Goal: Task Accomplishment & Management: Complete application form

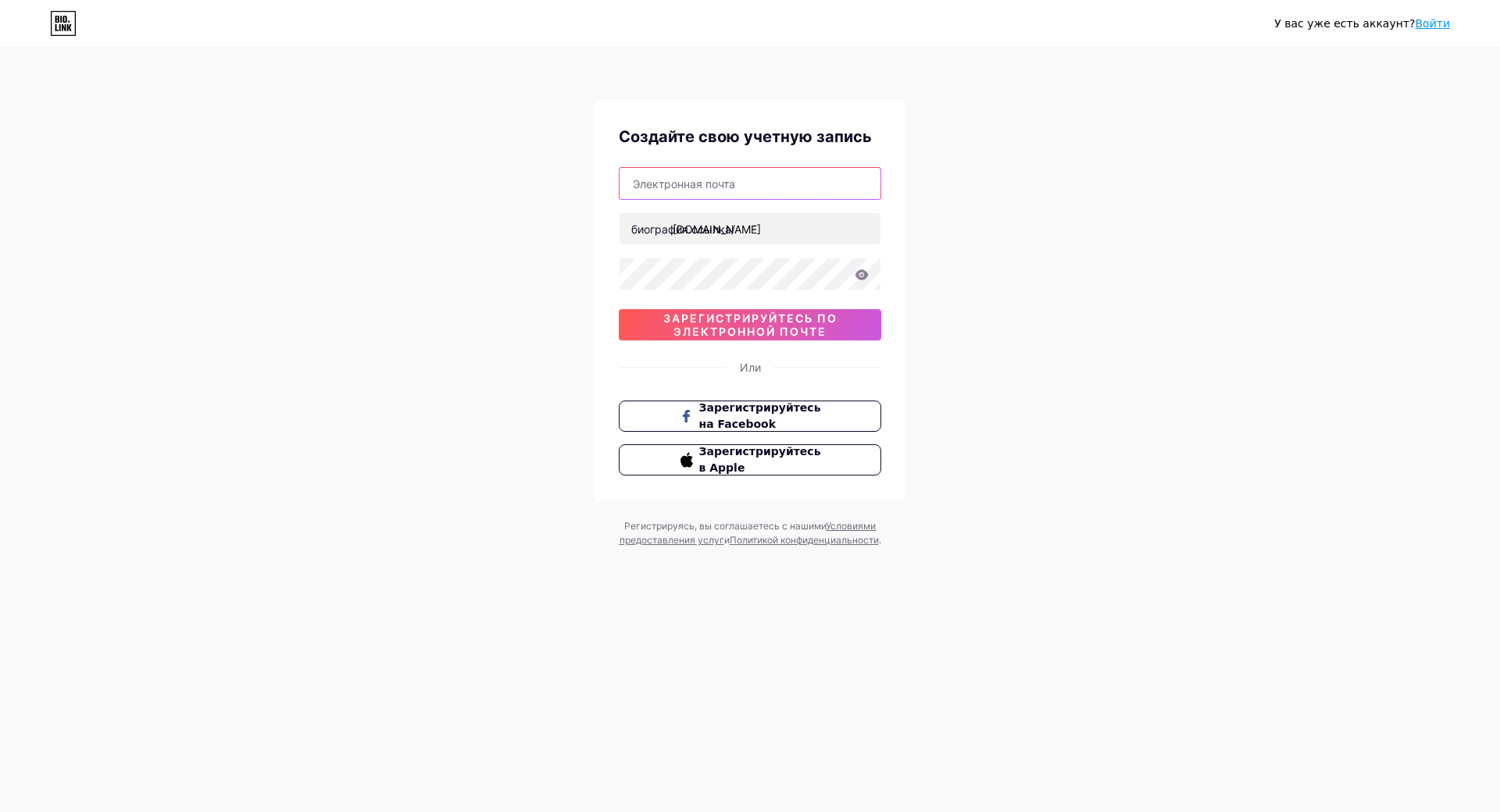
type input "[EMAIL_ADDRESS][DOMAIN_NAME]"
click at [656, 183] on input "text" at bounding box center [750, 183] width 261 height 31
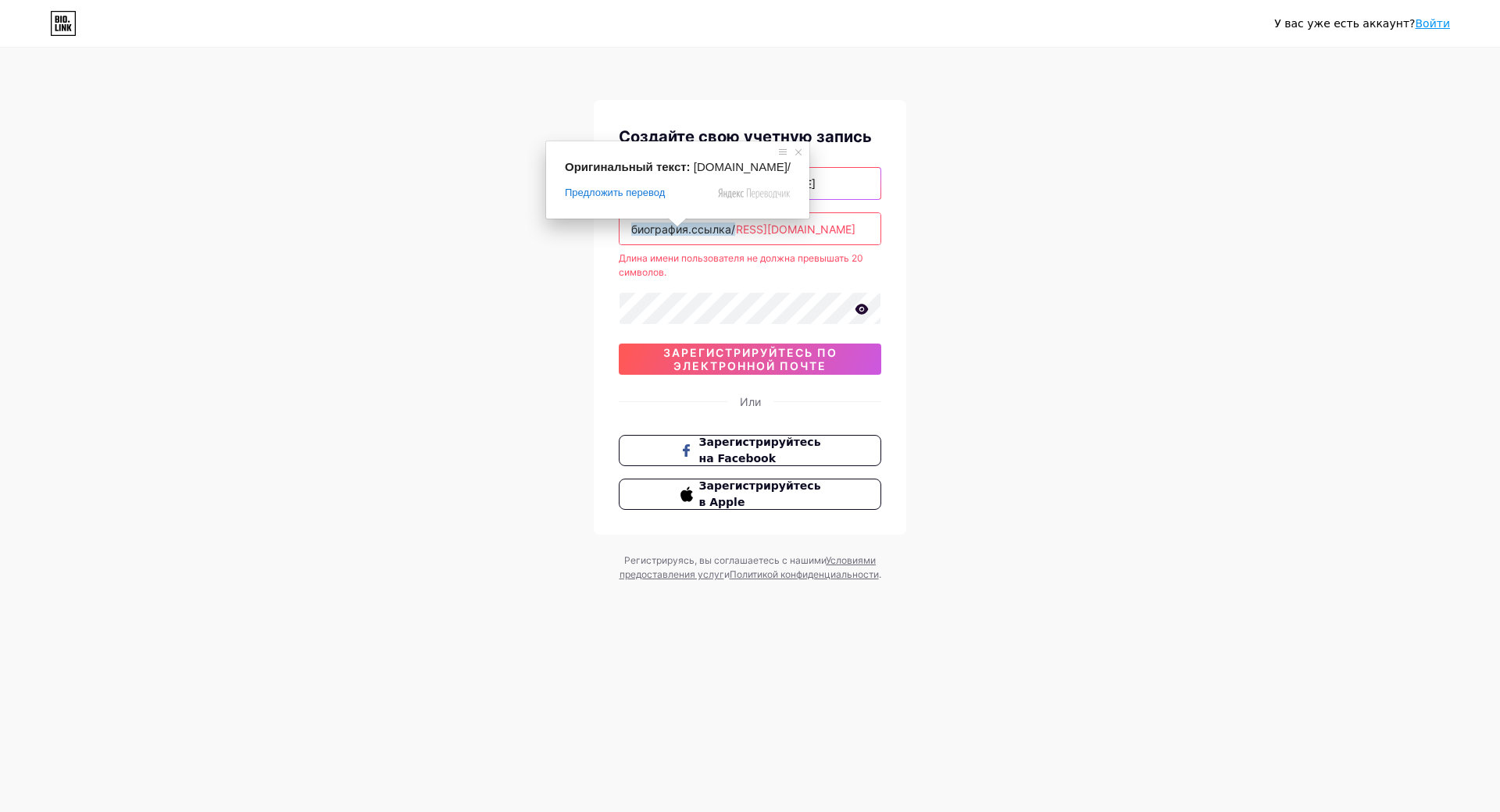
type input "operatorcpu556@gmail.com"
click at [679, 232] on ya-tr-span "биография.ссылка/" at bounding box center [683, 229] width 104 height 13
click at [712, 233] on ya-tr-span "биография.ссылка/" at bounding box center [683, 229] width 104 height 13
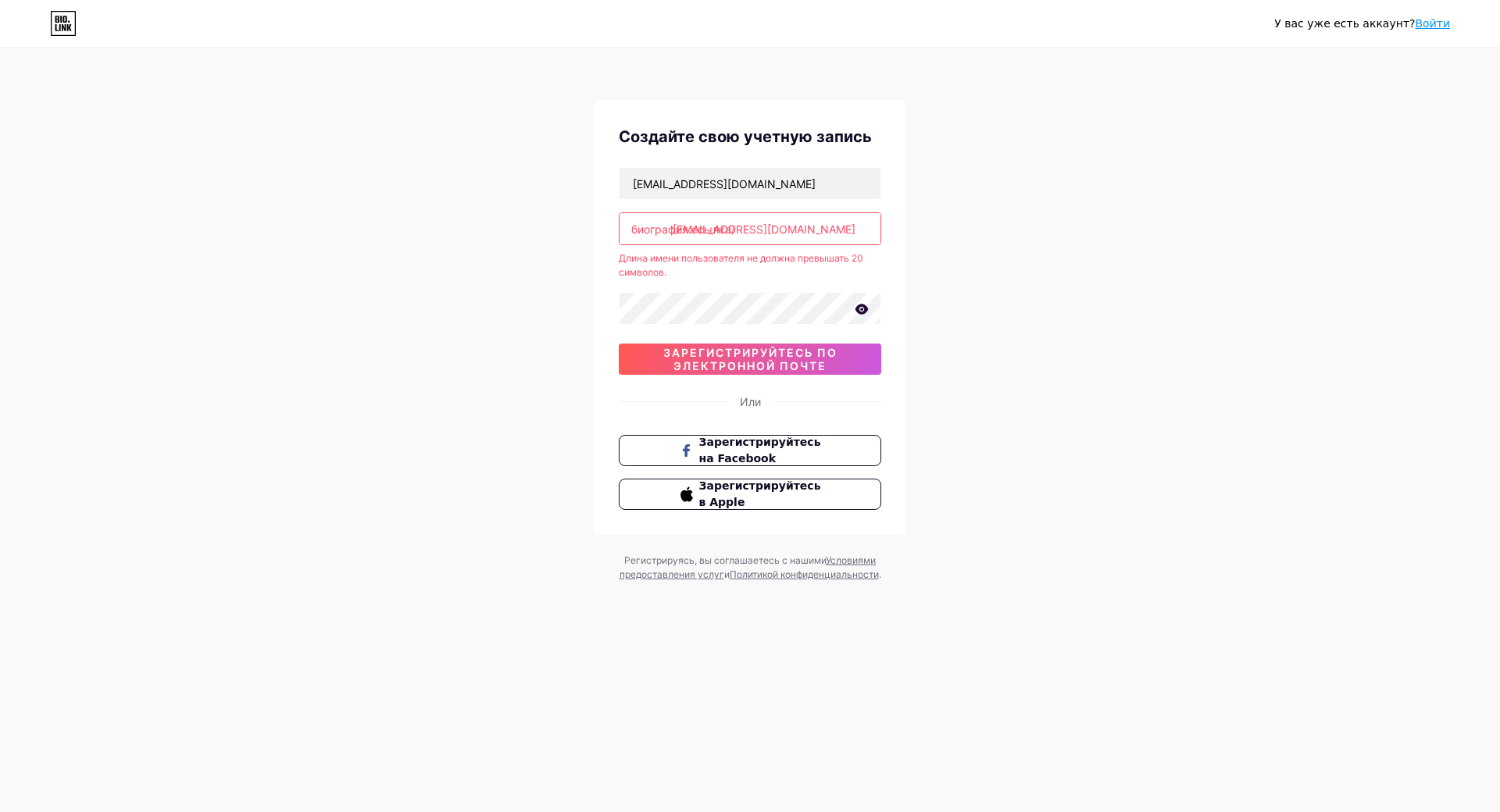
click at [719, 226] on ya-tr-span "биография.ссылка/" at bounding box center [683, 229] width 104 height 13
click at [780, 230] on input "[EMAIL_ADDRESS][DOMAIN_NAME]" at bounding box center [750, 229] width 261 height 31
click at [811, 227] on input "[EMAIL_ADDRESS][DOMAIN_NAME]" at bounding box center [750, 229] width 261 height 31
type input "i"
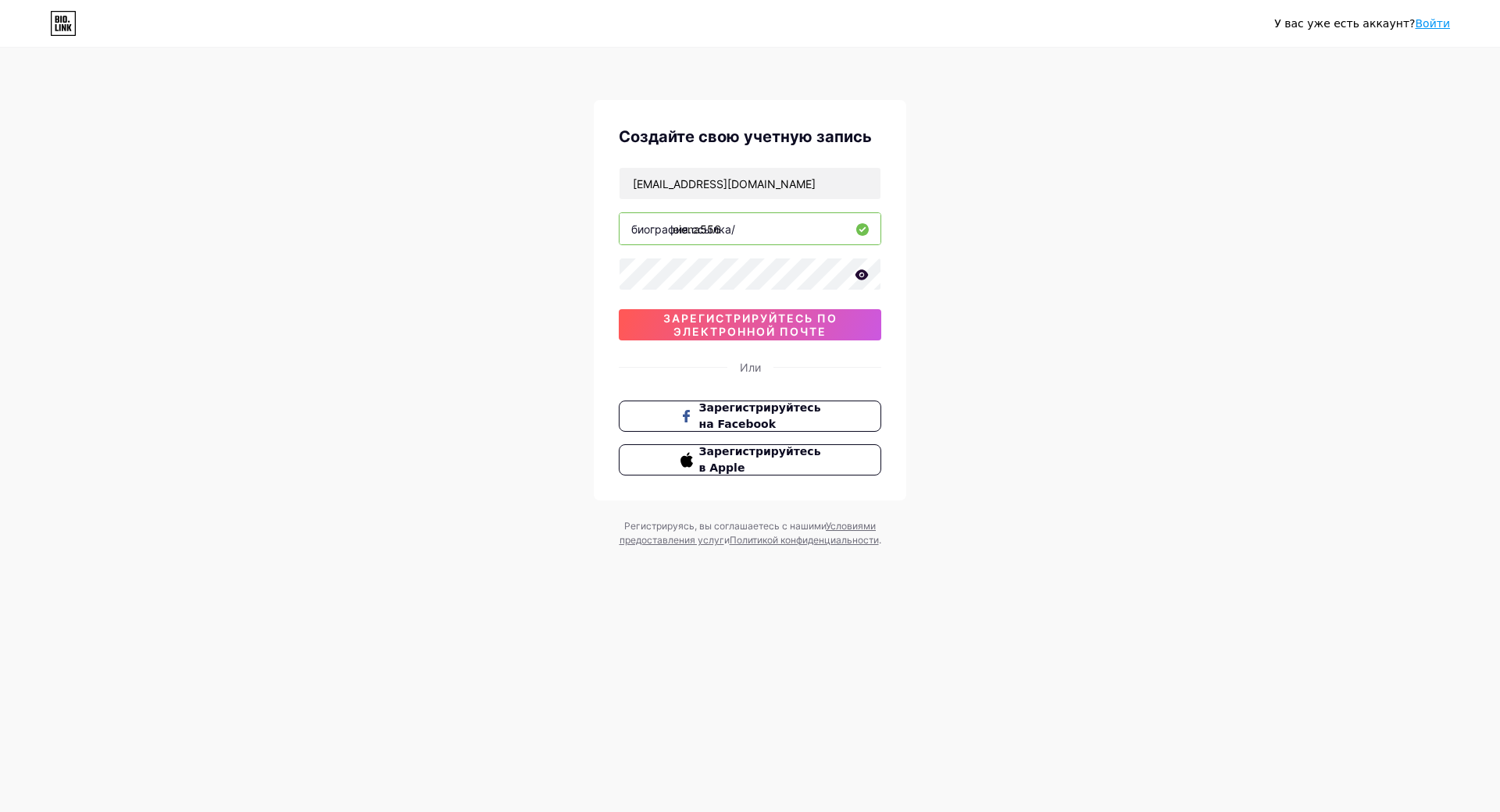
type input "eiena556"
click at [864, 275] on icon at bounding box center [861, 274] width 14 height 11
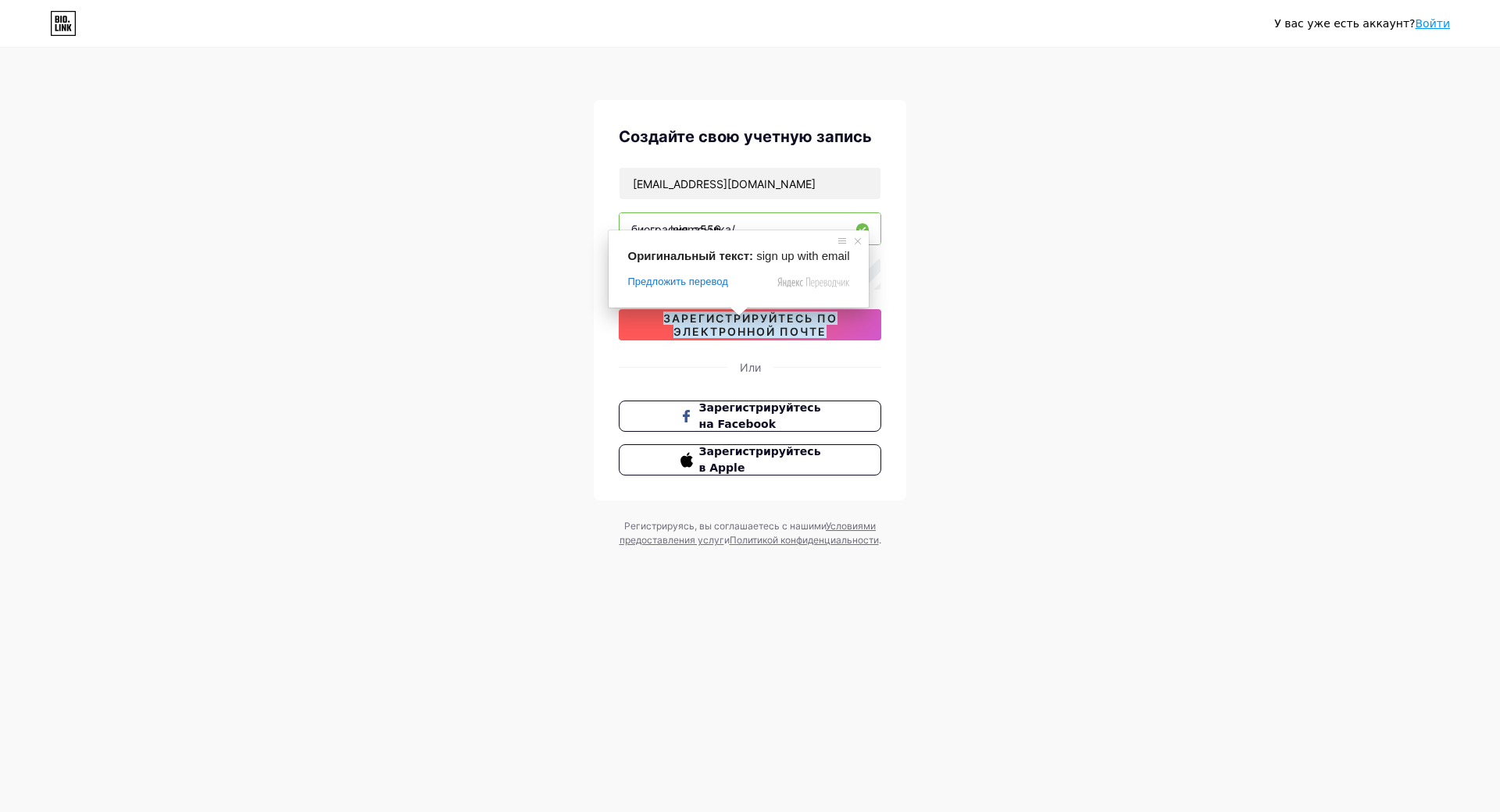
click at [740, 323] on ya-tr-span "зарегистрируйтесь по электронной почте" at bounding box center [750, 325] width 174 height 26
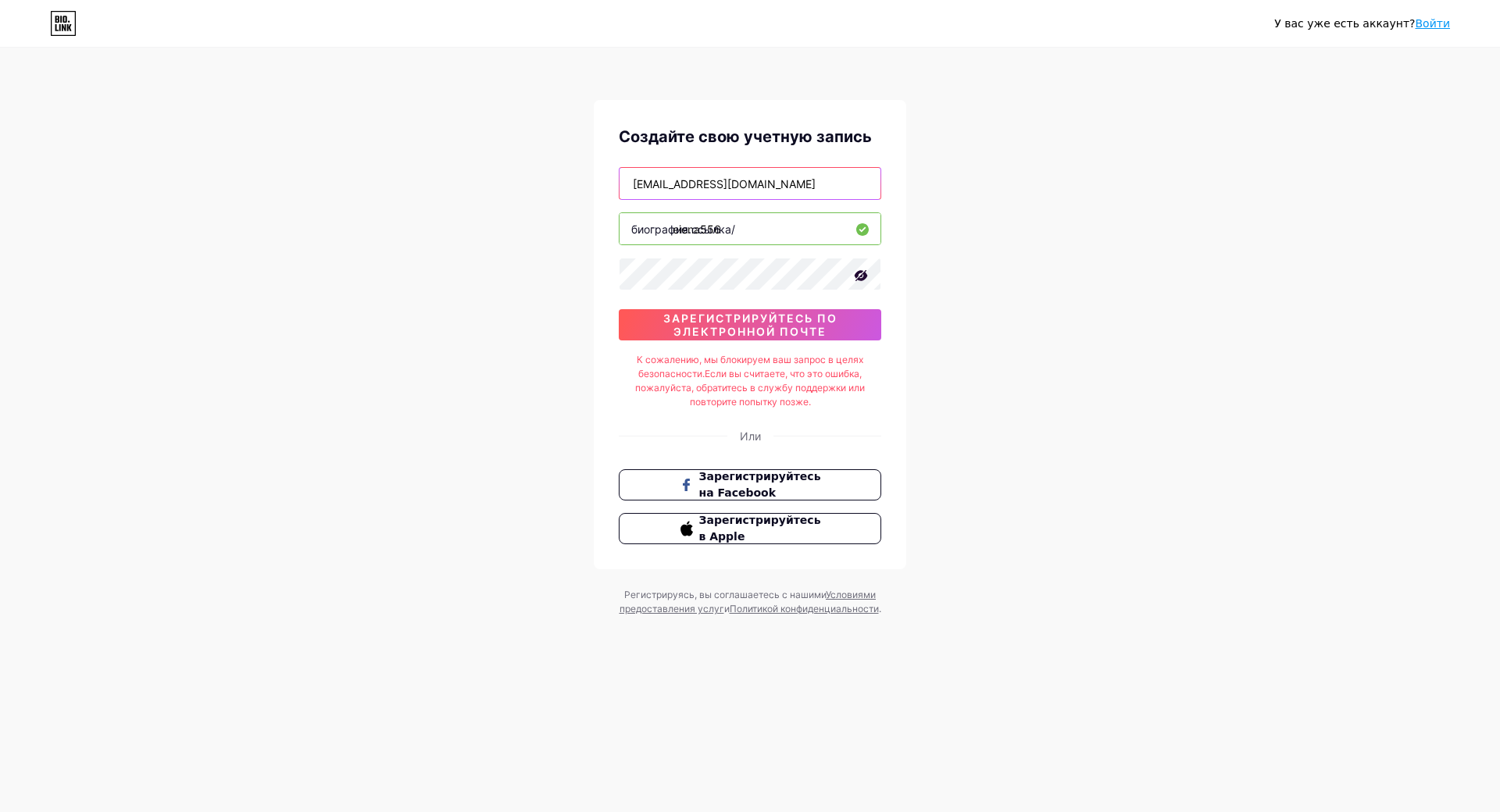
click at [788, 186] on input "operatorcpu556@gmail.com" at bounding box center [750, 183] width 261 height 31
type input "o"
click at [744, 226] on input "eiena556" at bounding box center [750, 229] width 261 height 31
type input "e"
click at [643, 185] on input "text" at bounding box center [750, 183] width 261 height 31
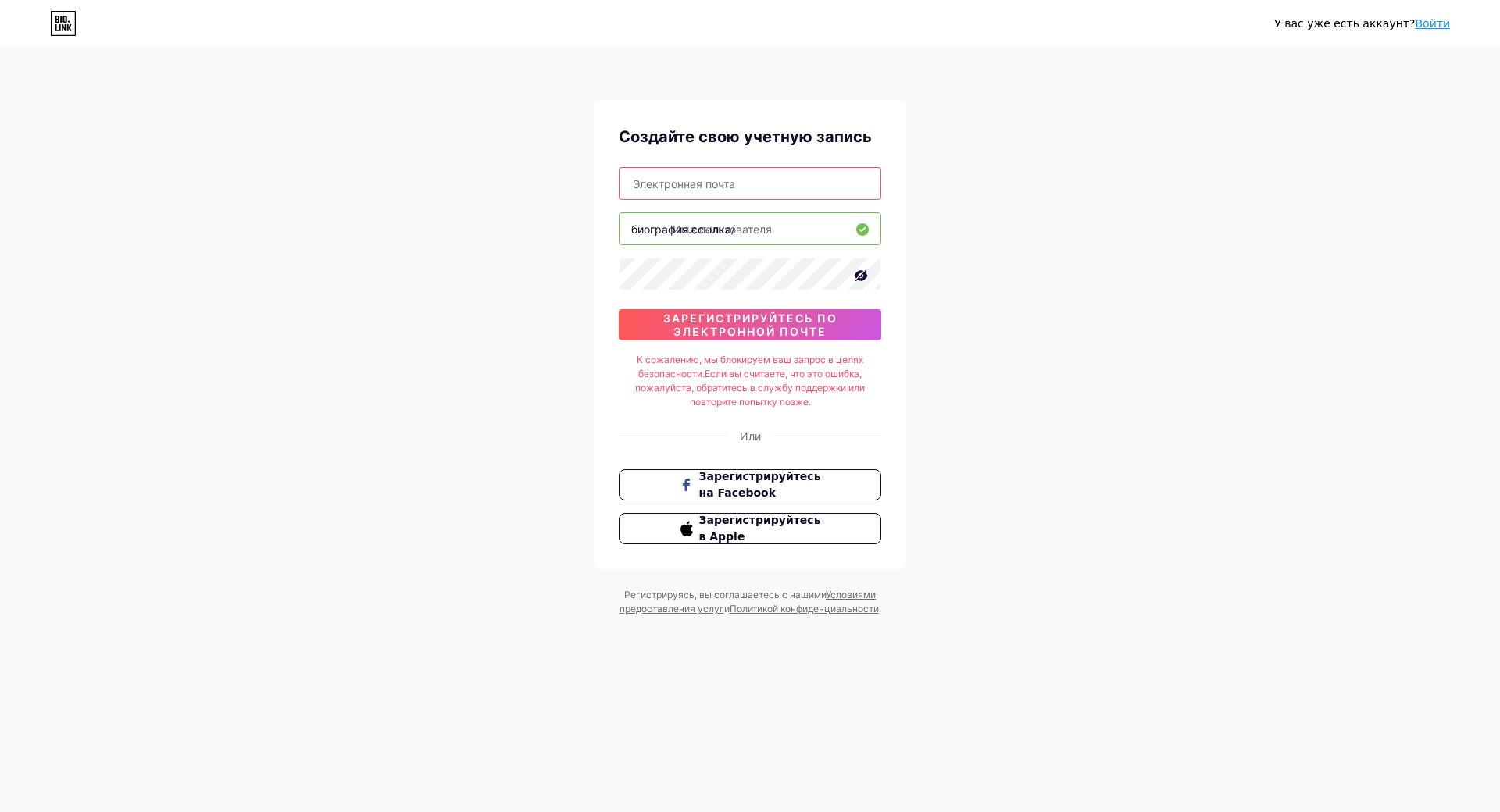
type input "[EMAIL_ADDRESS][DOMAIN_NAME]"
click at [754, 229] on input "text" at bounding box center [750, 229] width 261 height 31
click at [755, 228] on input "text" at bounding box center [750, 229] width 261 height 31
click at [757, 233] on input "text" at bounding box center [750, 229] width 261 height 31
click at [779, 228] on input "text" at bounding box center [750, 229] width 261 height 31
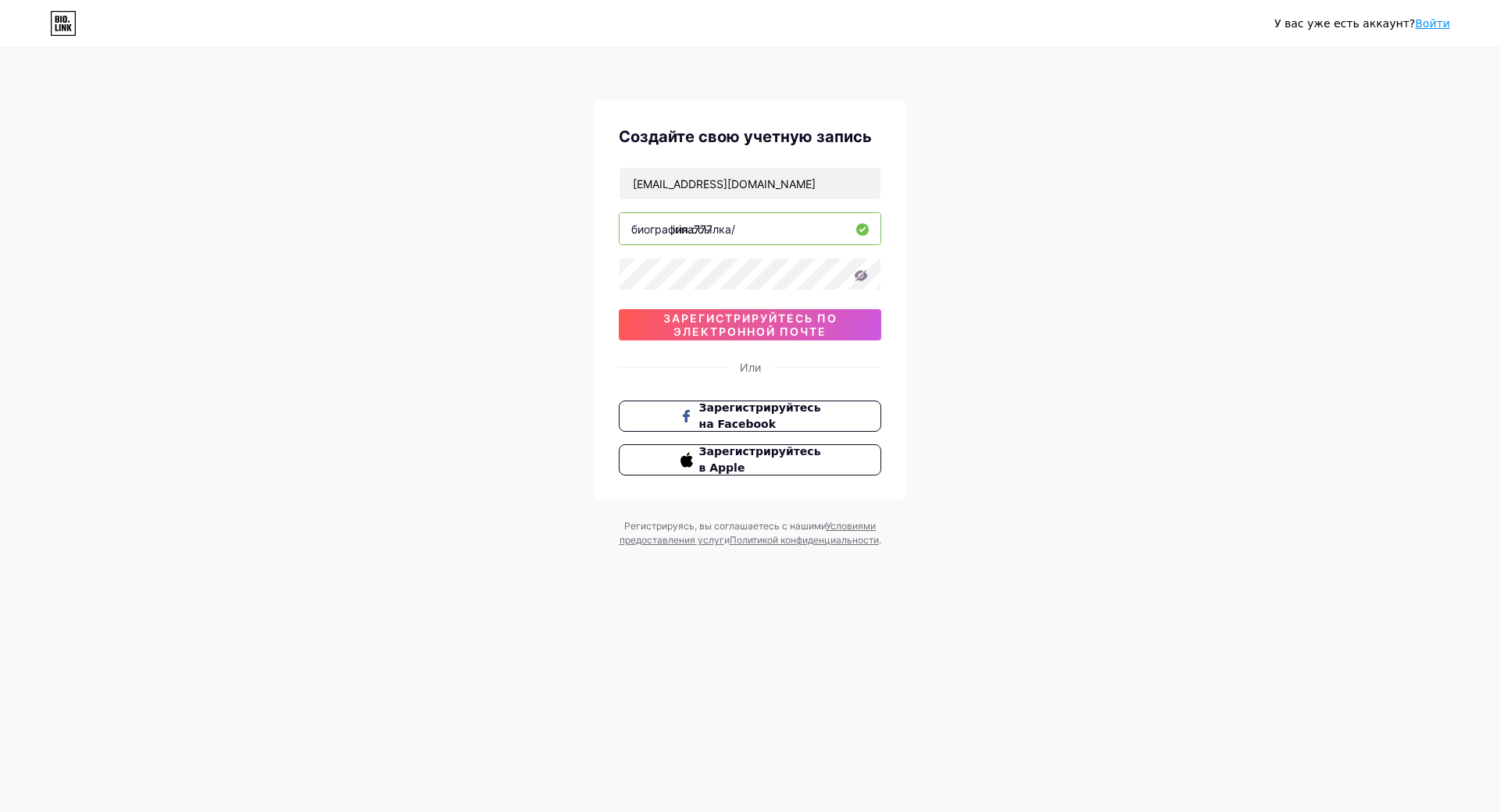
type input "irina777"
click at [1126, 311] on div "У вас уже есть аккаунт? Войти Создайте свою учетную запись Iapunovai490@gmail.c…" at bounding box center [750, 298] width 1500 height 597
click at [1435, 23] on ya-tr-span "Войти" at bounding box center [1432, 23] width 36 height 12
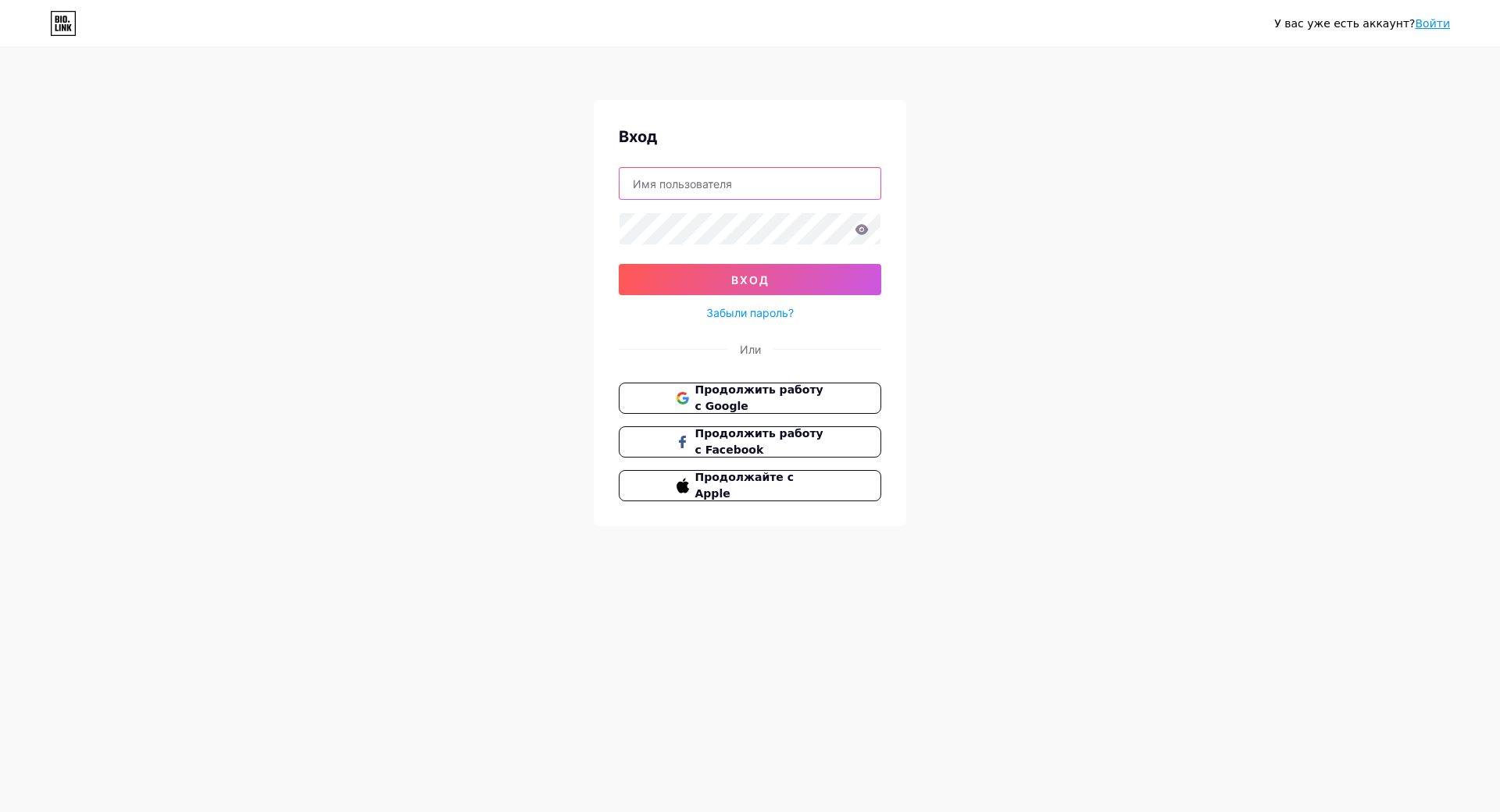
type input "[EMAIL_ADDRESS][DOMAIN_NAME]"
click at [778, 282] on button "вход" at bounding box center [750, 280] width 263 height 31
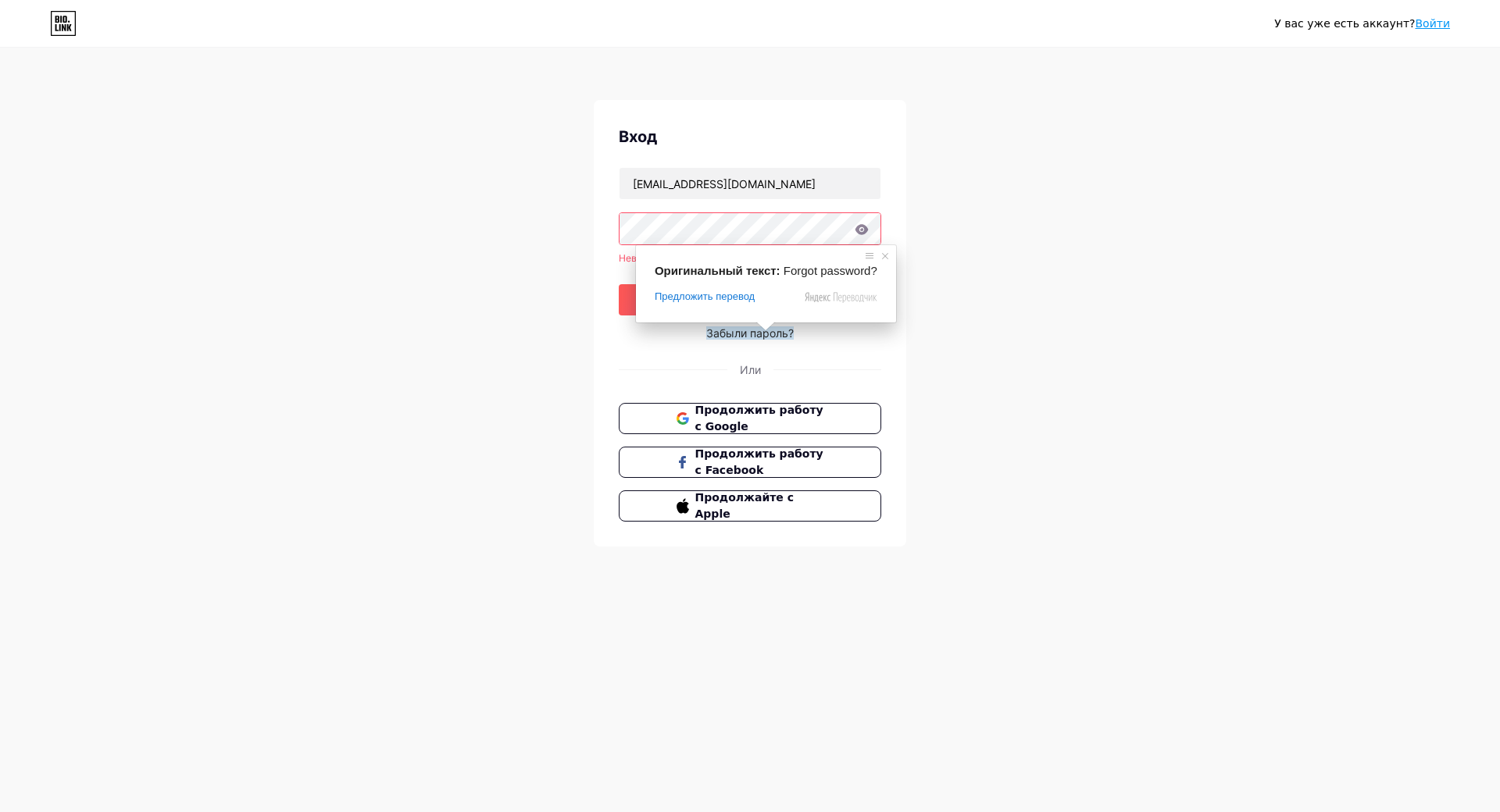
click at [764, 335] on ya-tr-span "Забыли пароль?" at bounding box center [750, 333] width 88 height 13
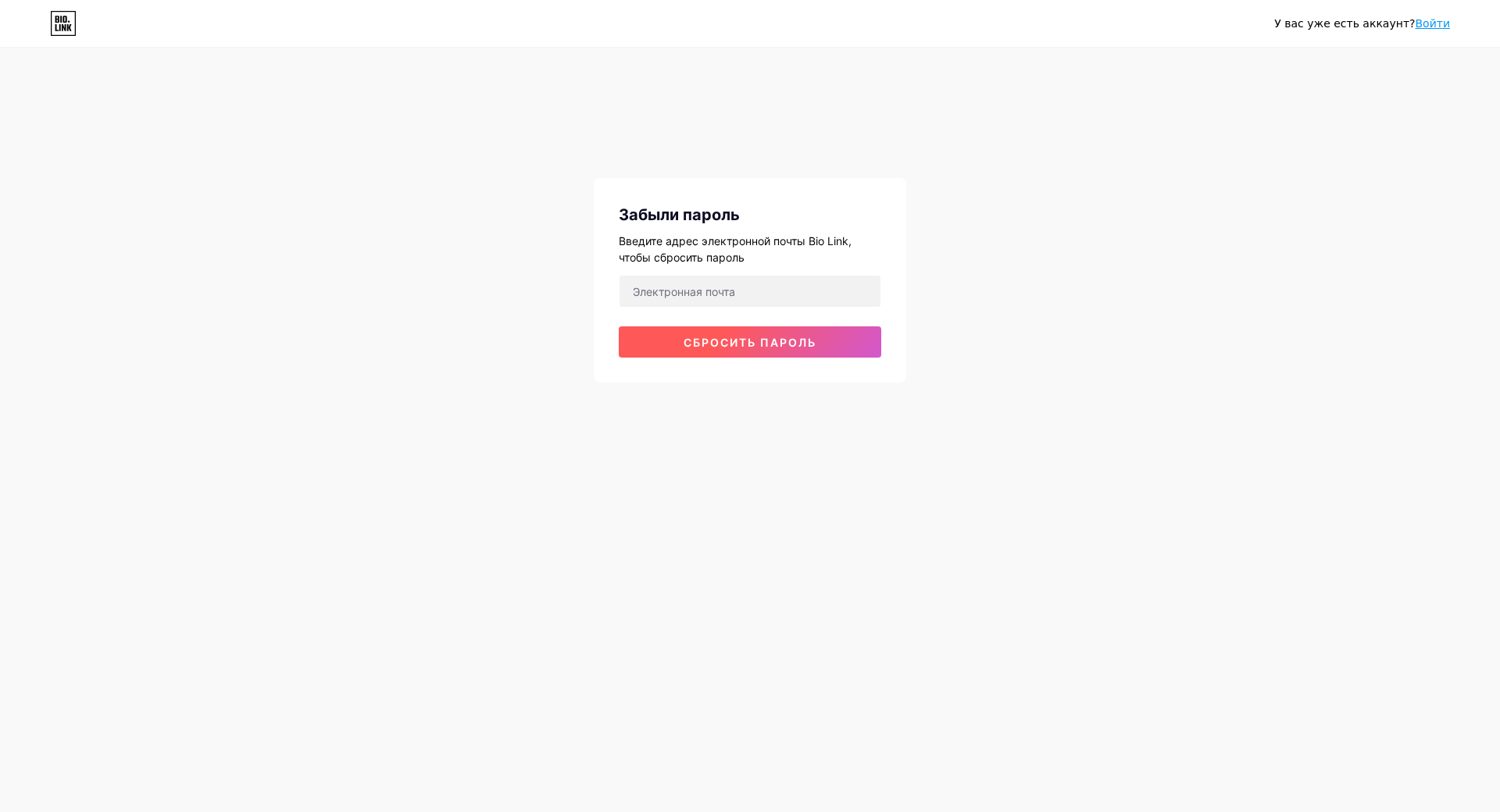
click at [764, 342] on ya-tr-span "Сбросить пароль" at bounding box center [750, 343] width 133 height 13
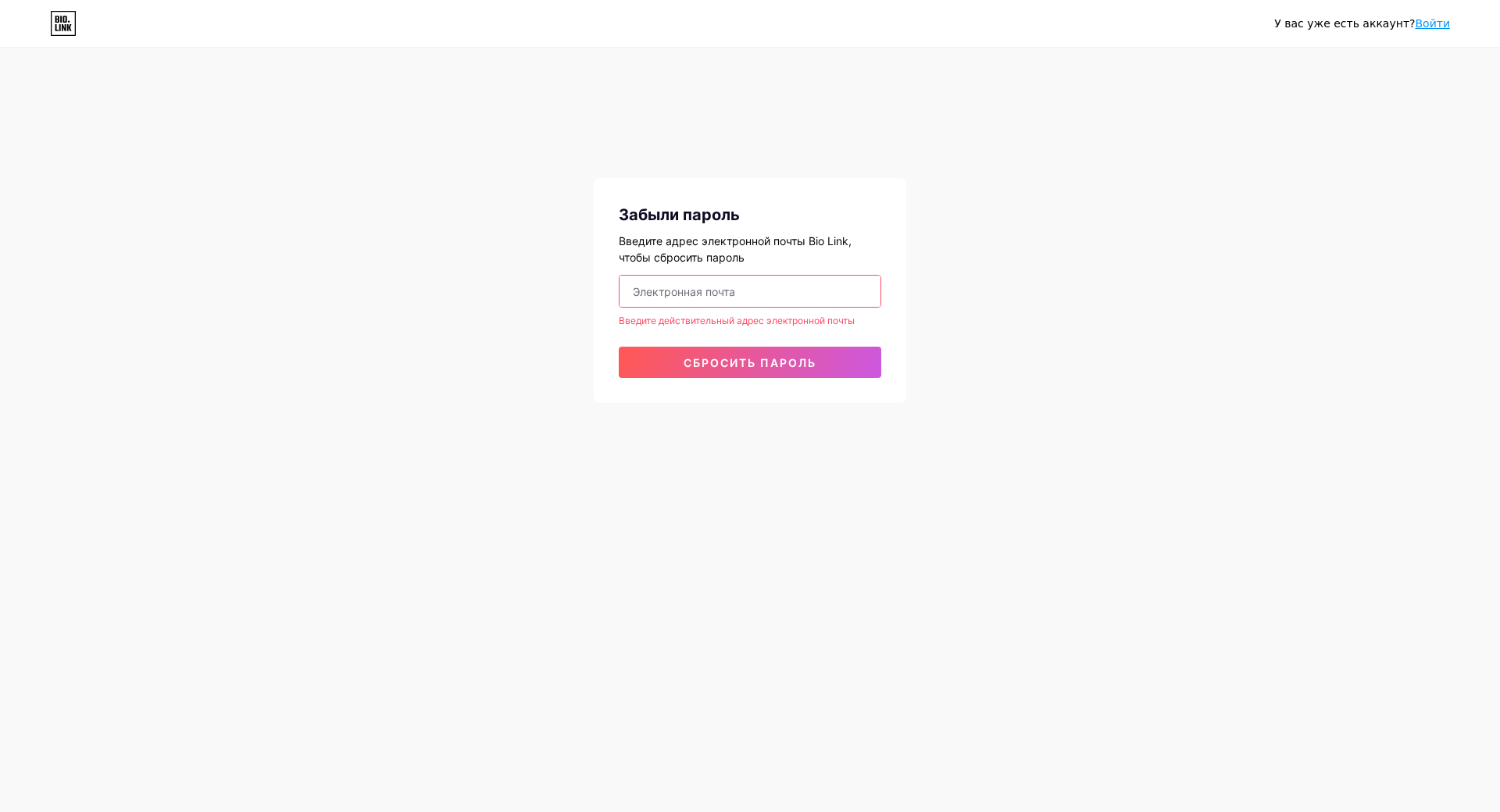
click at [642, 293] on input "email" at bounding box center [750, 292] width 261 height 31
click at [719, 359] on ya-tr-span "Сбросить пароль" at bounding box center [750, 363] width 133 height 13
click at [781, 291] on input "[EMAIL_ADDRESS][DOMAIN_NAME]" at bounding box center [750, 292] width 261 height 31
type input "I"
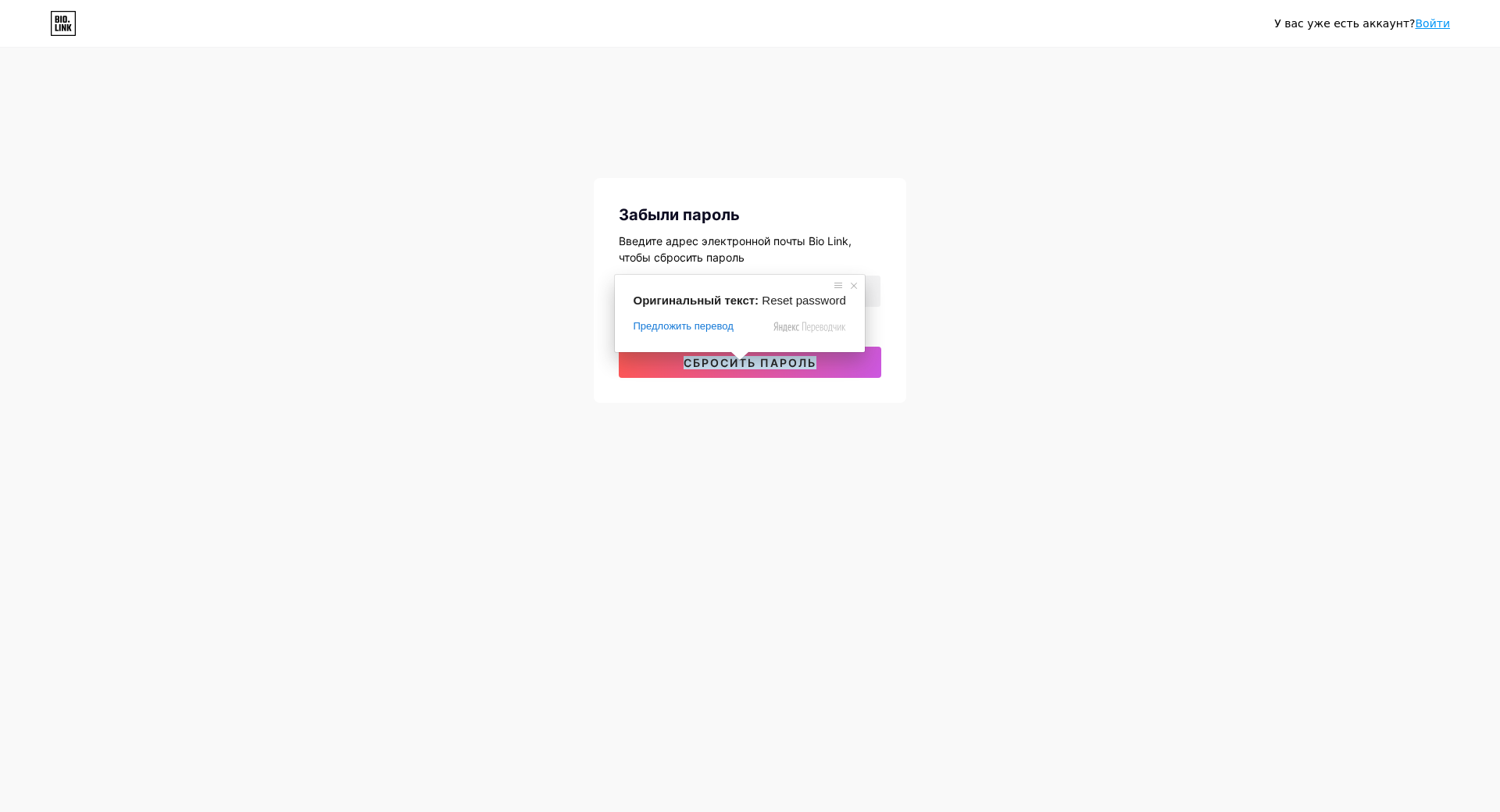
click at [743, 361] on span at bounding box center [740, 355] width 21 height 9
click at [846, 284] on span at bounding box center [854, 286] width 16 height 16
click at [728, 363] on ya-tr-span "Сбросить пароль" at bounding box center [750, 363] width 133 height 13
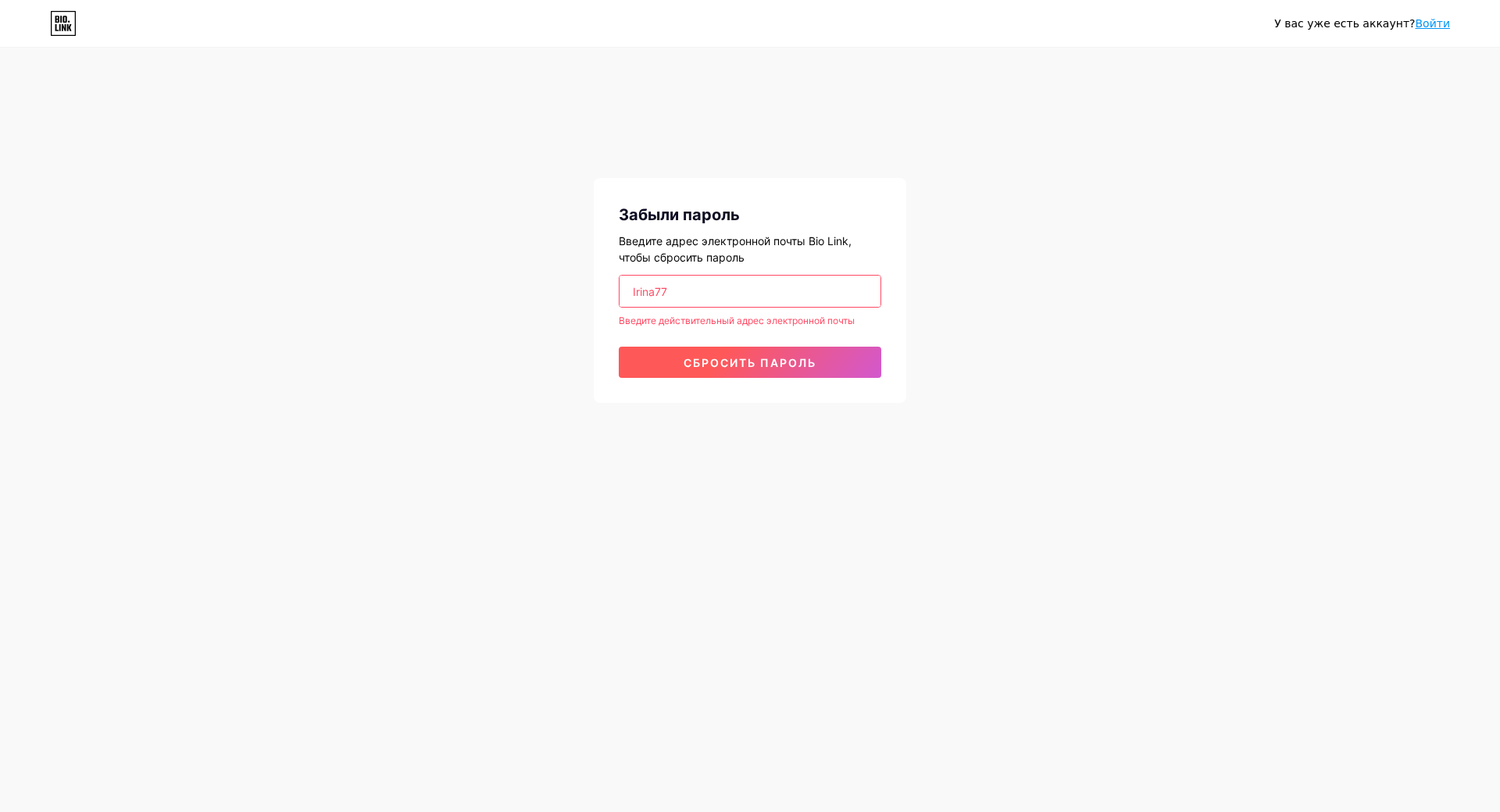
click at [728, 363] on ya-tr-span "Сбросить пароль" at bounding box center [750, 363] width 133 height 13
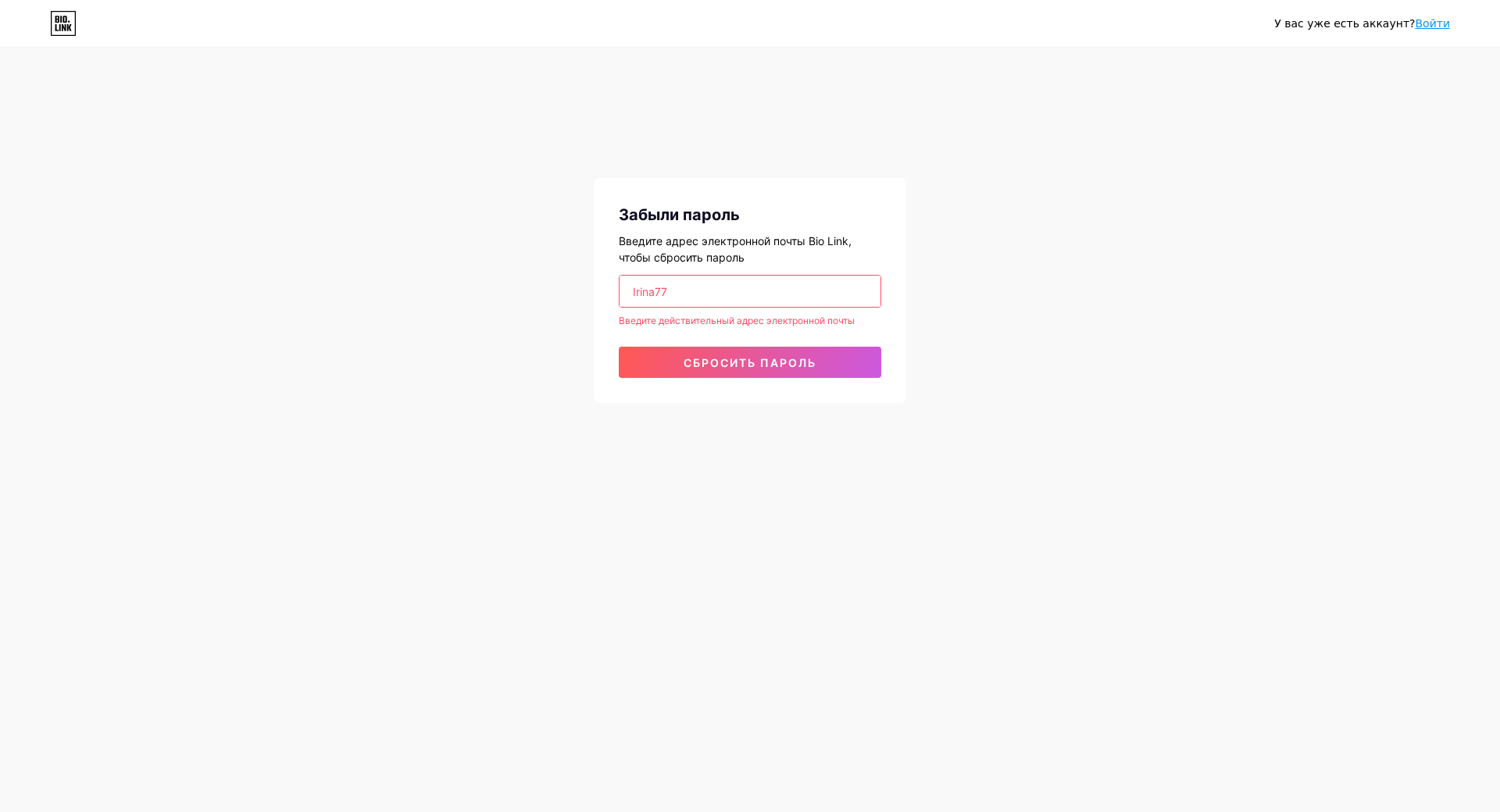
click at [676, 290] on input "Irina77" at bounding box center [750, 292] width 261 height 31
type input "I"
click at [1439, 25] on ya-tr-span "Войти" at bounding box center [1432, 23] width 36 height 12
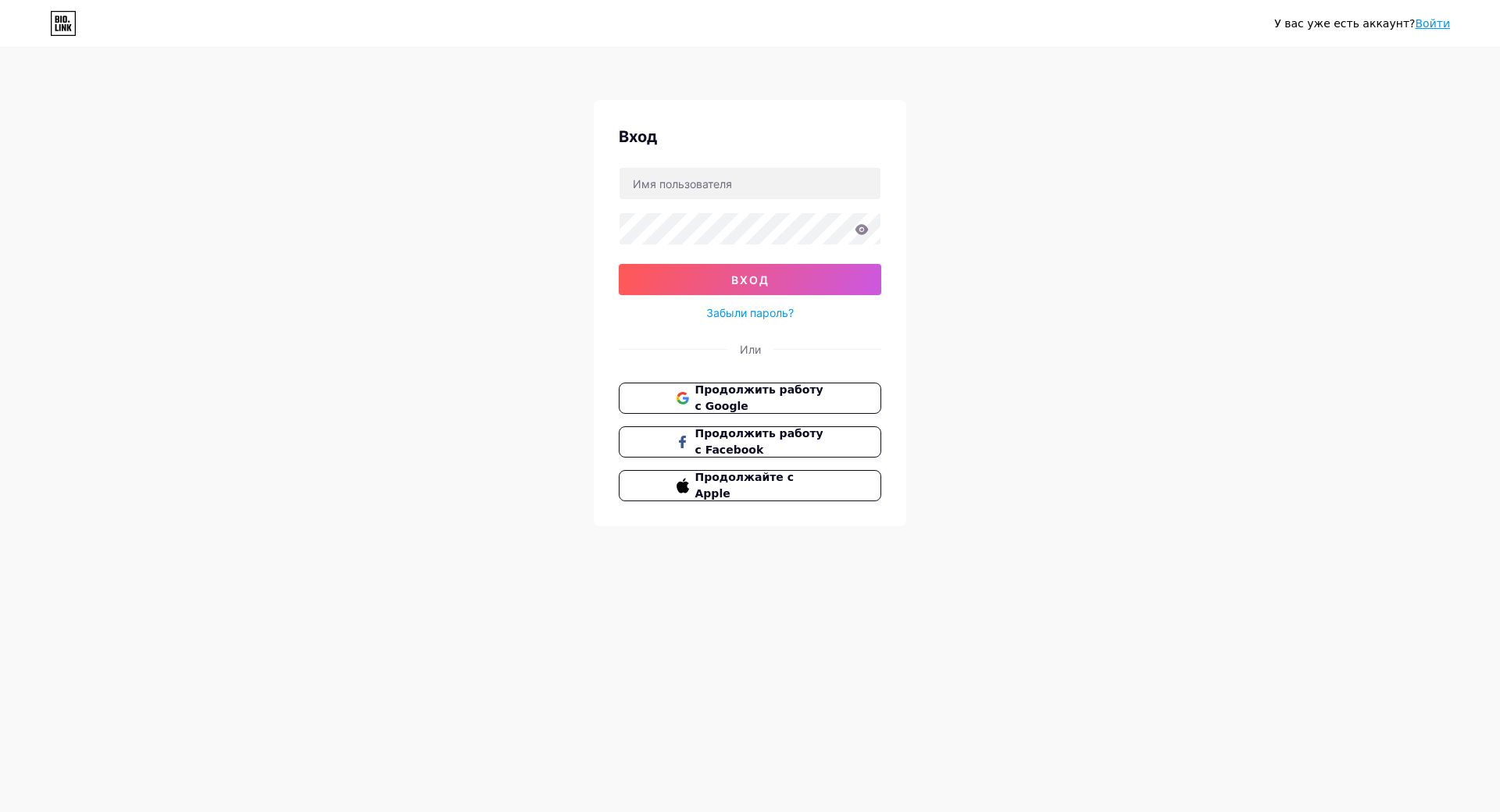
type input "[EMAIL_ADDRESS][DOMAIN_NAME]"
click at [864, 230] on icon at bounding box center [862, 229] width 13 height 10
click at [753, 277] on body "У вас уже есть аккаунт? Войти Вход Iapunovai490@gmail.com вход Забыли пароль? И…" at bounding box center [750, 406] width 1500 height 812
click at [753, 277] on ya-tr-span "вход" at bounding box center [750, 280] width 38 height 13
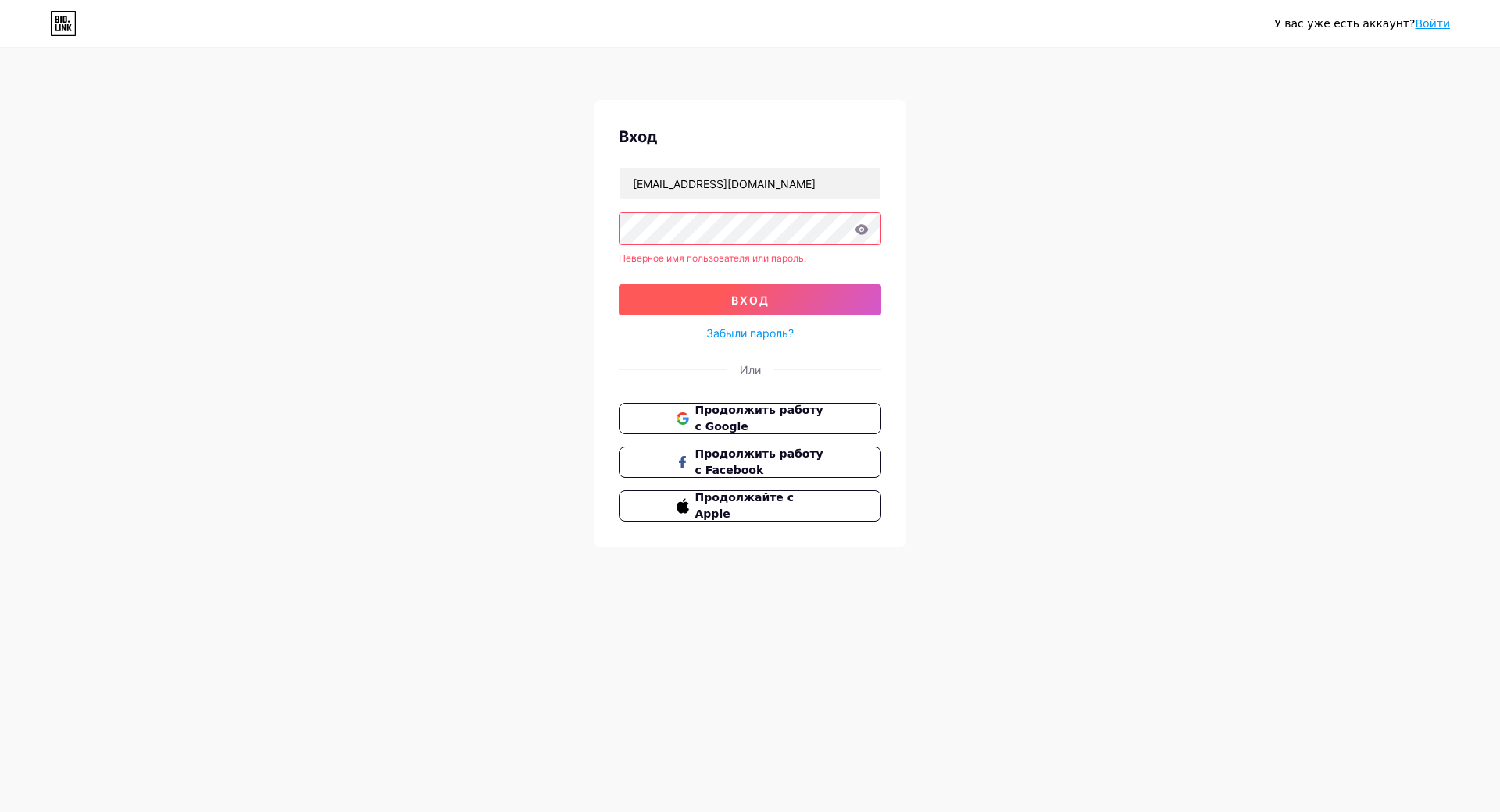
click at [821, 299] on button "вход" at bounding box center [750, 300] width 263 height 31
click at [728, 414] on ya-tr-span "Продолжить работу с Google" at bounding box center [760, 419] width 131 height 30
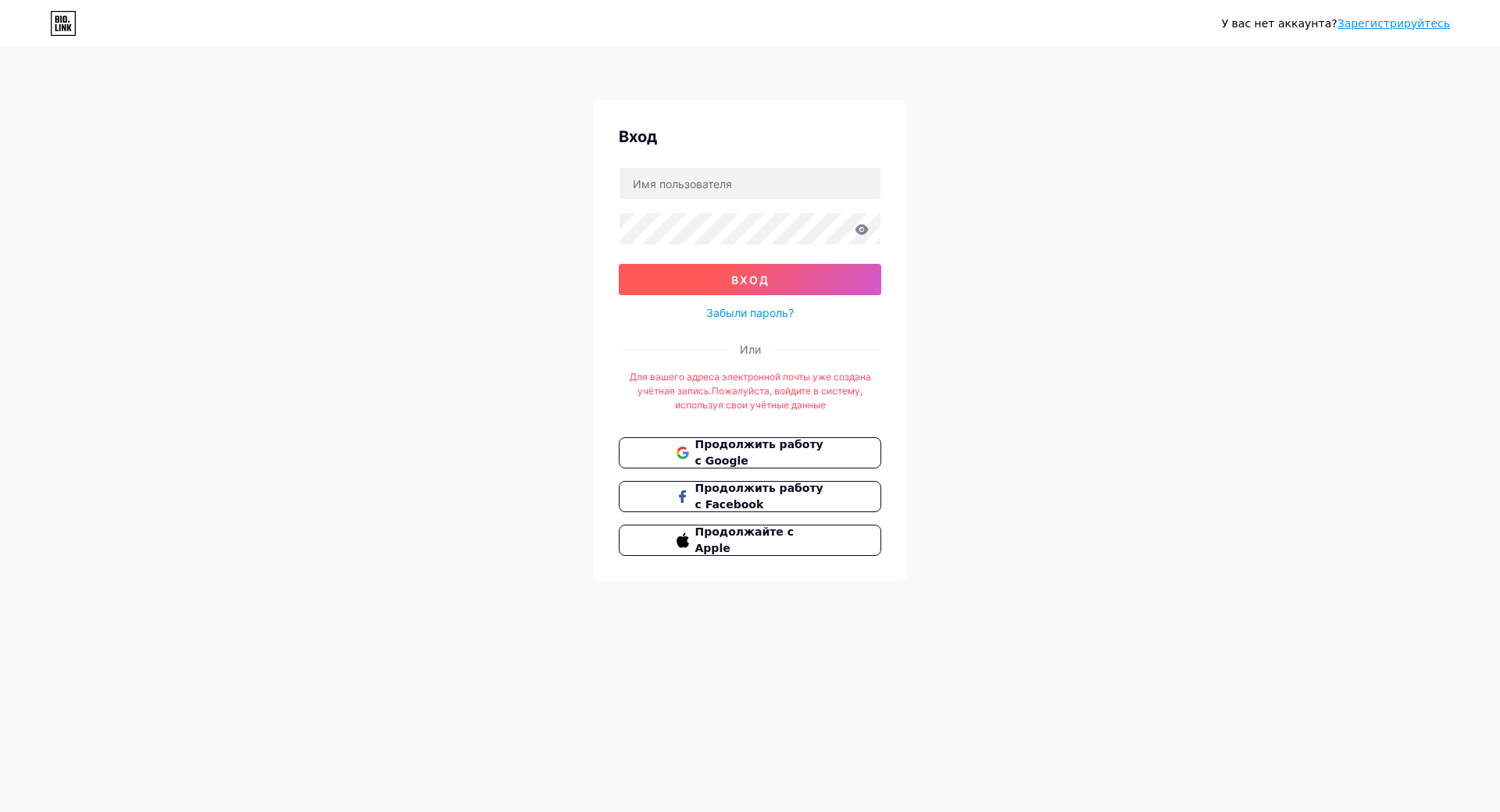
type input "[EMAIL_ADDRESS][DOMAIN_NAME]"
click at [749, 278] on ya-tr-span "вход" at bounding box center [750, 280] width 38 height 13
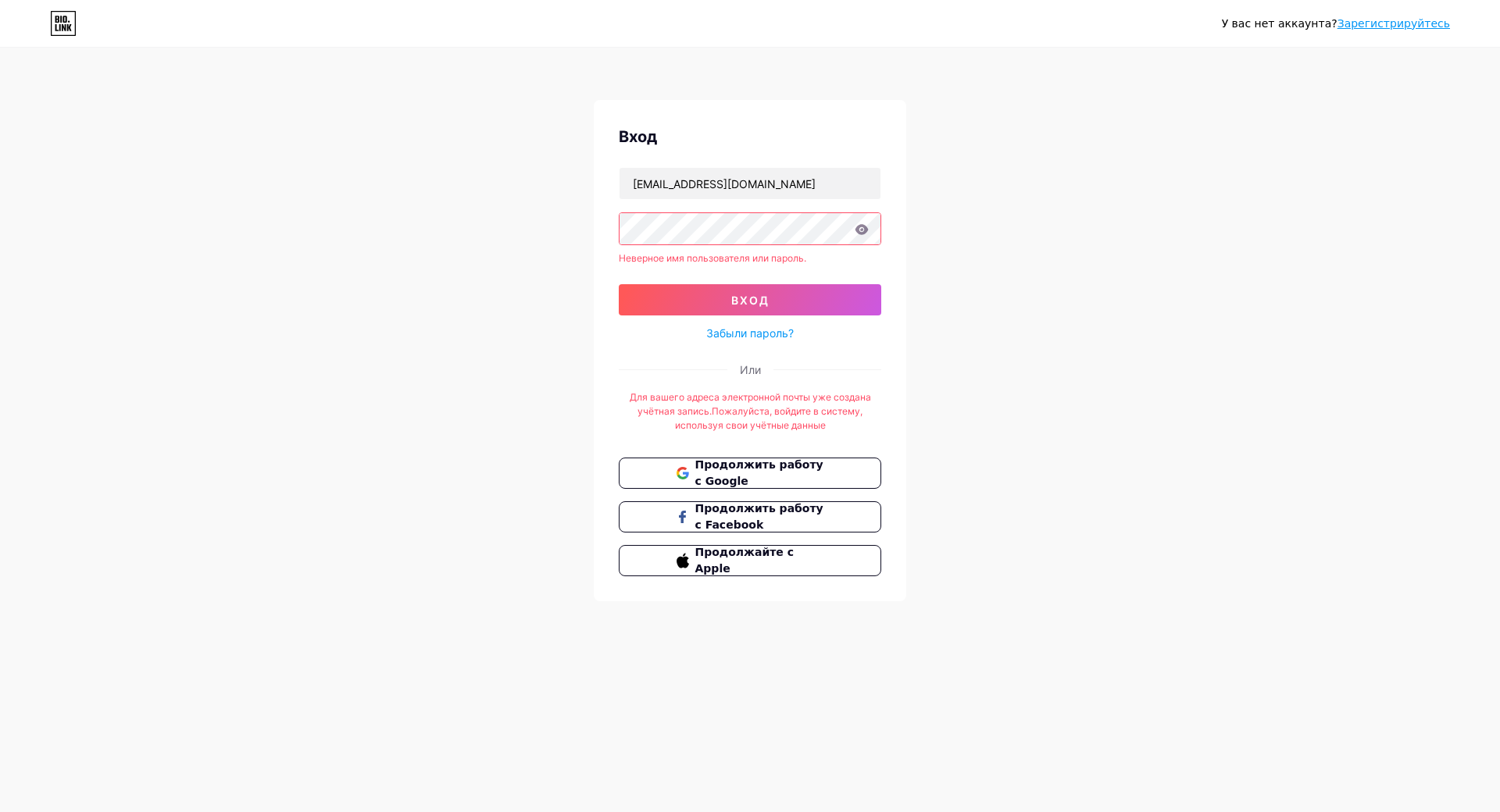
click at [860, 230] on icon at bounding box center [862, 229] width 13 height 10
click at [860, 230] on icon at bounding box center [862, 229] width 13 height 10
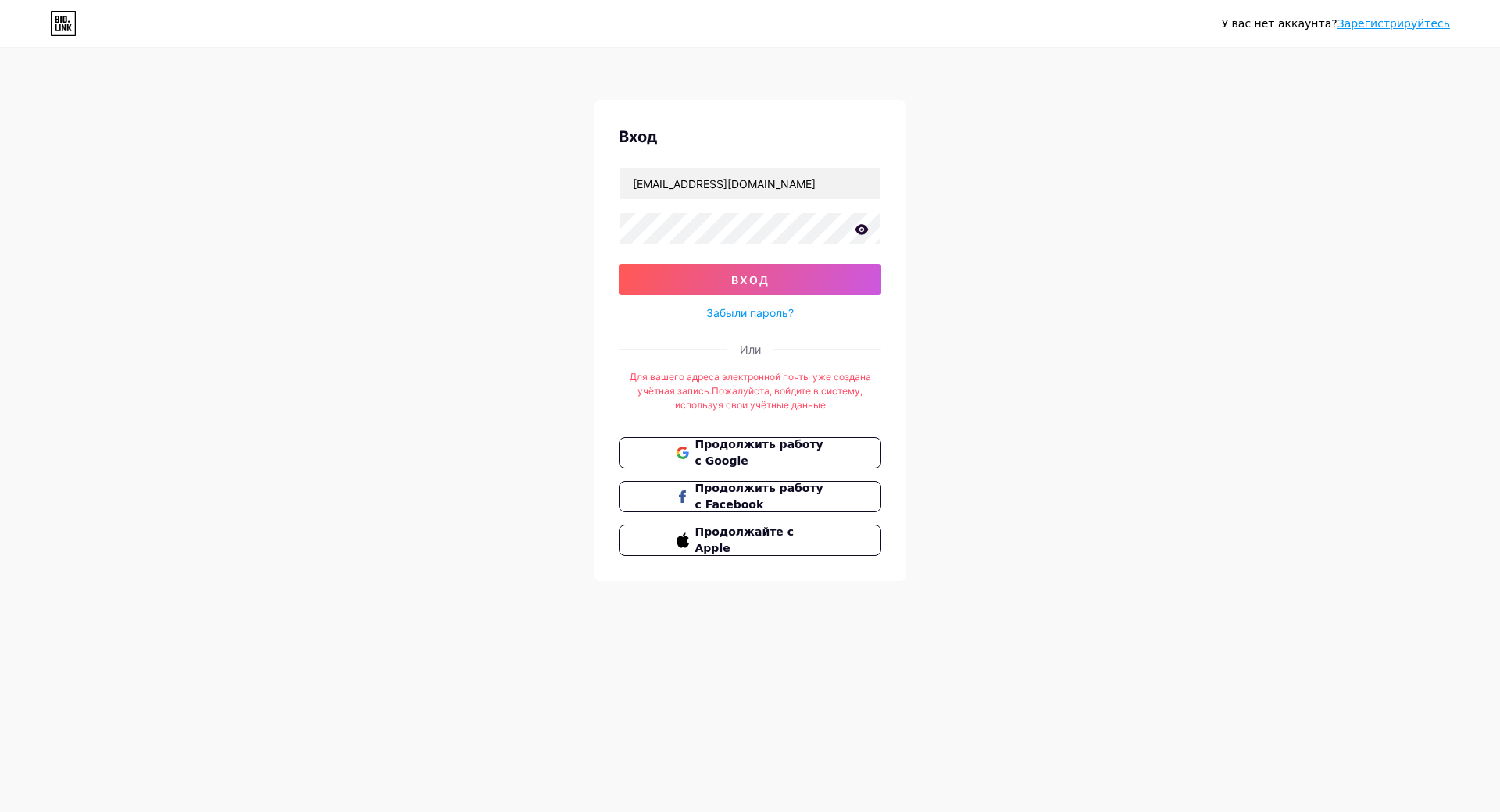
click at [857, 228] on icon at bounding box center [861, 229] width 14 height 11
click at [731, 277] on ya-tr-span "вход" at bounding box center [750, 280] width 38 height 13
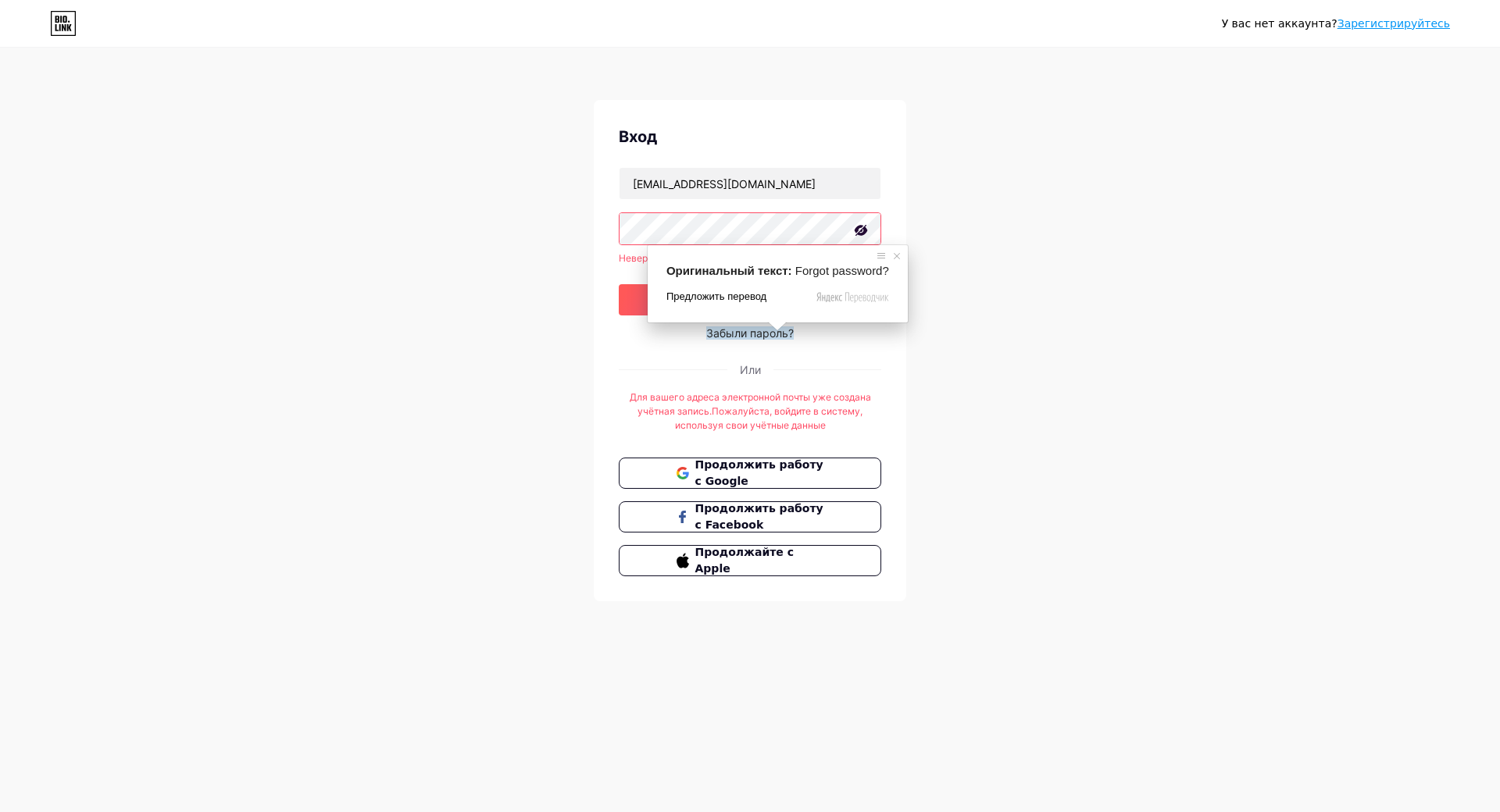
click at [721, 299] on span "Предложить перевод" at bounding box center [716, 297] width 100 height 14
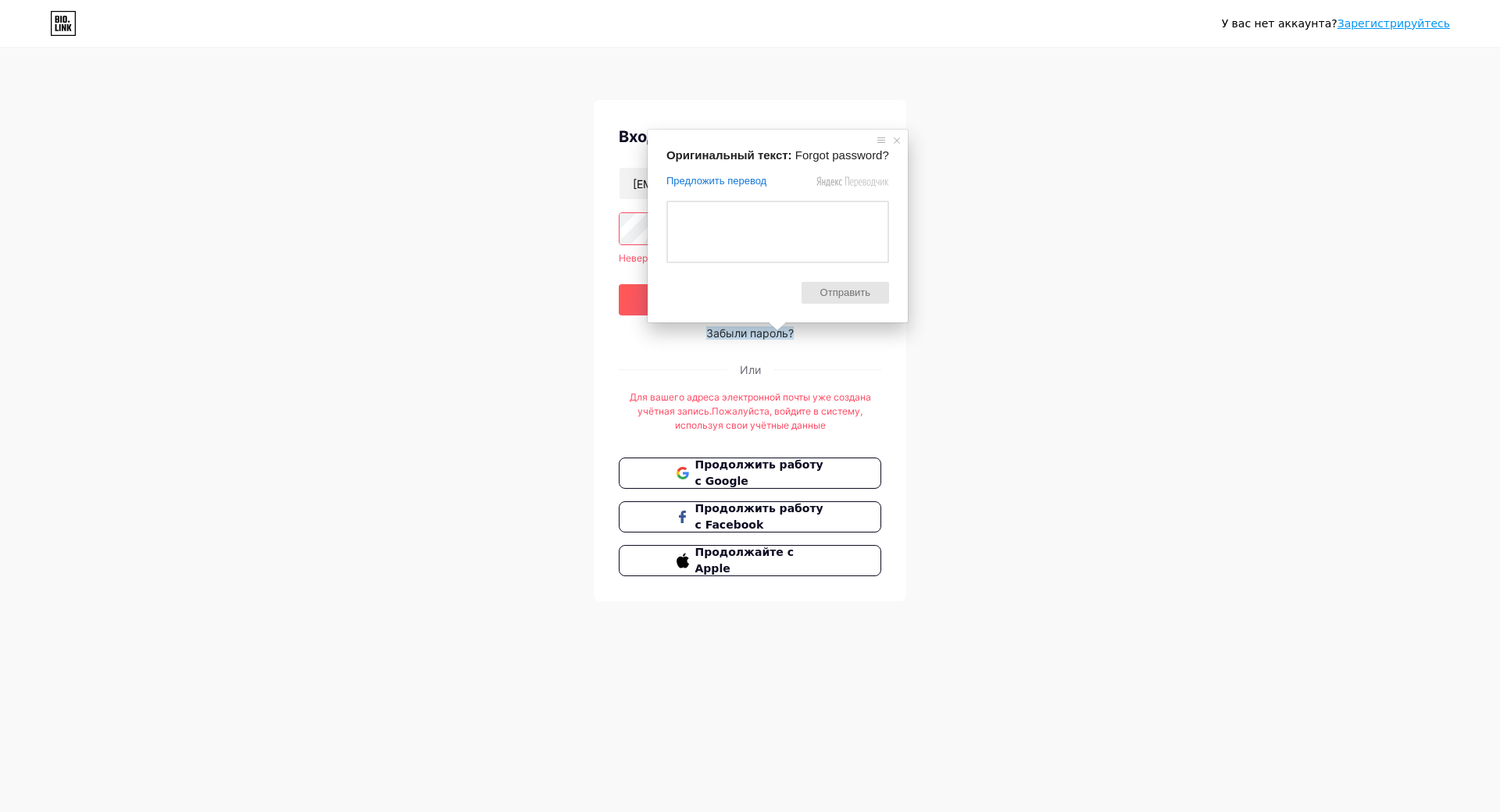
click at [845, 297] on span "Отправить" at bounding box center [845, 292] width 88 height 21
click at [846, 297] on span "Отправить" at bounding box center [845, 292] width 88 height 21
click at [890, 138] on span at bounding box center [897, 140] width 16 height 16
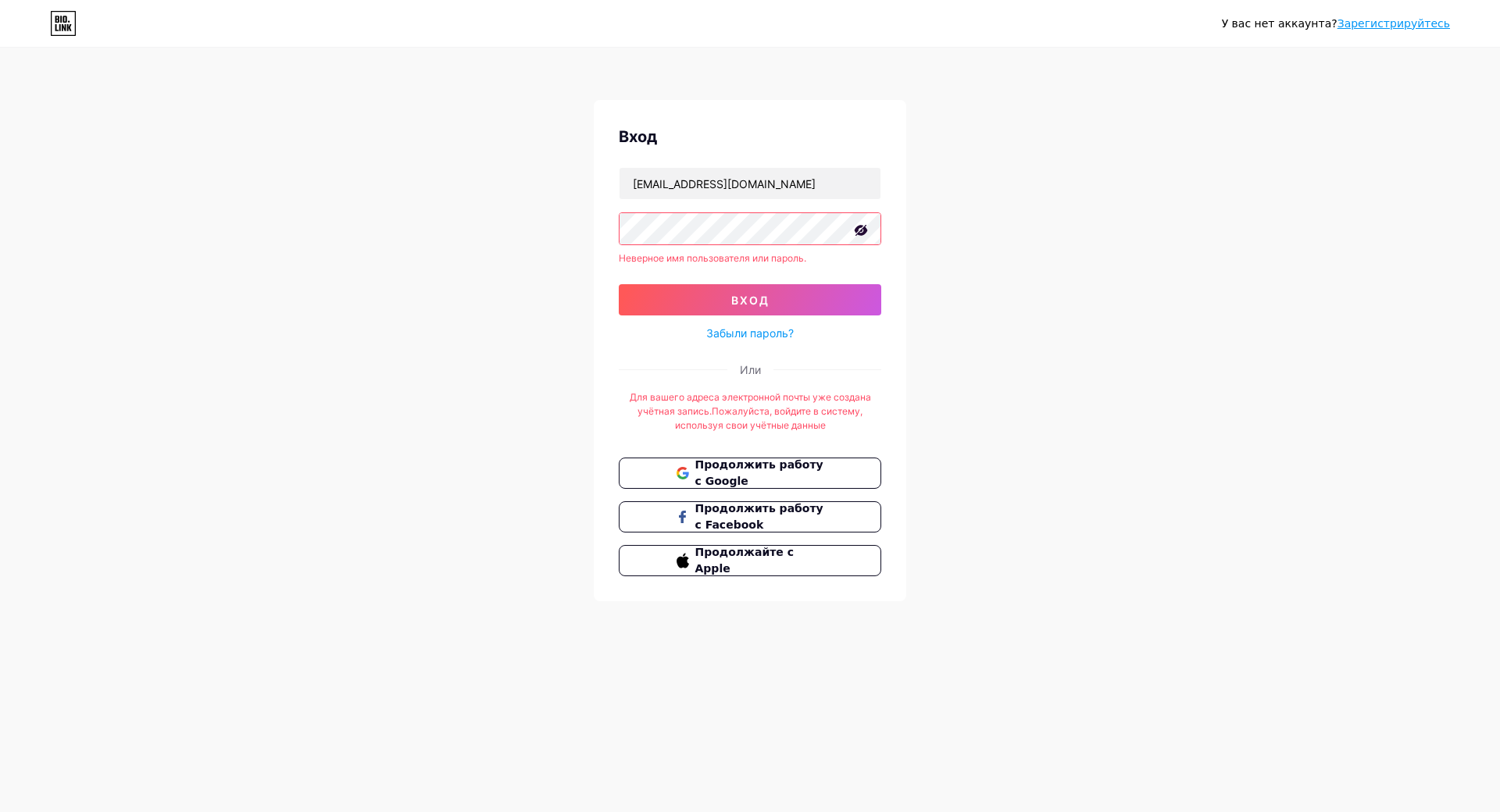
click at [751, 371] on ya-tr-span "Или" at bounding box center [750, 370] width 21 height 13
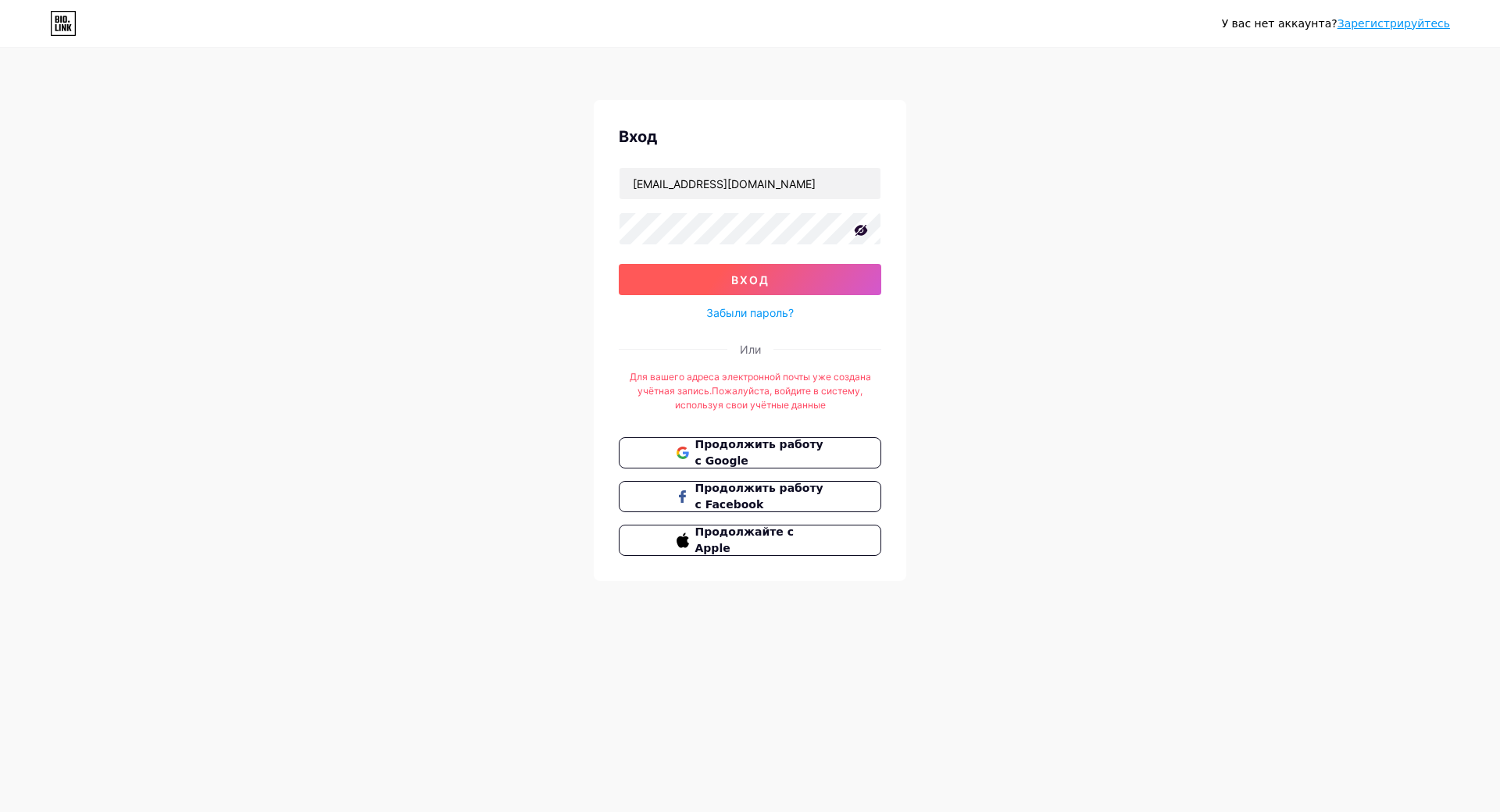
click at [729, 282] on button "вход" at bounding box center [750, 280] width 263 height 31
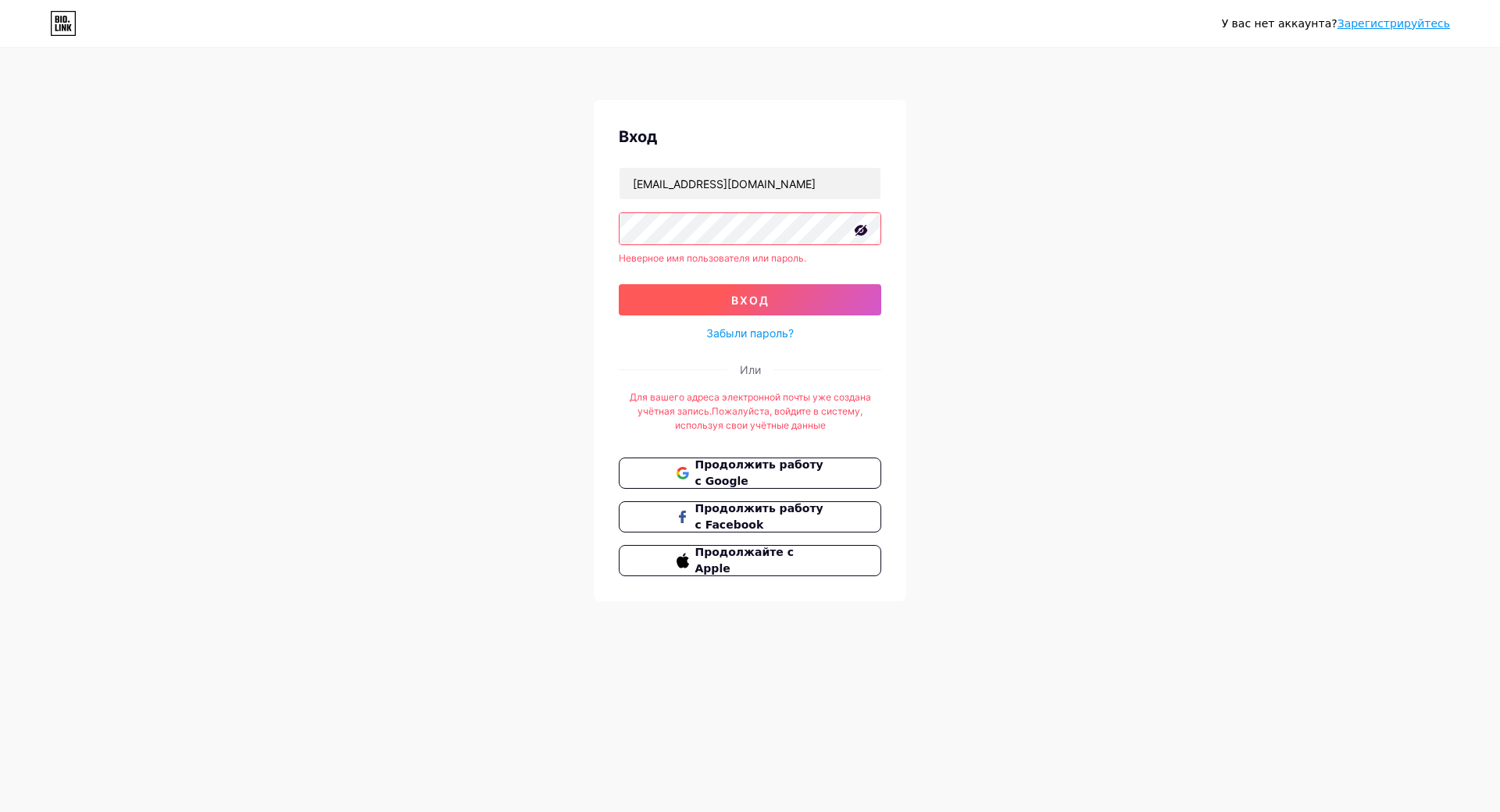
click at [785, 299] on button "вход" at bounding box center [750, 300] width 263 height 31
click at [996, 344] on div "У вас нет аккаунта? Зарегистрируйтесь Вход Iapunovai490@gmail.com Неверное имя …" at bounding box center [750, 325] width 1500 height 652
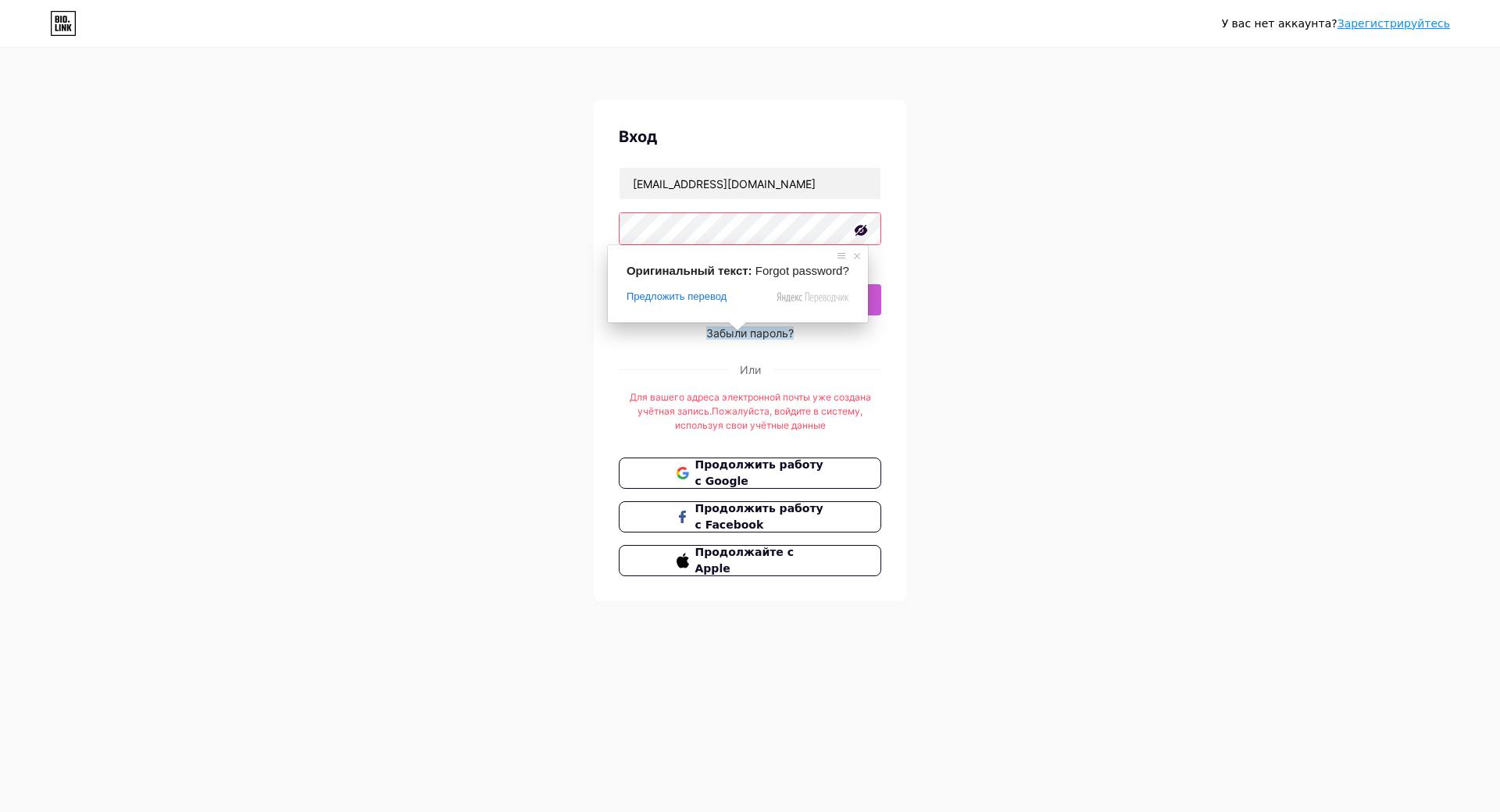
click at [738, 332] on body "У вас нет аккаунта? Зарегистрируйтесь Вход Iapunovai490@gmail.com Неверное имя …" at bounding box center [750, 406] width 1500 height 812
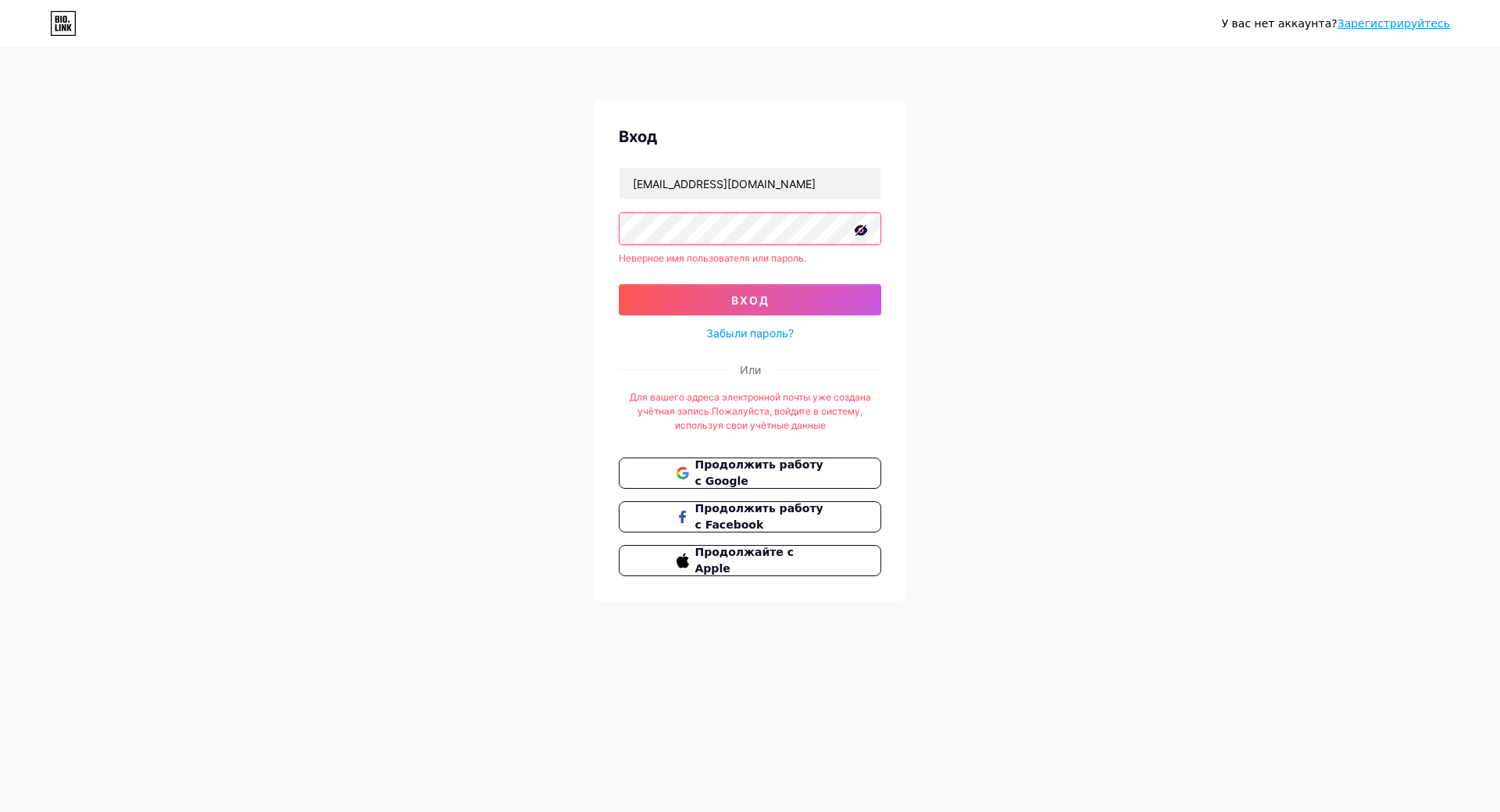
click at [738, 332] on ya-tr-span "Забыли пароль?" at bounding box center [750, 333] width 88 height 13
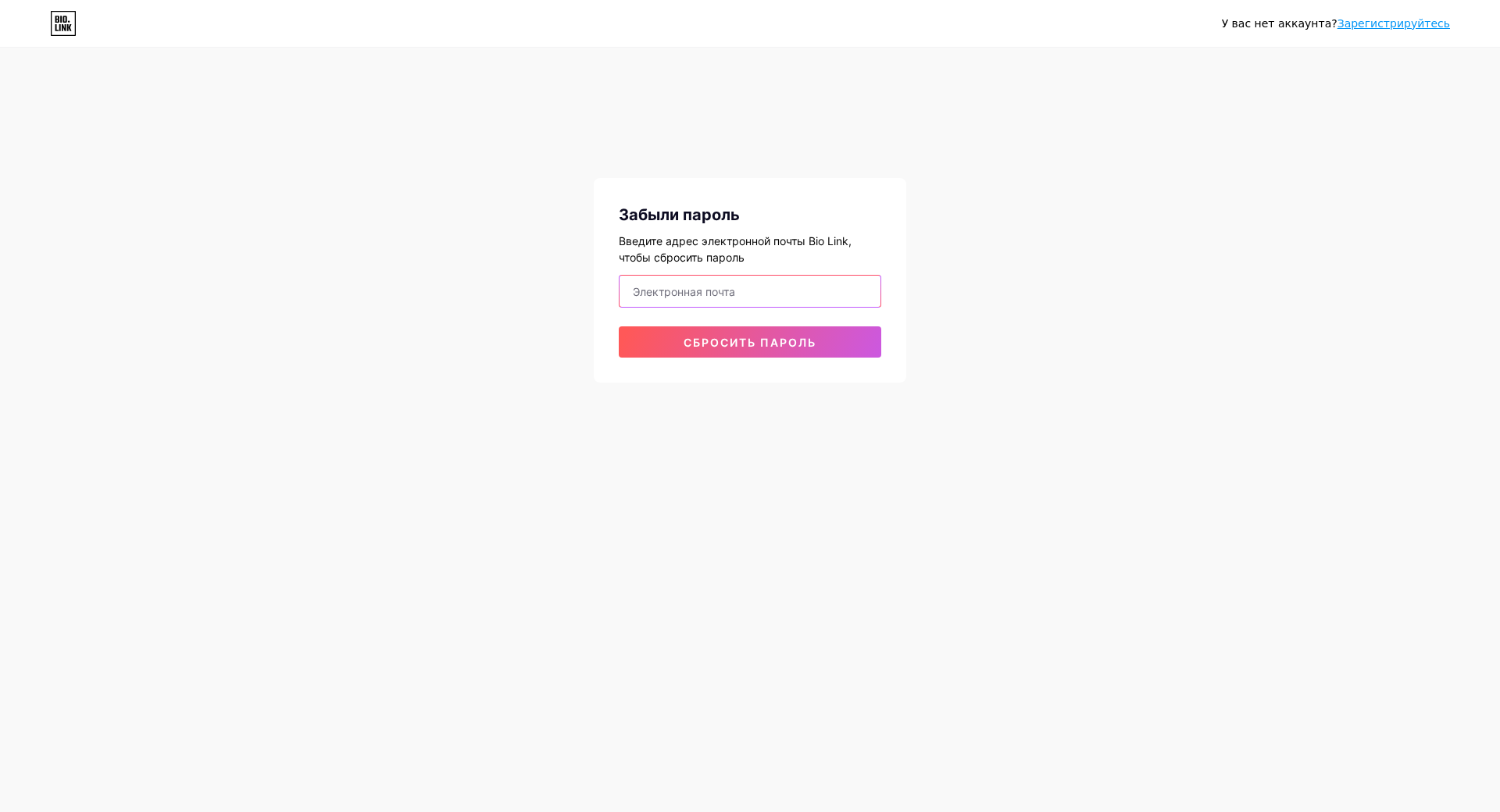
click at [709, 290] on input "email" at bounding box center [750, 292] width 261 height 31
click at [808, 337] on ya-tr-span "Сбросить пароль" at bounding box center [750, 343] width 133 height 13
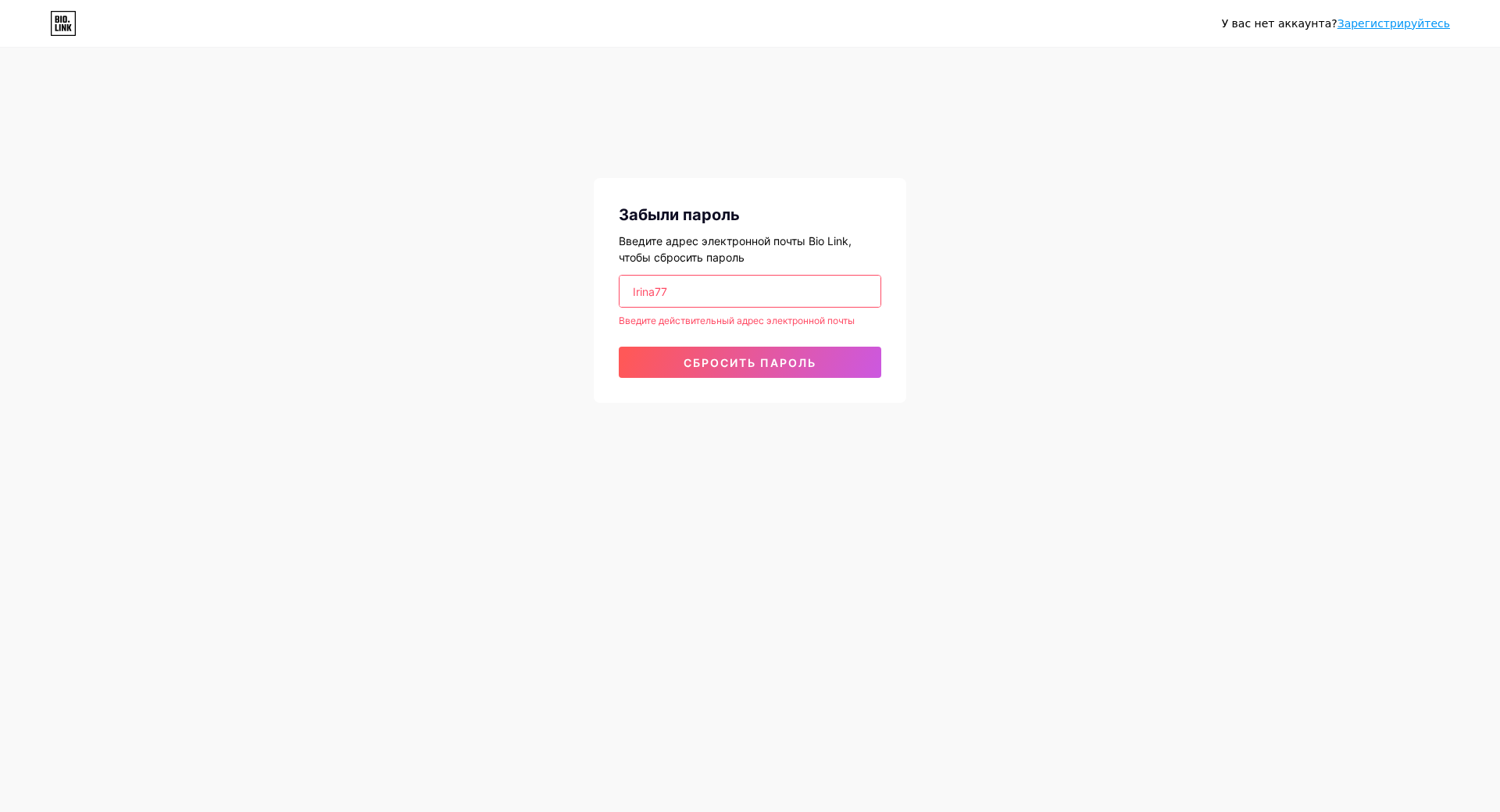
click at [674, 291] on input "Irina77" at bounding box center [750, 292] width 261 height 31
type input "I"
click at [672, 287] on input "email" at bounding box center [750, 292] width 261 height 31
click at [770, 366] on ya-tr-span "Сбросить пароль" at bounding box center [750, 363] width 133 height 13
click at [755, 363] on body "У вас нет аккаунта? Зарегистрируйтесь Забыли пароль Введите адрес электронной п…" at bounding box center [750, 406] width 1500 height 812
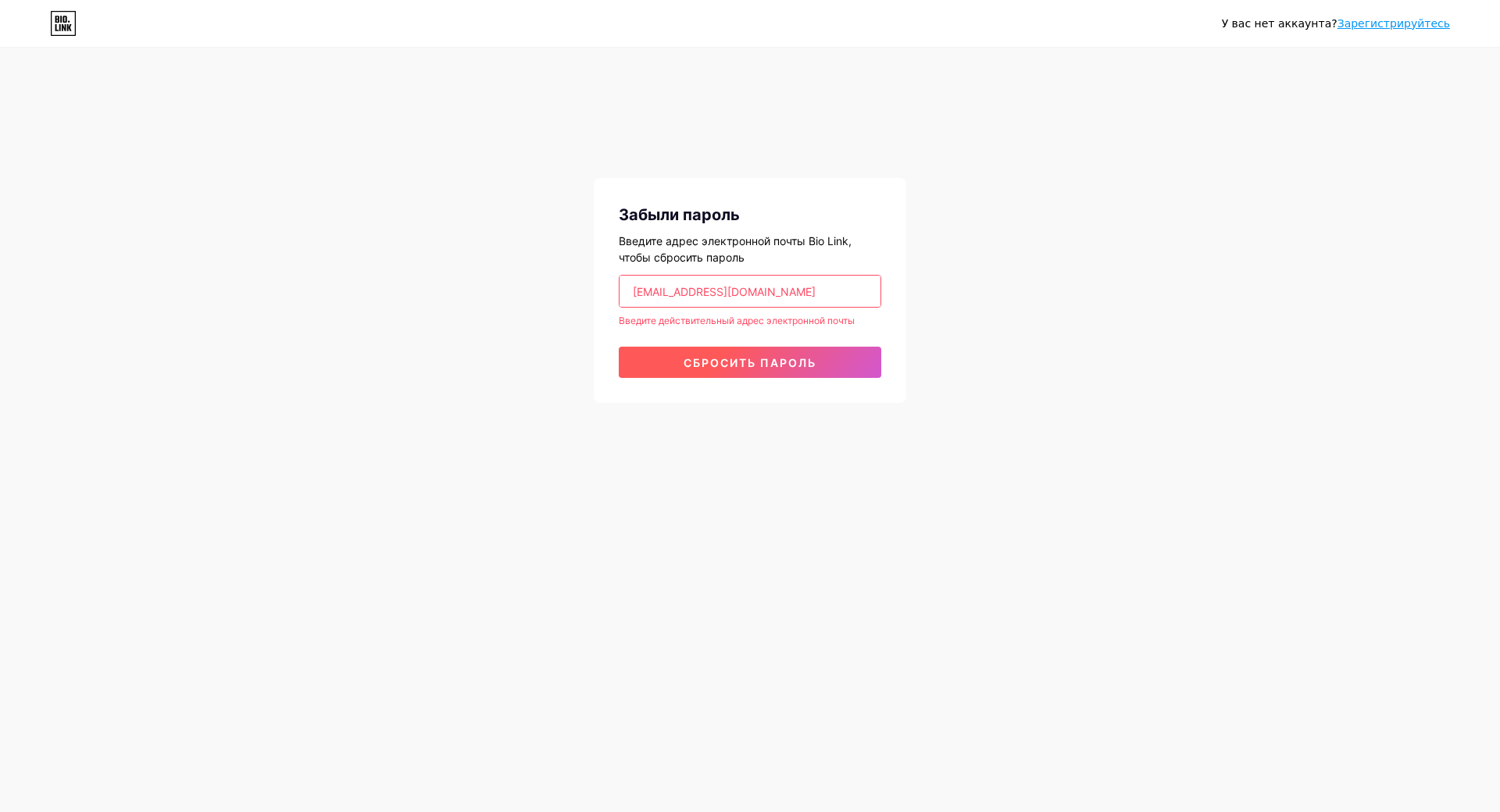
click at [755, 363] on ya-tr-span "Сбросить пароль" at bounding box center [750, 363] width 133 height 13
click at [789, 356] on span "Сбросить пароль" at bounding box center [750, 363] width 133 height 13
click at [789, 356] on ya-tr-span "Сбросить пароль" at bounding box center [750, 363] width 133 height 13
click at [779, 295] on input "[EMAIL_ADDRESS][DOMAIN_NAME]" at bounding box center [750, 292] width 261 height 31
type input "I"
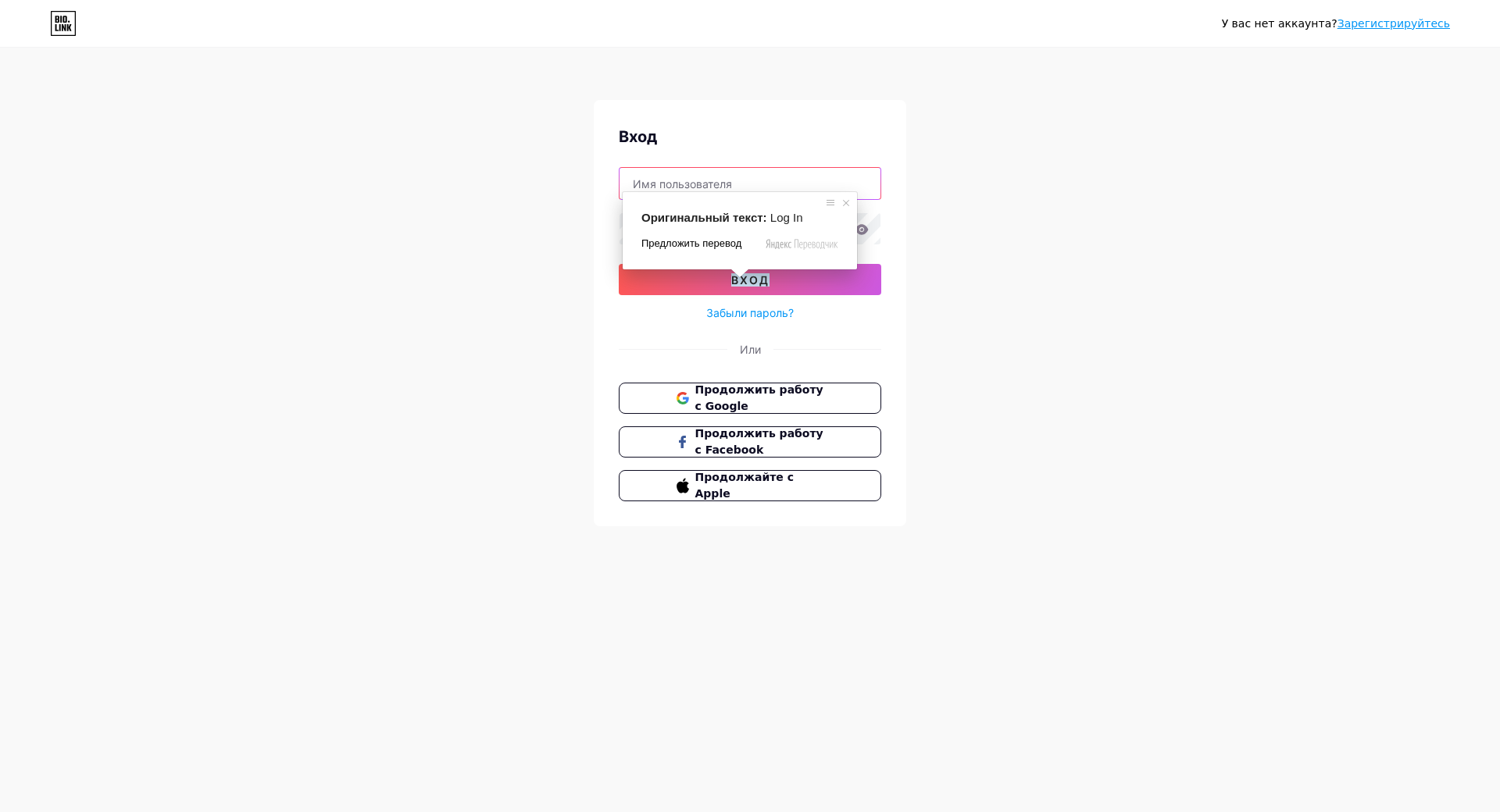
type input "[EMAIL_ADDRESS][DOMAIN_NAME]"
click at [700, 246] on span "Предложить перевод" at bounding box center [691, 243] width 100 height 14
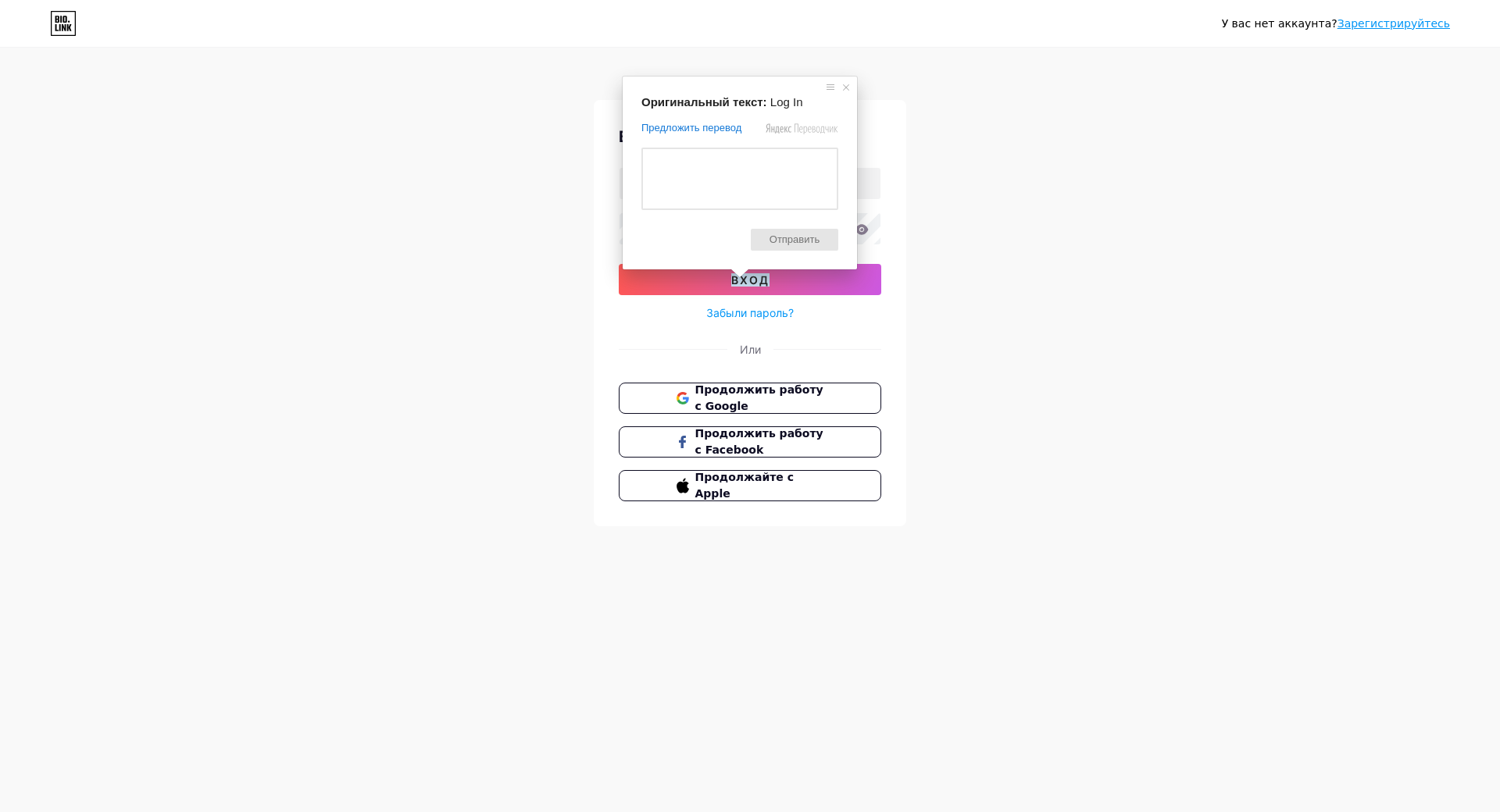
click at [816, 242] on span "Отправить" at bounding box center [795, 240] width 88 height 21
click at [849, 88] on span at bounding box center [845, 87] width 16 height 16
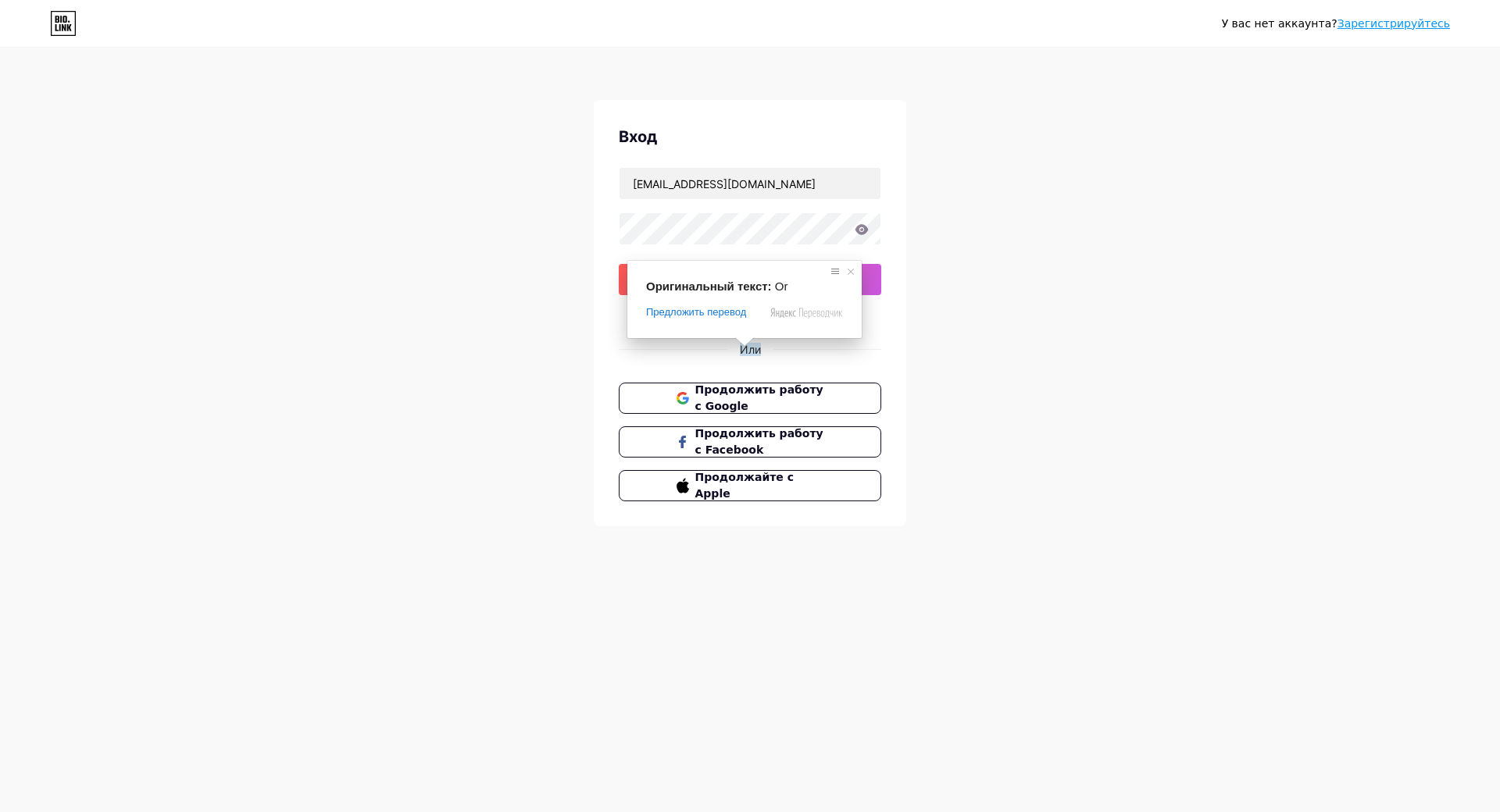
click at [836, 271] on span "Отключить подсказку с оригинальным текстом" at bounding box center [835, 272] width 16 height 16
click at [929, 249] on span "Отключить подсказку с оригинальным текстом" at bounding box center [949, 248] width 243 height 20
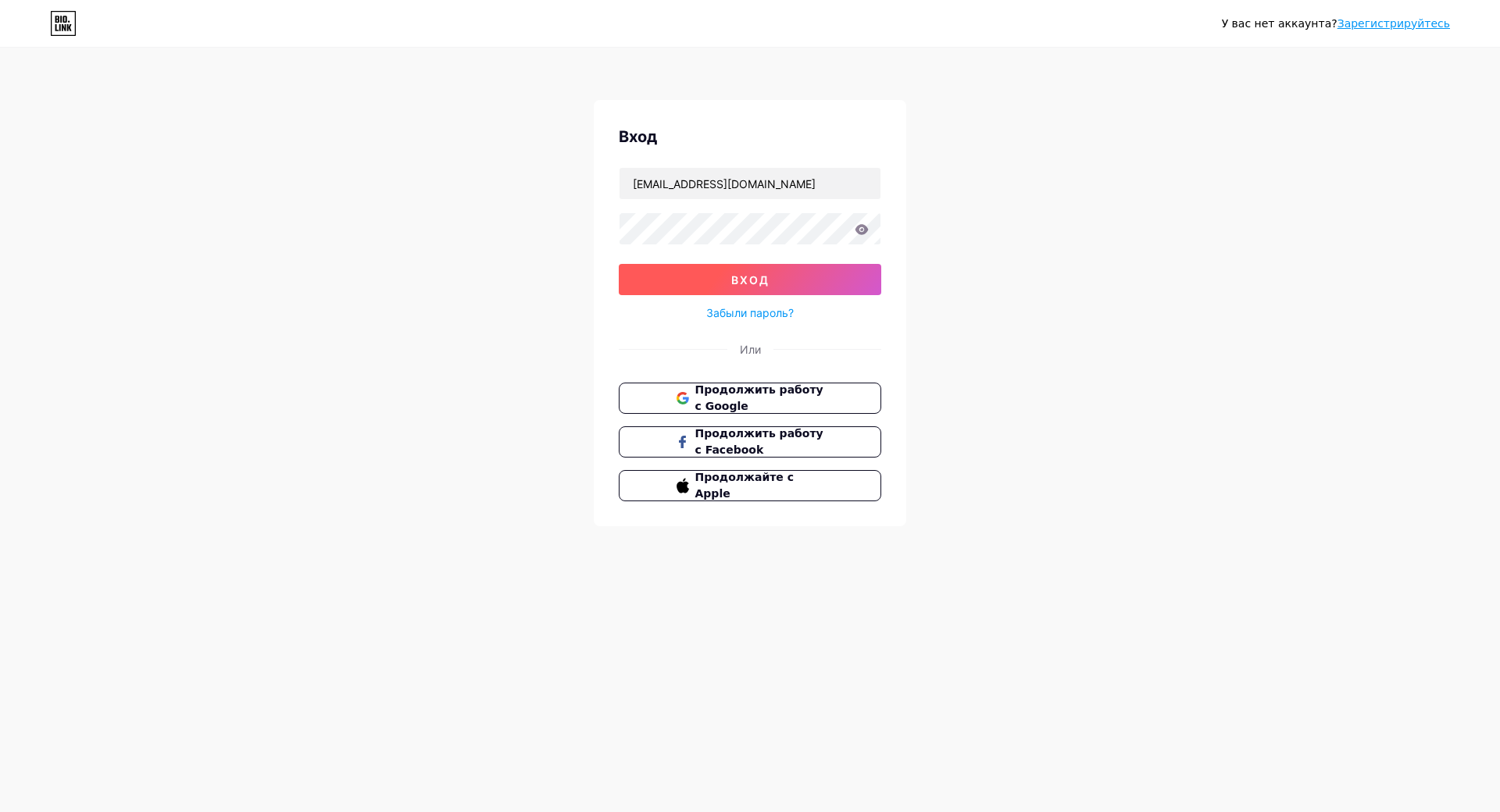
click at [801, 269] on button "вход" at bounding box center [750, 280] width 263 height 31
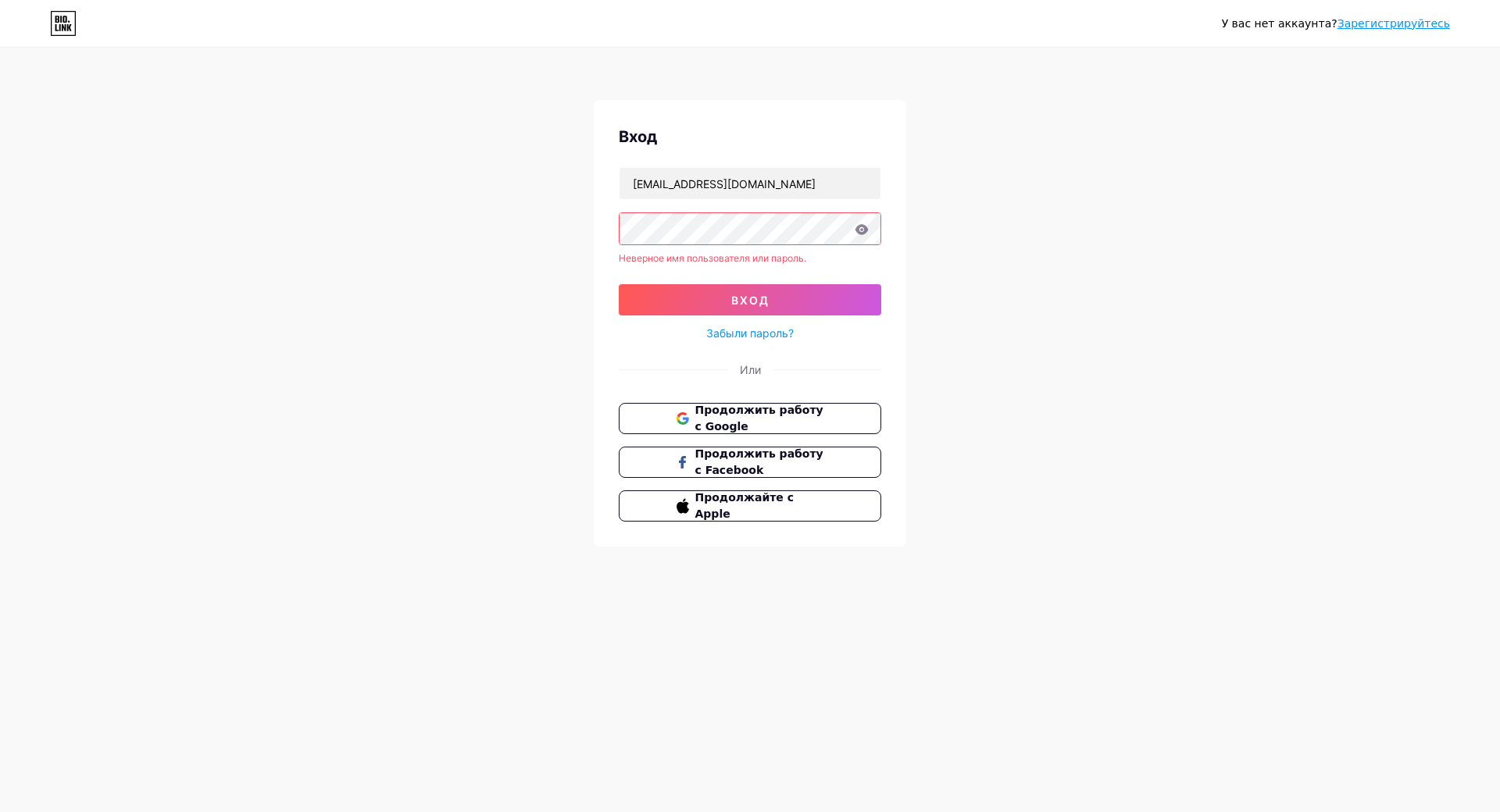
click at [1413, 21] on ya-tr-span "Зарегистрируйтесь" at bounding box center [1394, 23] width 112 height 12
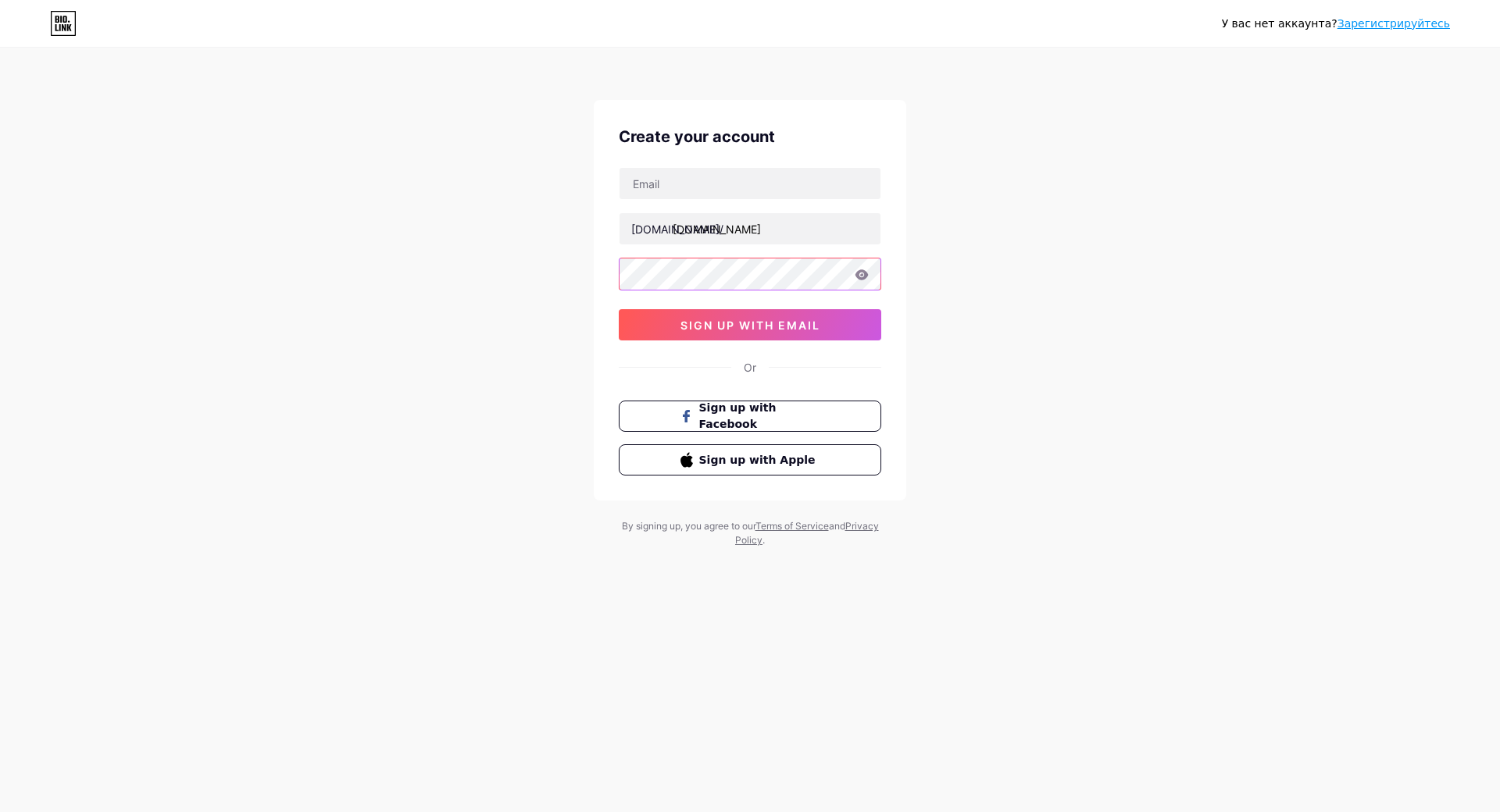
type input "iapunovai490@gmail.com"
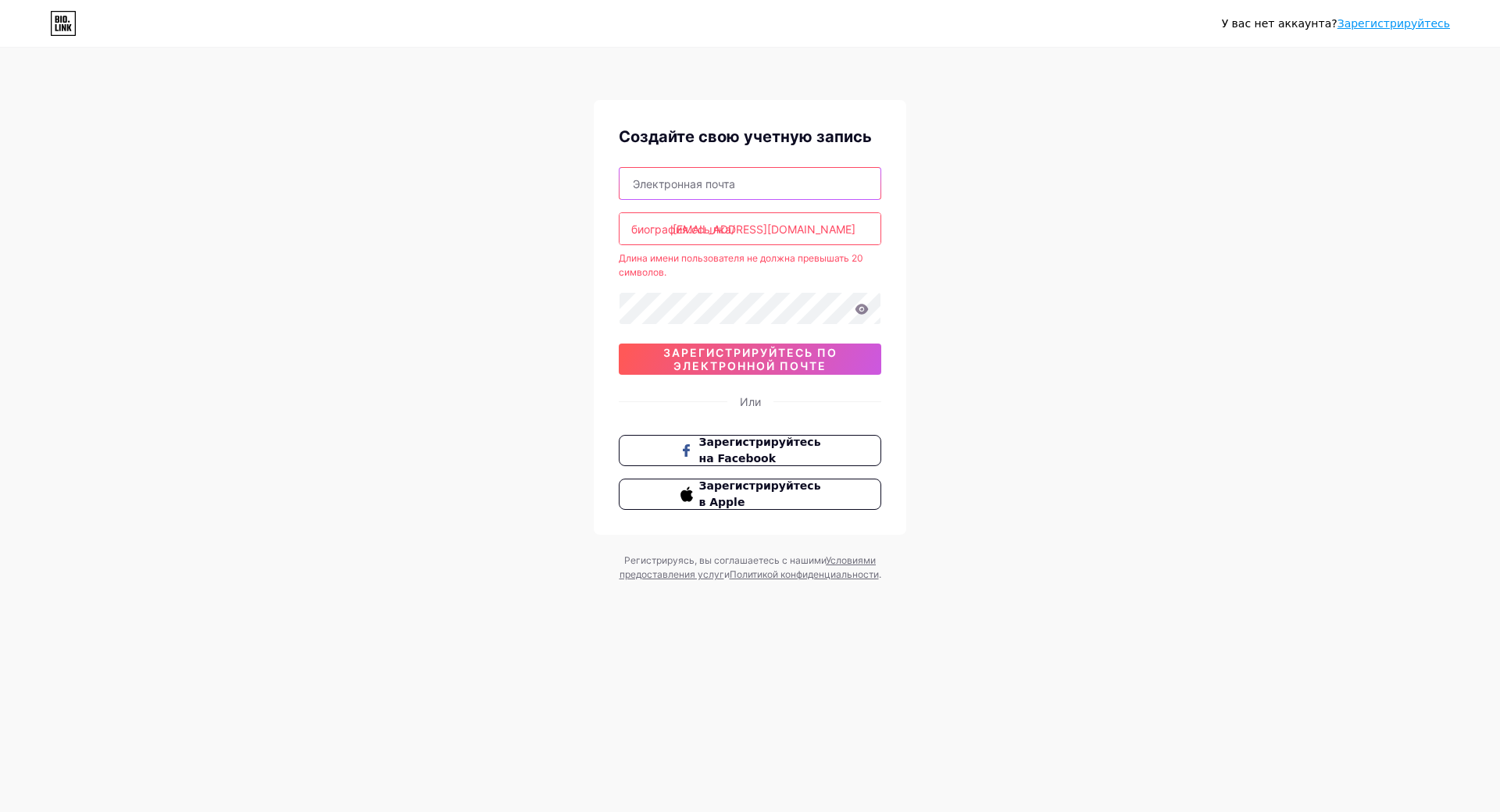
click at [674, 186] on input "text" at bounding box center [750, 183] width 261 height 31
type input "sadohinairina7@gmail.com"
click at [678, 230] on ya-tr-span "биография.ссылка/" at bounding box center [683, 229] width 104 height 13
click at [810, 231] on input "iapunovai490@gmail.com" at bounding box center [750, 229] width 261 height 31
type input "i"
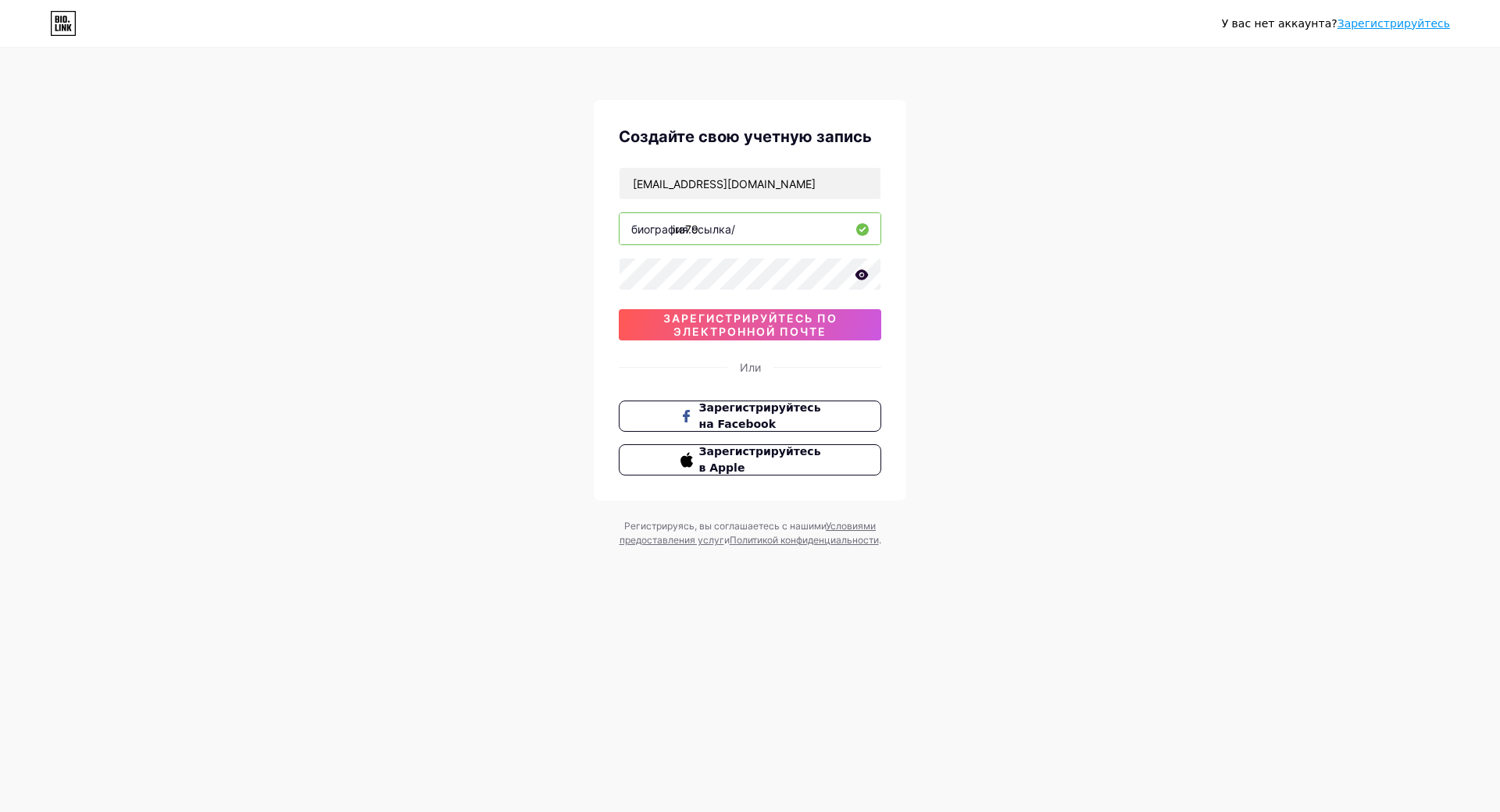
type input "ira79"
click at [861, 273] on icon at bounding box center [861, 274] width 14 height 11
click at [862, 268] on icon at bounding box center [860, 275] width 16 height 16
click at [765, 322] on ya-tr-span "зарегистрируйтесь по электронной почте" at bounding box center [750, 325] width 174 height 26
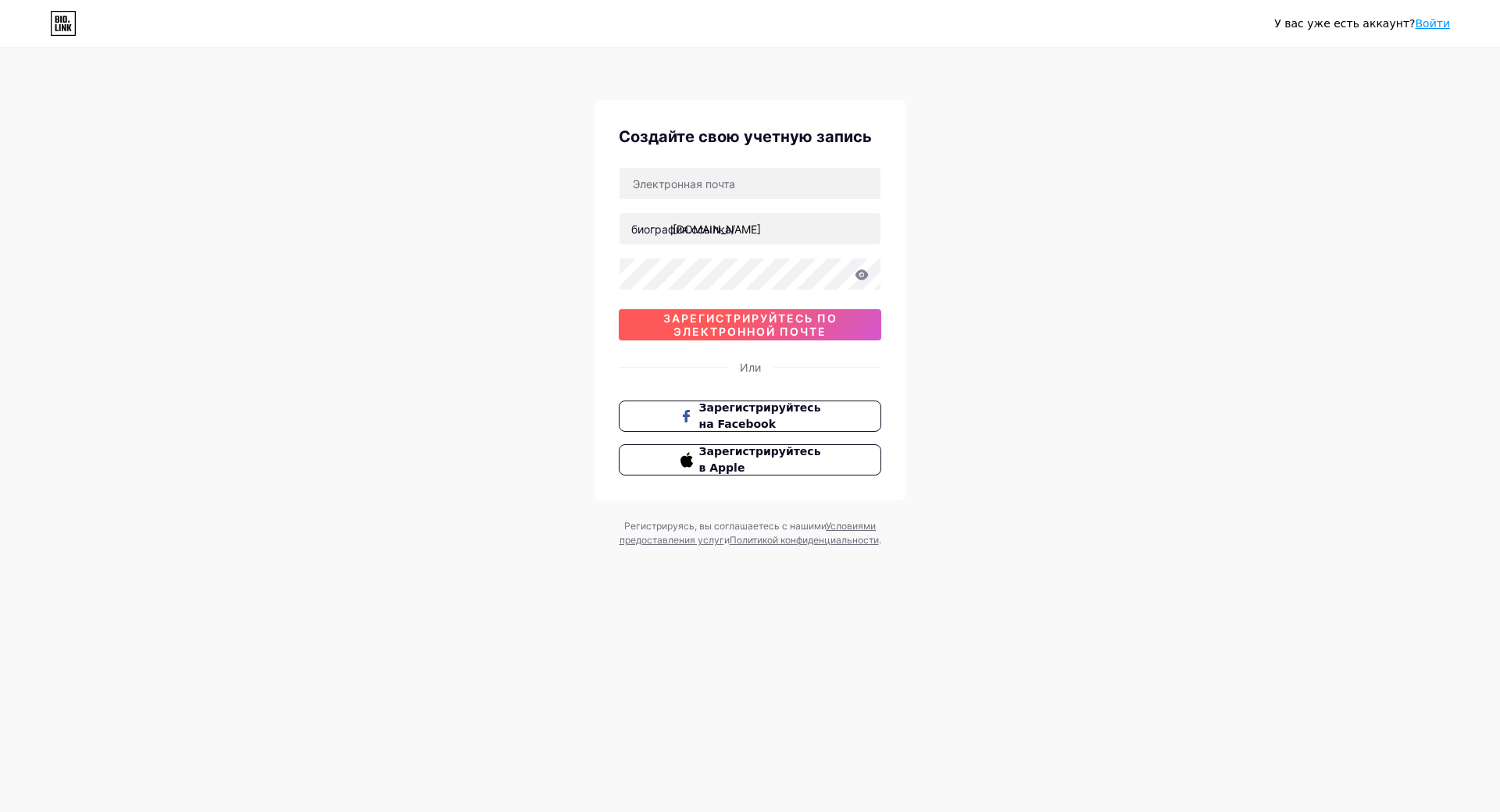
type input "[EMAIL_ADDRESS][DOMAIN_NAME]"
click at [761, 321] on span "зарегистрируйтесь по электронной почте" at bounding box center [750, 325] width 263 height 26
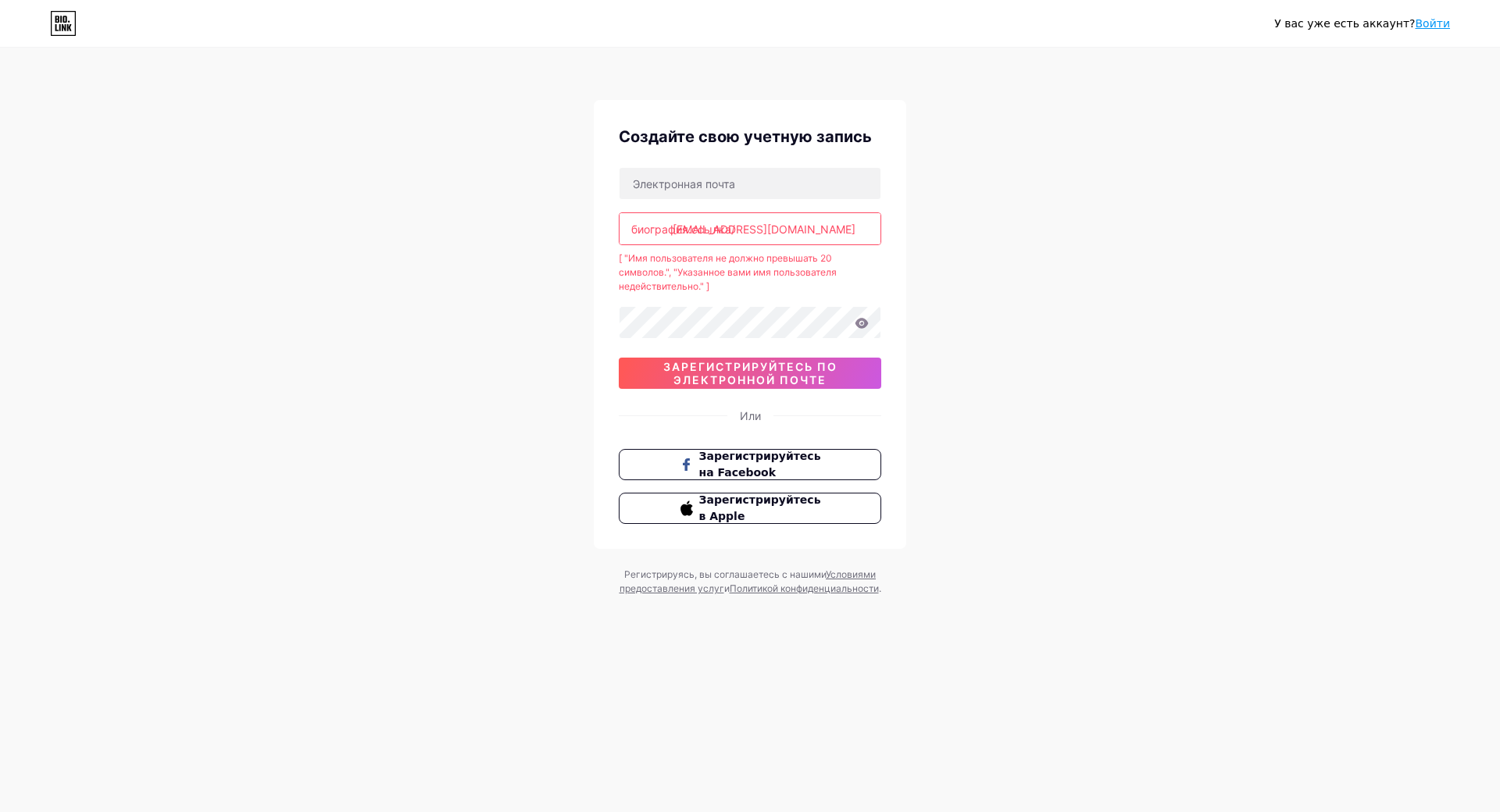
click at [660, 229] on div "биография.ссылка/" at bounding box center [683, 230] width 104 height 17
click at [815, 229] on input "[EMAIL_ADDRESS][DOMAIN_NAME]" at bounding box center [750, 229] width 261 height 31
click at [794, 186] on input "text" at bounding box center [750, 183] width 261 height 31
type input "[EMAIL_ADDRESS][DOMAIN_NAME]"
click at [802, 229] on input "[EMAIL_ADDRESS][DOMAIN_NAME]" at bounding box center [750, 229] width 261 height 31
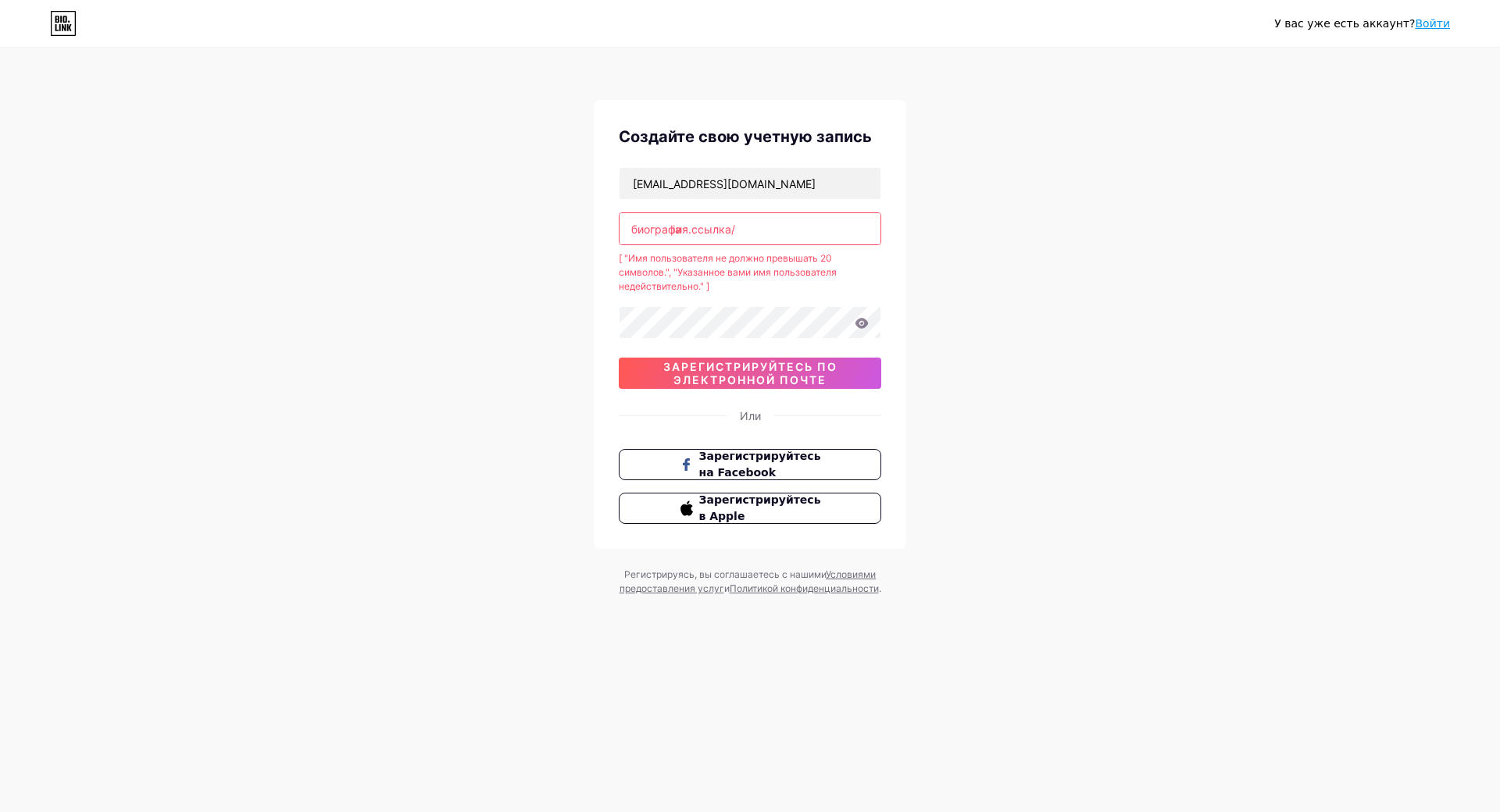
type input "i"
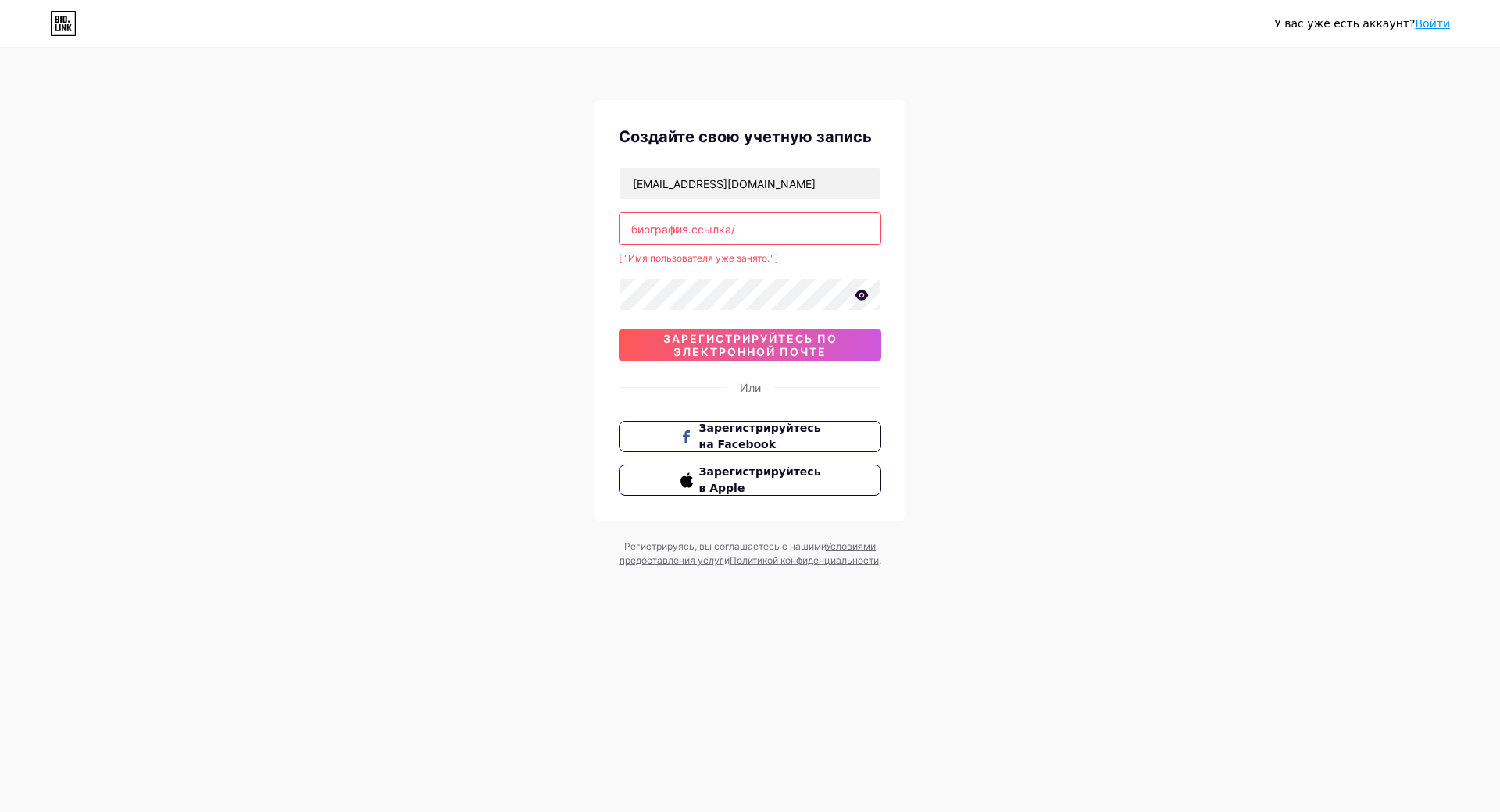
type input "i"
click at [793, 228] on input "text" at bounding box center [750, 229] width 261 height 31
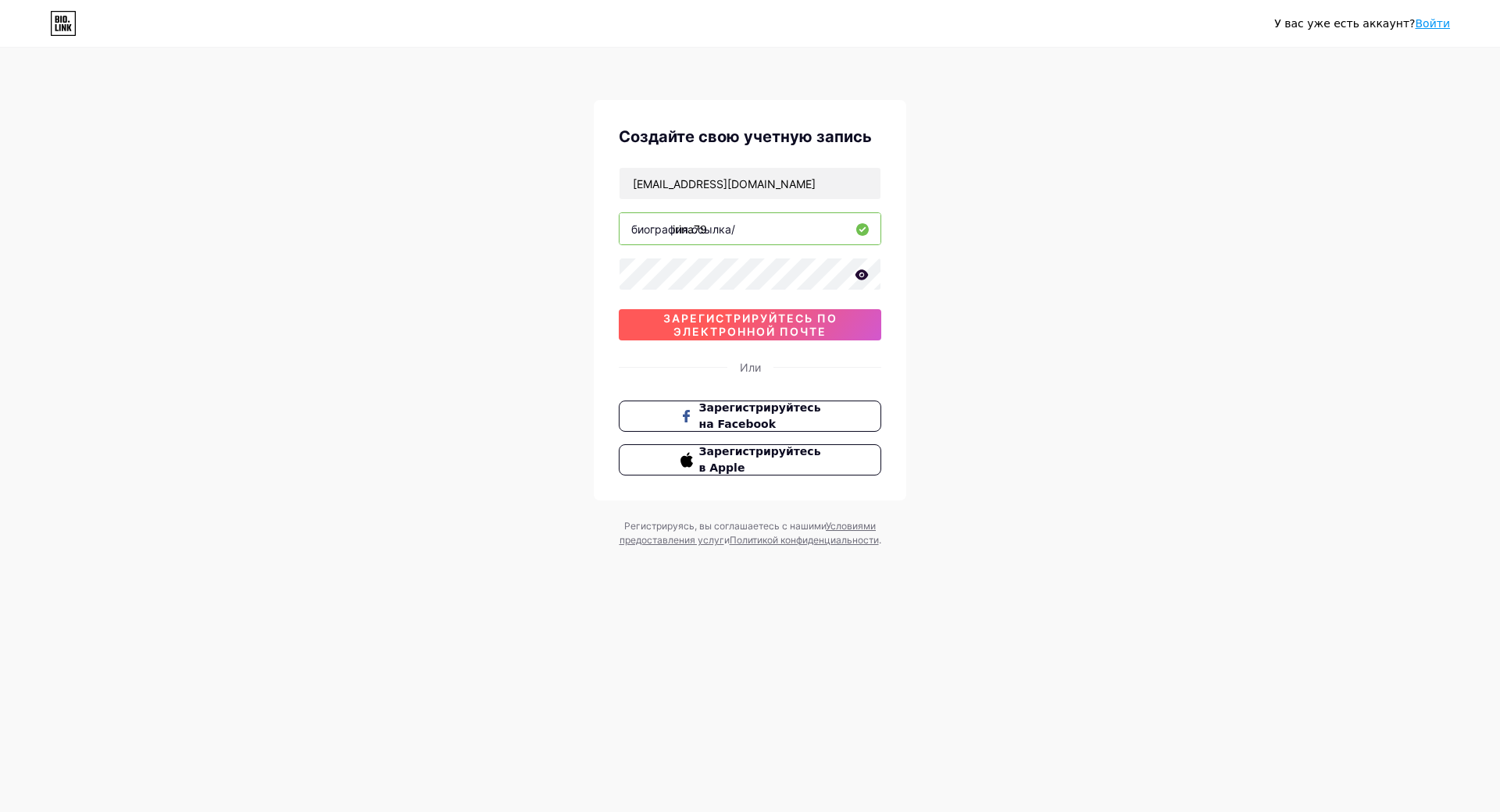
type input "irina79"
click at [828, 324] on span "зарегистрируйтесь по электронной почте" at bounding box center [750, 325] width 263 height 26
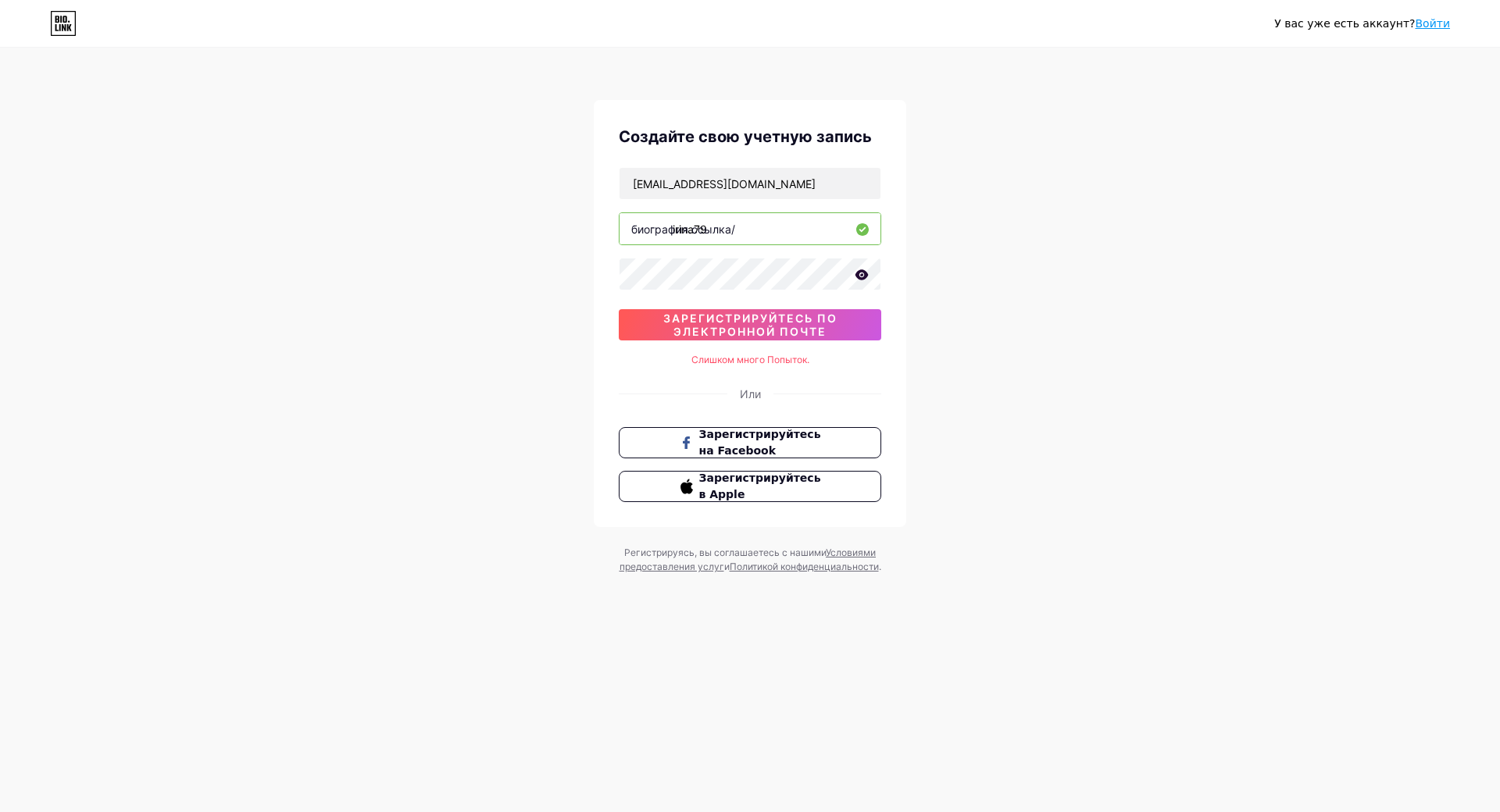
click at [757, 396] on div "Или" at bounding box center [750, 394] width 21 height 17
click at [860, 277] on icon at bounding box center [862, 274] width 13 height 10
click at [860, 277] on icon at bounding box center [860, 275] width 16 height 16
click at [774, 328] on span "зарегистрируйтесь по электронной почте" at bounding box center [750, 325] width 263 height 26
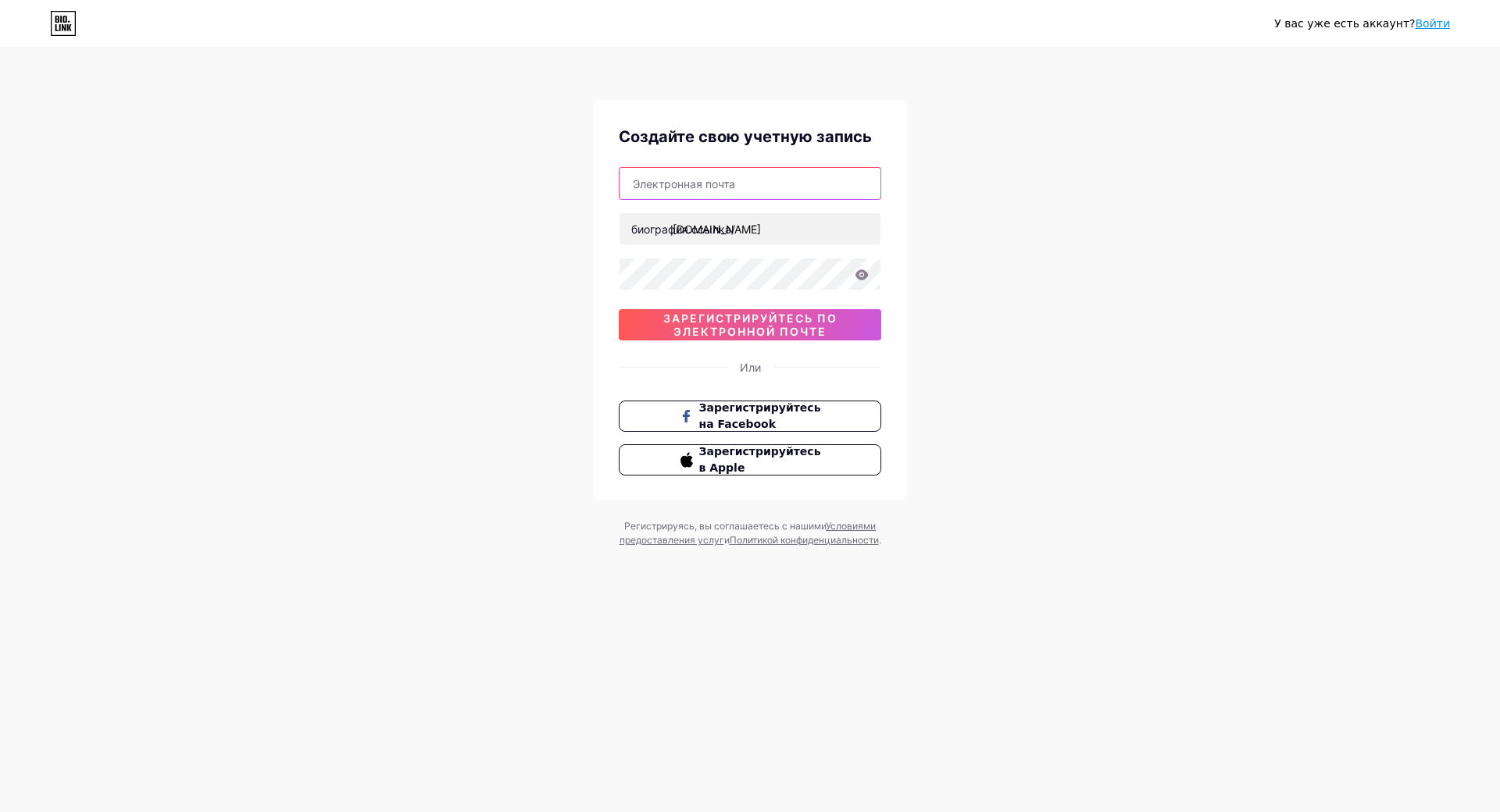
type input "[EMAIL_ADDRESS][DOMAIN_NAME]"
click at [687, 183] on input "text" at bounding box center [750, 183] width 261 height 31
type input "[EMAIL_ADDRESS][DOMAIN_NAME]"
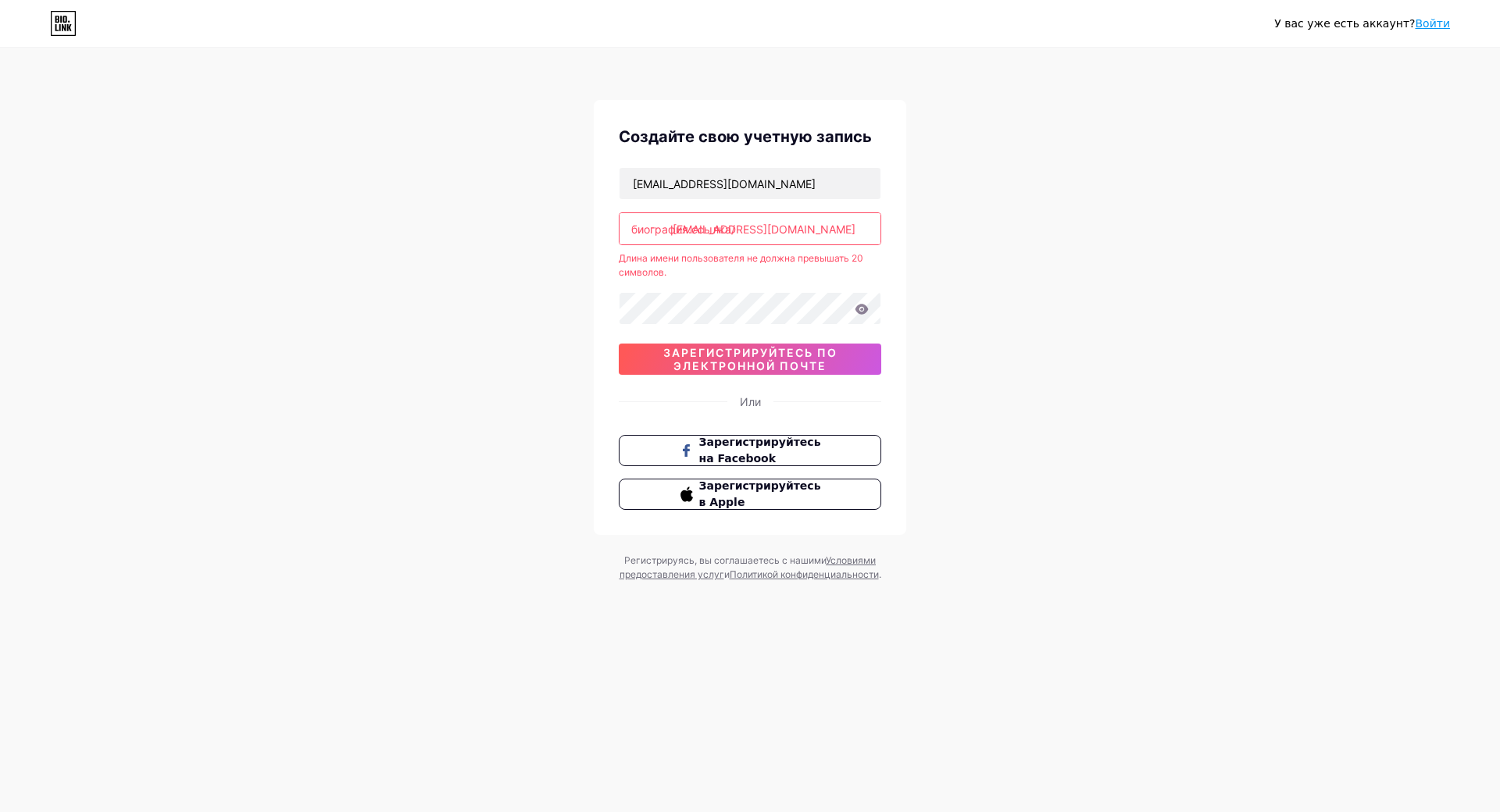
click at [812, 233] on input "[EMAIL_ADDRESS][DOMAIN_NAME]" at bounding box center [750, 229] width 261 height 31
type input "i"
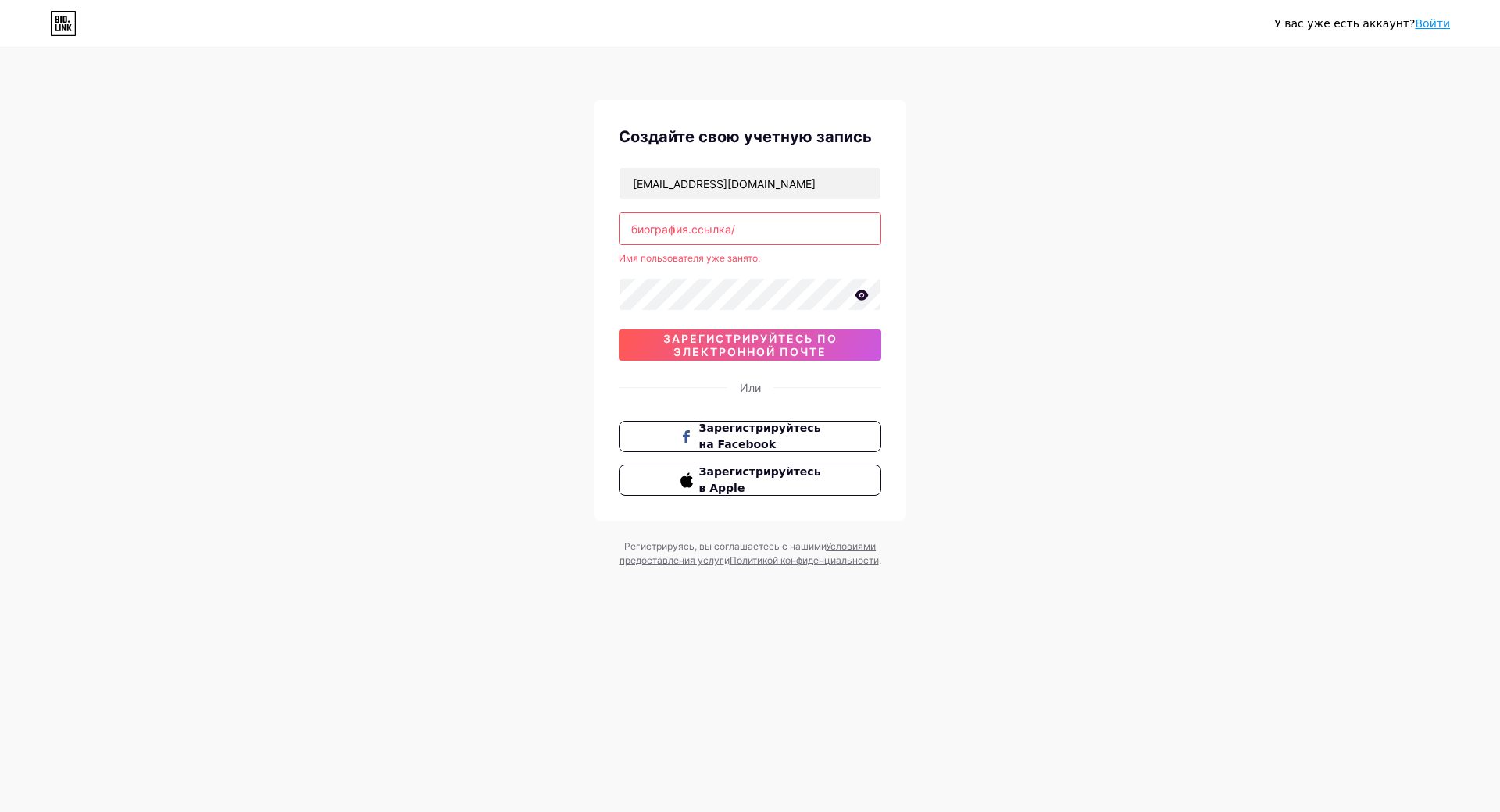
type input "i"
click at [1435, 26] on link "Войти" at bounding box center [1432, 23] width 36 height 12
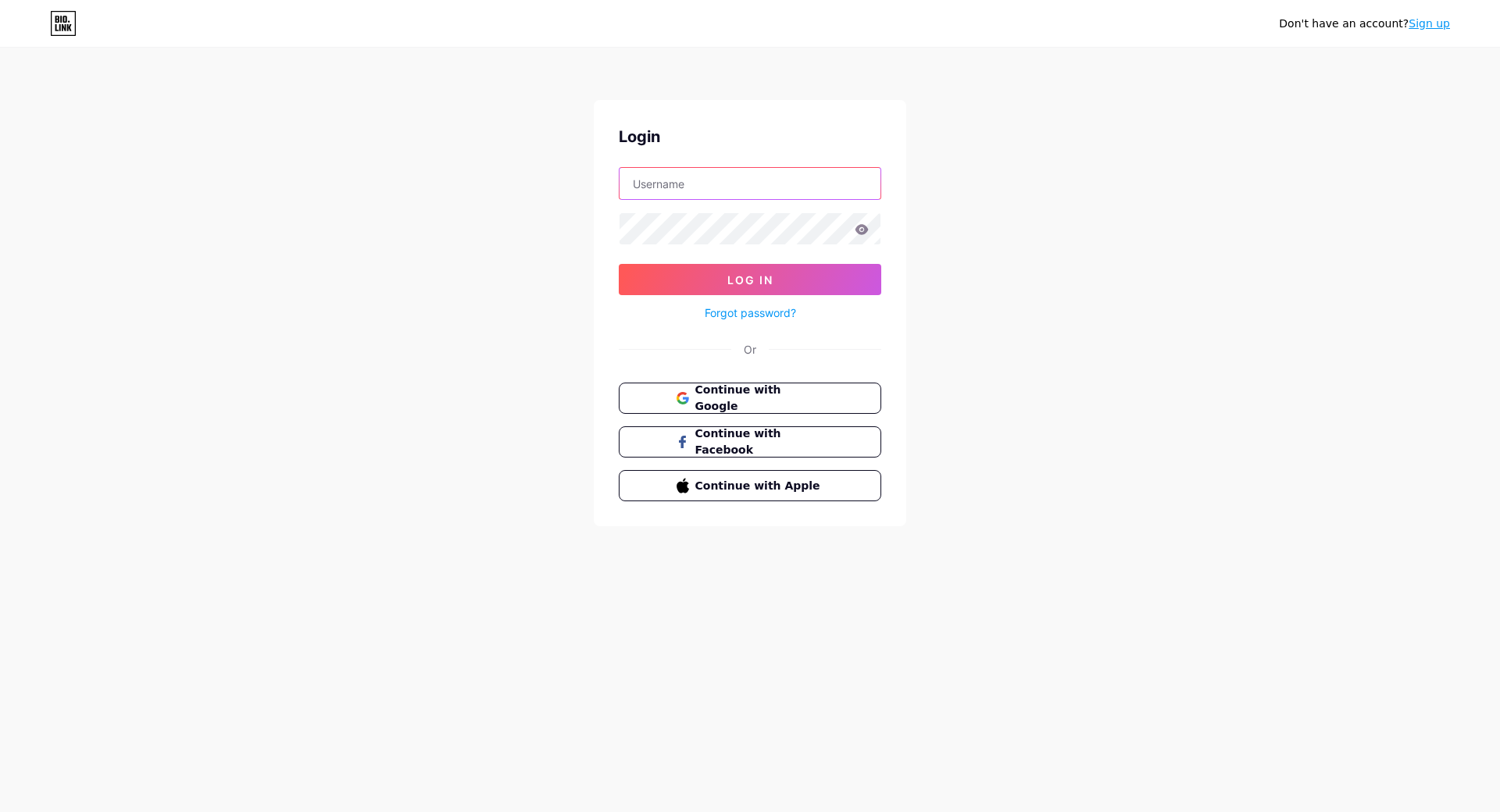
type input "i"
click at [730, 316] on link "Забыли пароль?" at bounding box center [750, 313] width 88 height 17
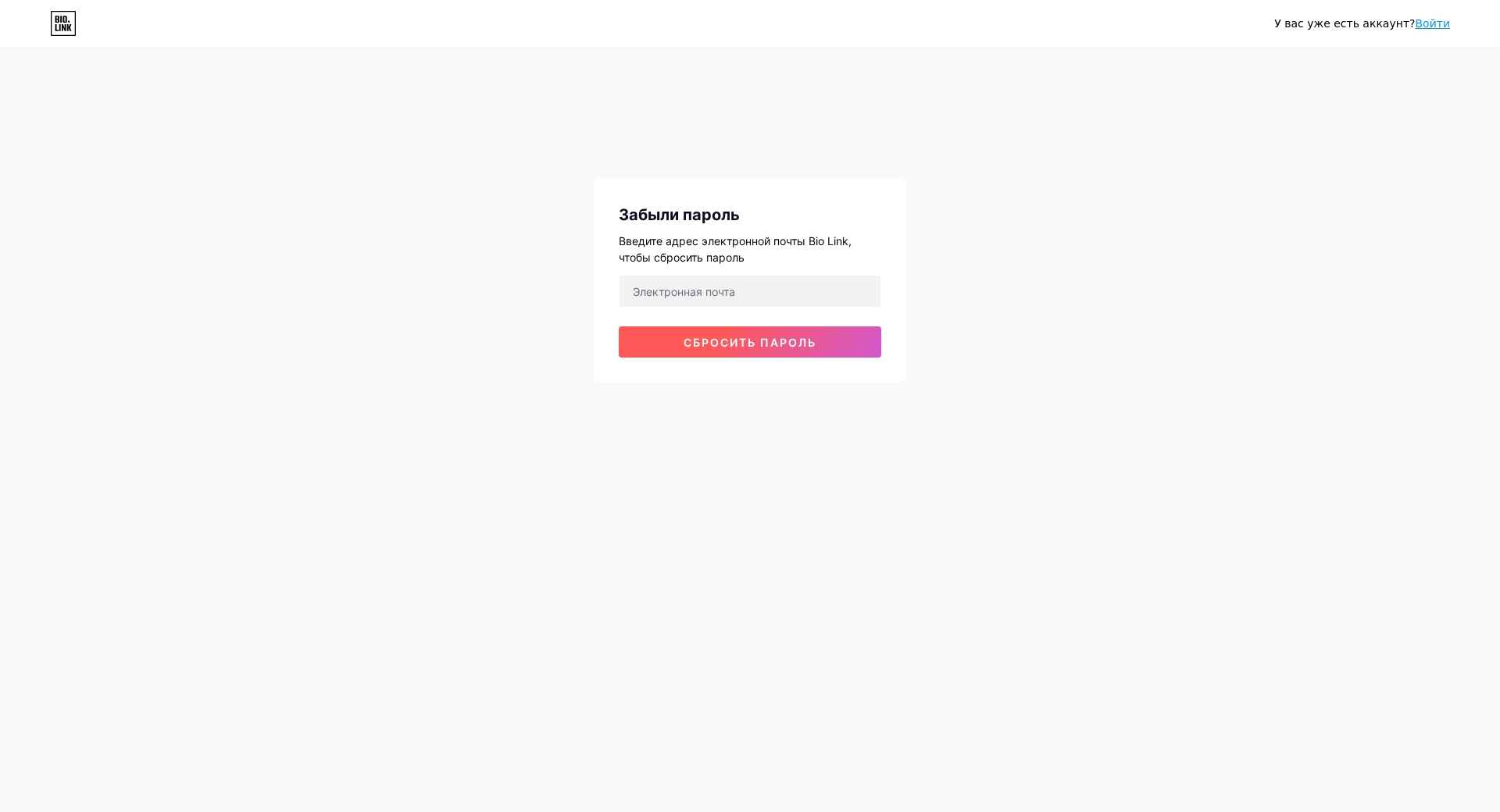
click at [739, 336] on span "Сбросить пароль" at bounding box center [750, 343] width 133 height 13
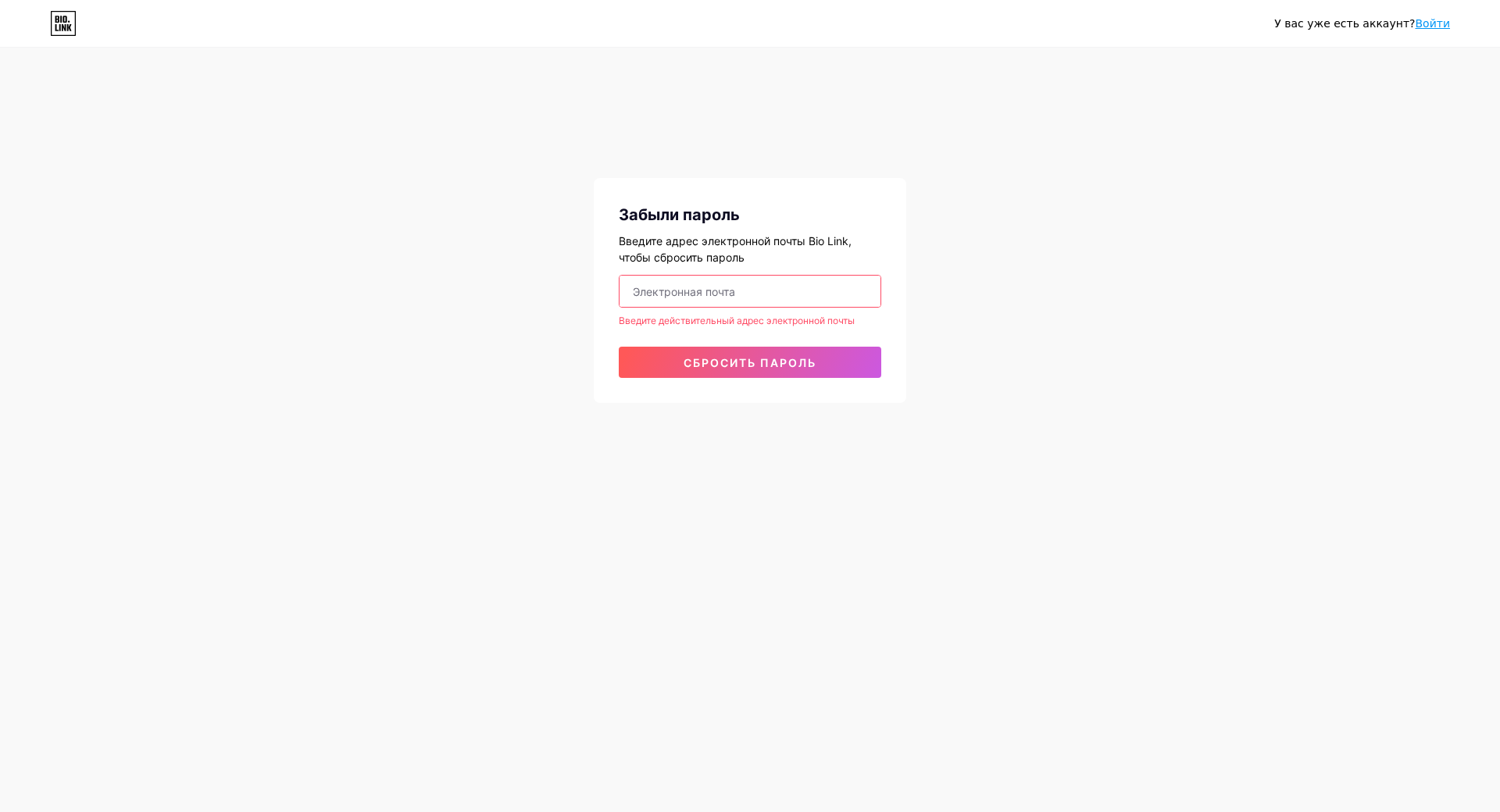
click at [664, 291] on input "email" at bounding box center [750, 292] width 261 height 31
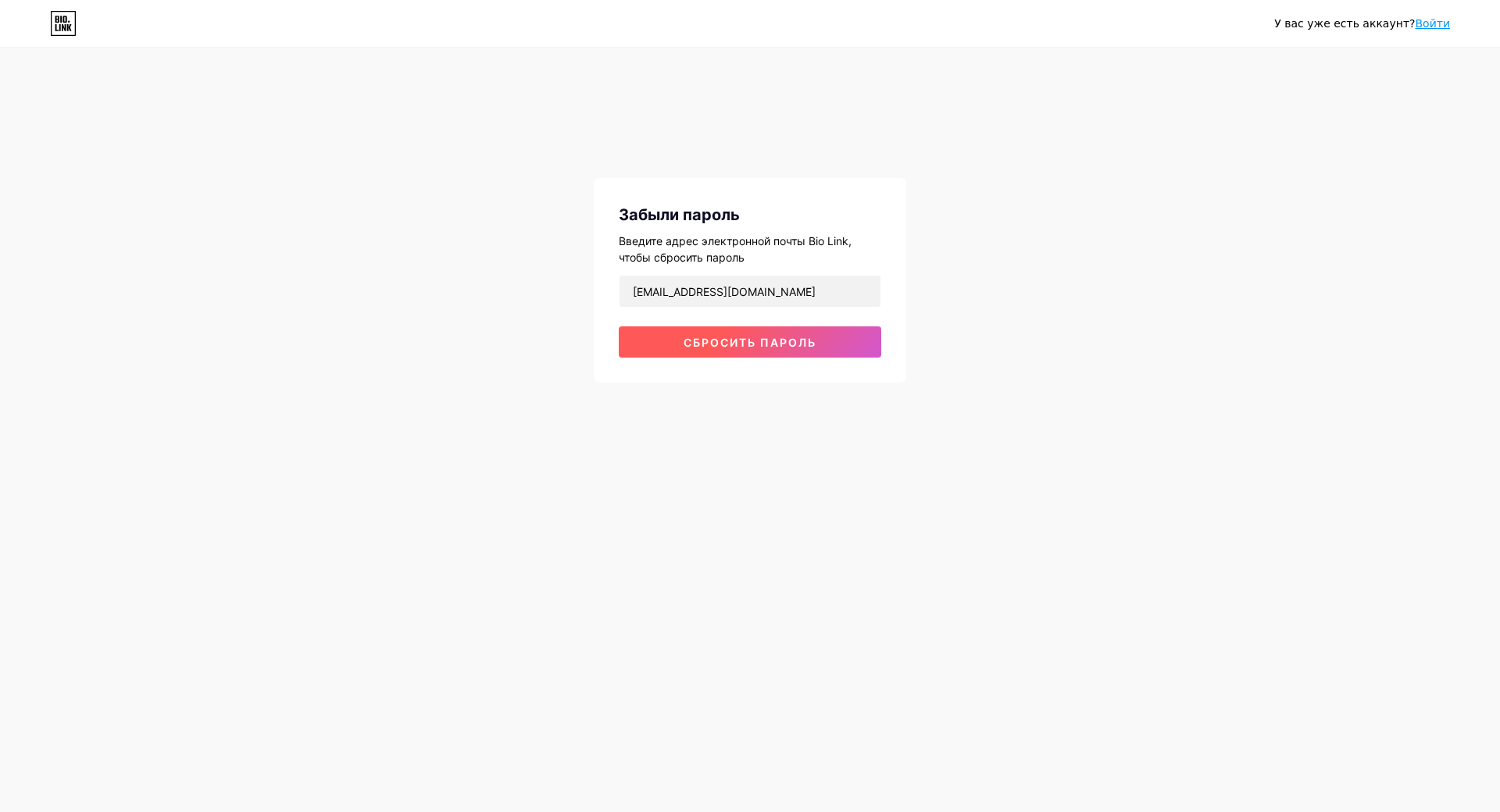
click at [783, 343] on span "Сбросить пароль" at bounding box center [750, 343] width 133 height 13
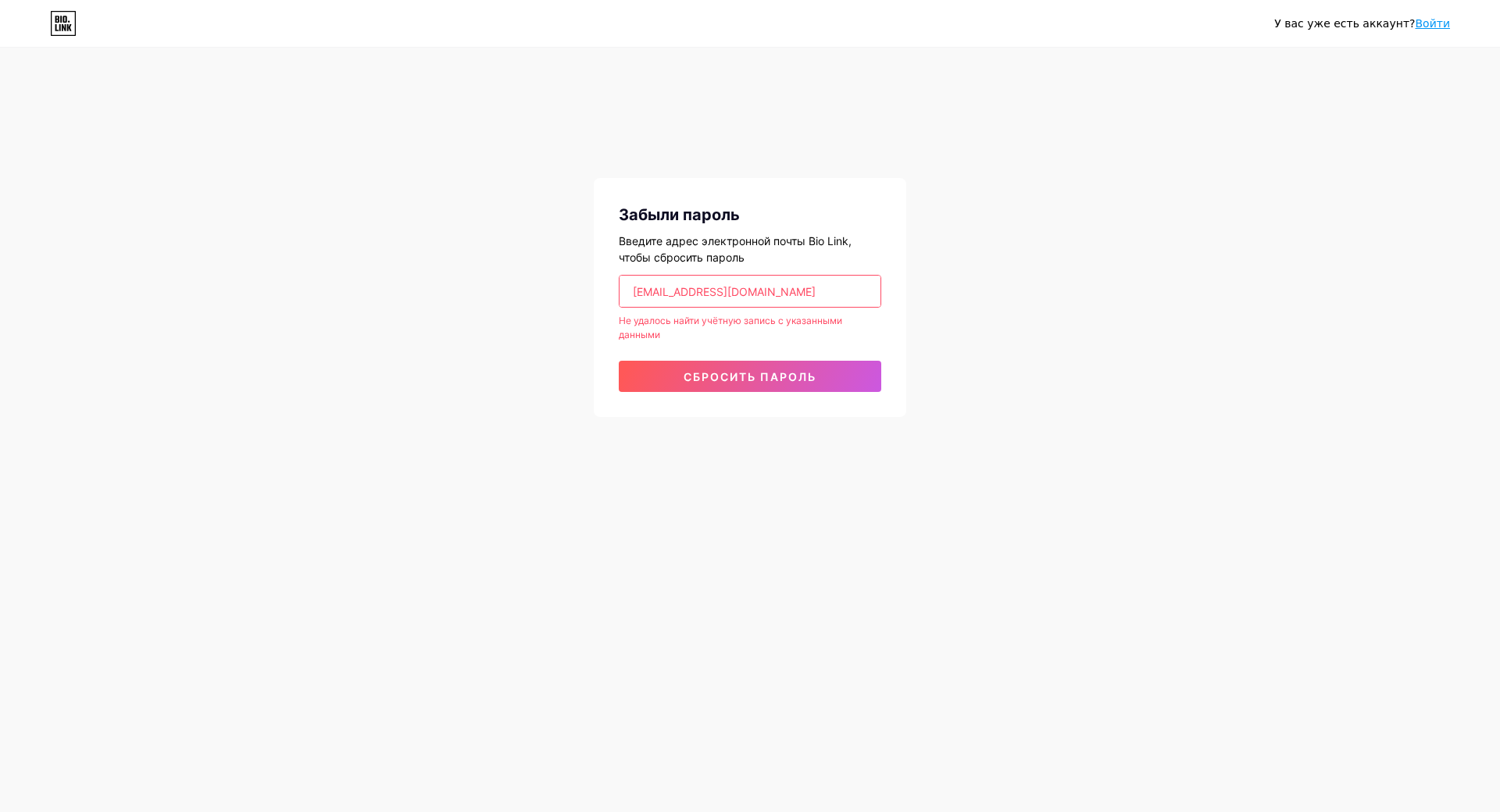
click at [788, 291] on input "[EMAIL_ADDRESS][DOMAIN_NAME]" at bounding box center [750, 292] width 261 height 31
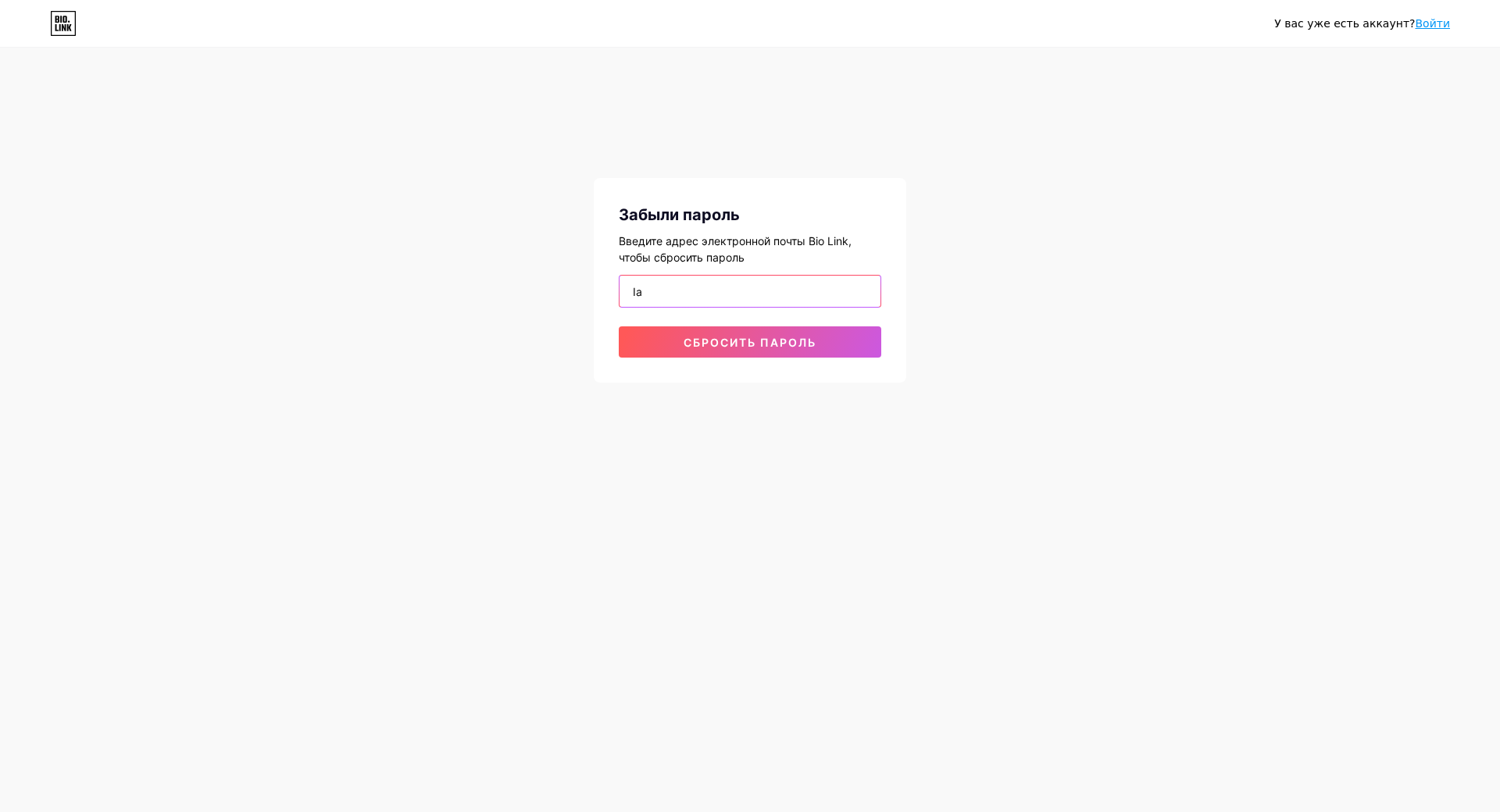
type input "I"
click at [784, 343] on span "Сбросить пароль" at bounding box center [750, 343] width 133 height 13
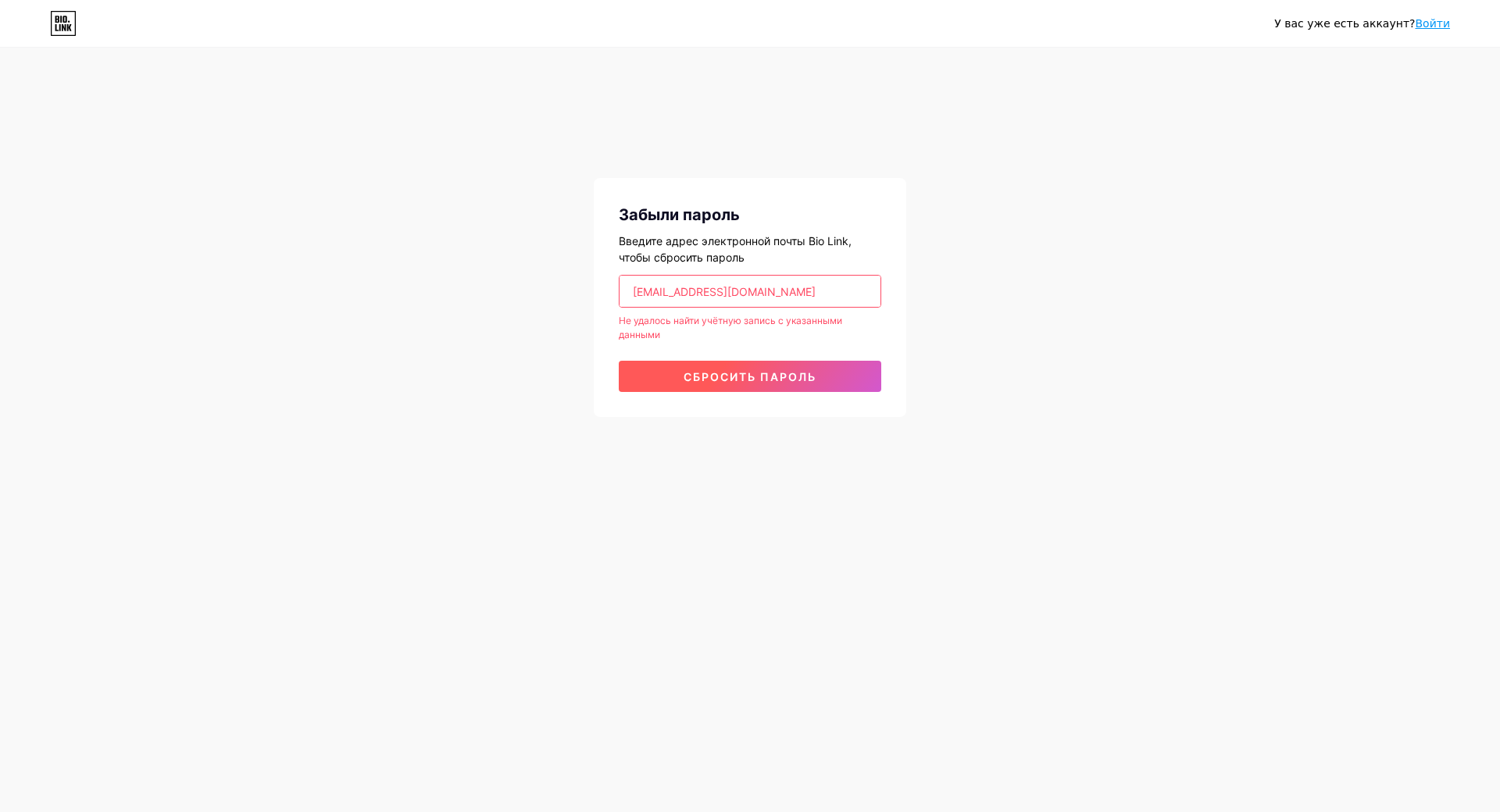
click at [793, 370] on span "Сбросить пароль" at bounding box center [750, 377] width 133 height 13
click at [795, 383] on button "Сбросить пароль" at bounding box center [750, 377] width 263 height 31
click at [782, 292] on input "sadohinairina7@gmail.com" at bounding box center [750, 292] width 261 height 31
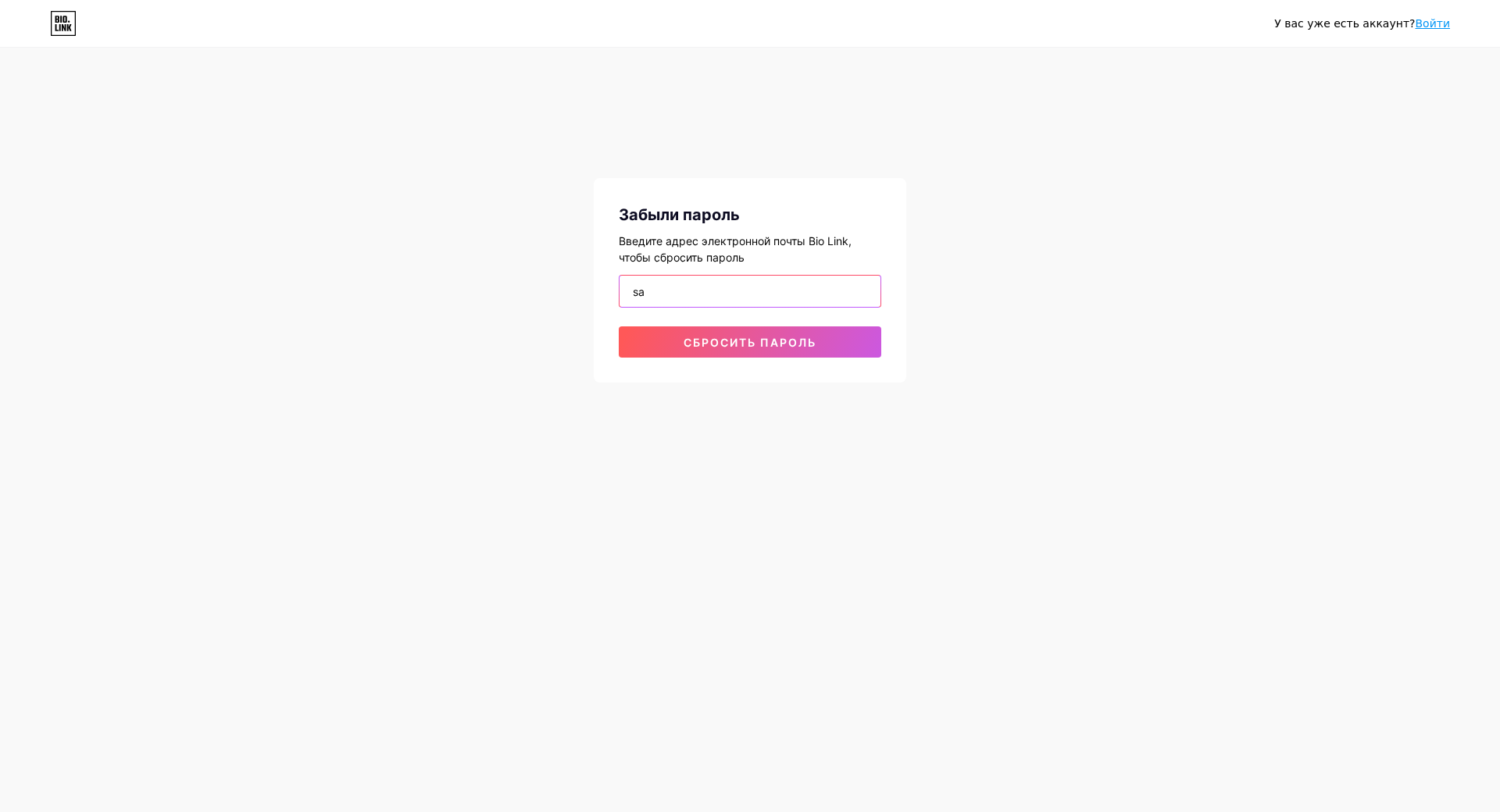
type input "s"
click at [652, 287] on input "email" at bounding box center [750, 292] width 261 height 31
click at [760, 343] on span "Сбросить пароль" at bounding box center [750, 343] width 133 height 13
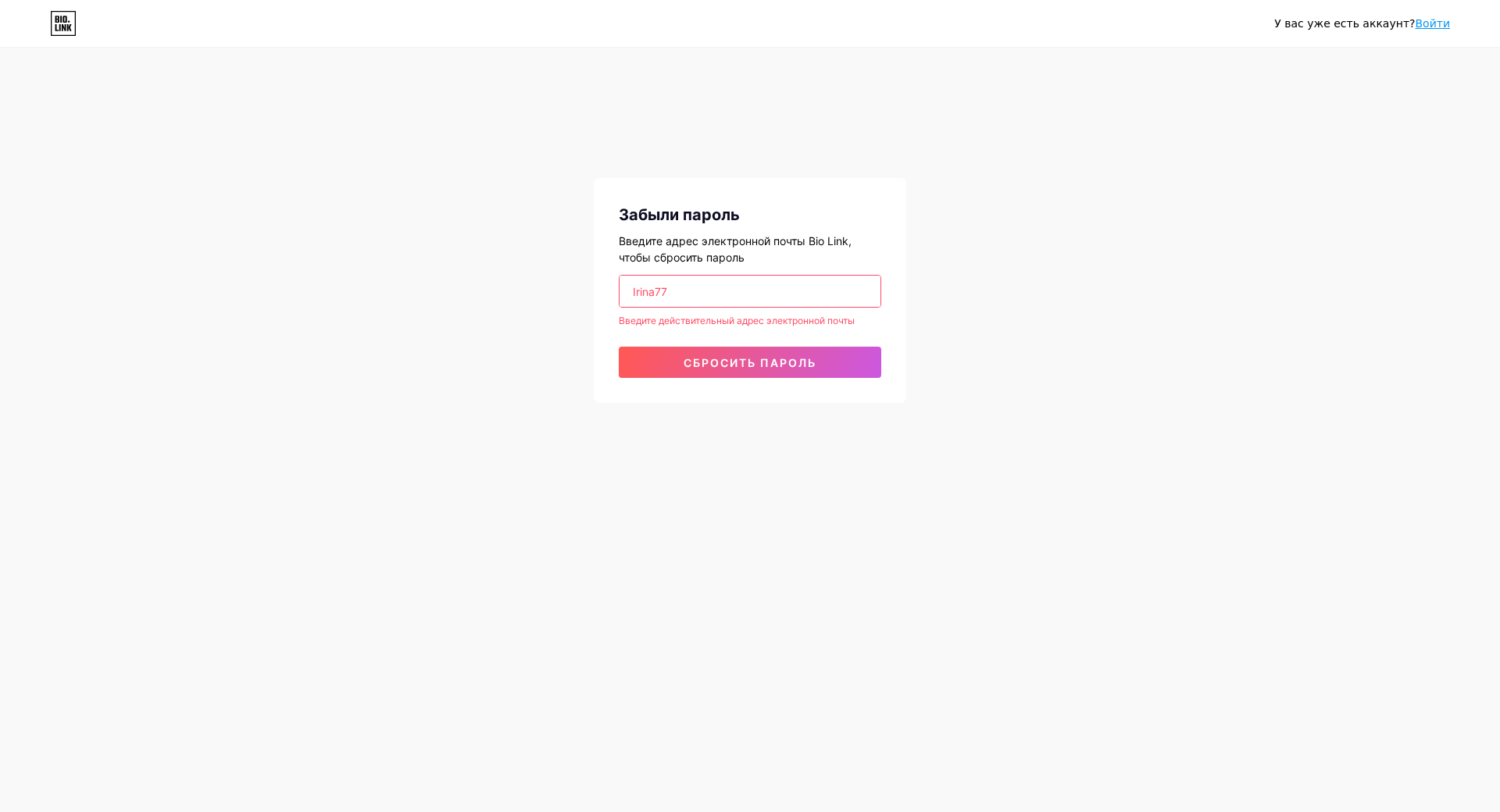
click at [673, 290] on input "Irina77" at bounding box center [750, 292] width 261 height 31
type input "I"
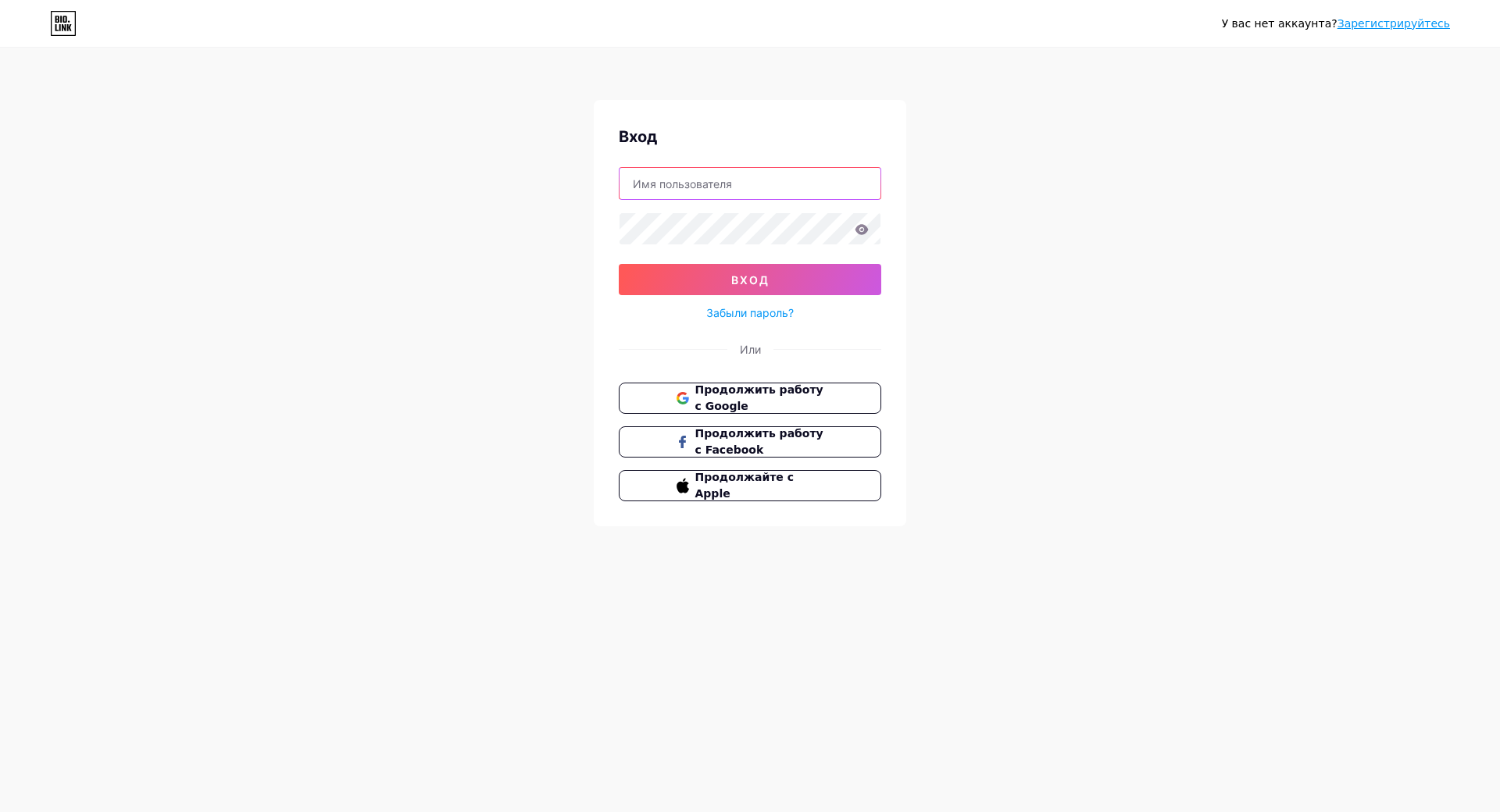
type input "i"
click at [650, 183] on input "i" at bounding box center [750, 183] width 261 height 31
click at [1097, 212] on div "У вас нет аккаунта? Зарегистрируйтесь Вход вход Забыли пароль? [PERSON_NAME] Пр…" at bounding box center [750, 288] width 1500 height 577
click at [760, 283] on span "вход" at bounding box center [750, 280] width 38 height 13
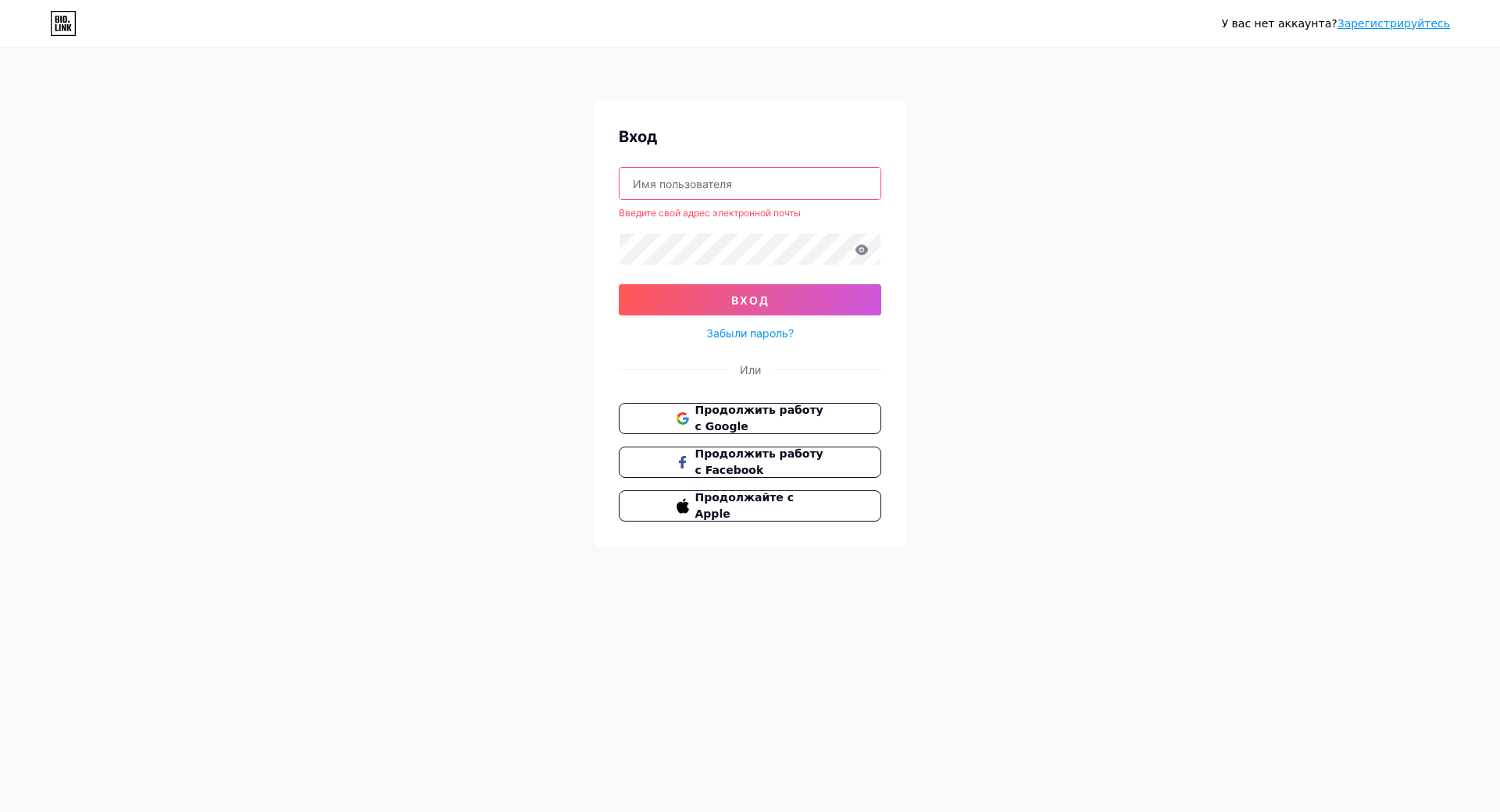
click at [641, 179] on input "text" at bounding box center [750, 183] width 261 height 31
type input "[EMAIL_ADDRESS][DOMAIN_NAME]"
click at [1110, 294] on div "У вас нет аккаунта? Зарегистрируйтесь Вход [EMAIL_ADDRESS][DOMAIN_NAME] Введите…" at bounding box center [750, 298] width 1500 height 596
click at [1107, 205] on div "У вас нет аккаунта? Зарегистрируйтесь Вход [EMAIL_ADDRESS][DOMAIN_NAME] Введите…" at bounding box center [750, 298] width 1500 height 596
click at [1107, 210] on div "У вас нет аккаунта? Зарегистрируйтесь Вход [EMAIL_ADDRESS][DOMAIN_NAME] Введите…" at bounding box center [750, 298] width 1500 height 596
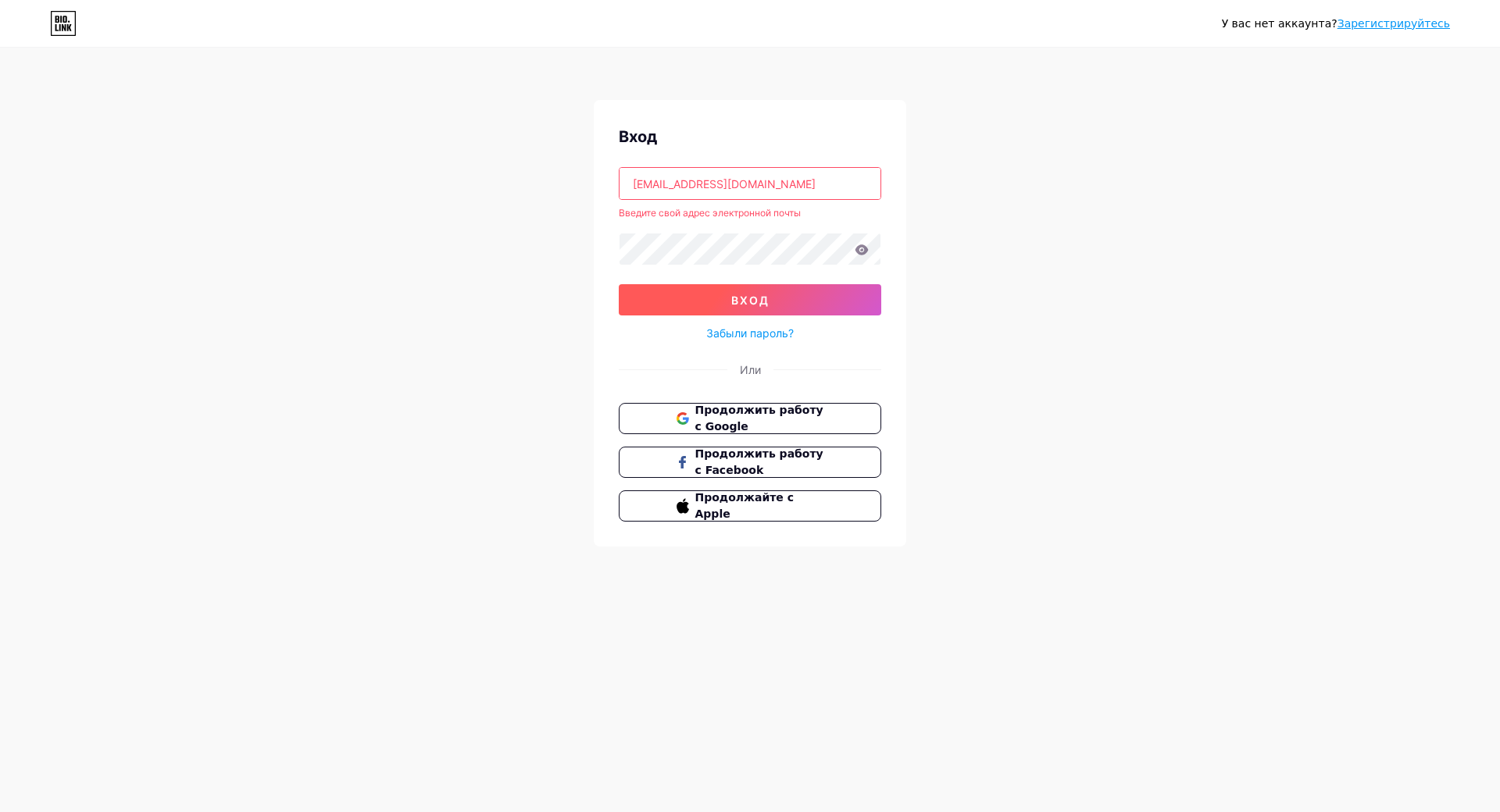
click at [836, 292] on button "вход" at bounding box center [750, 300] width 263 height 31
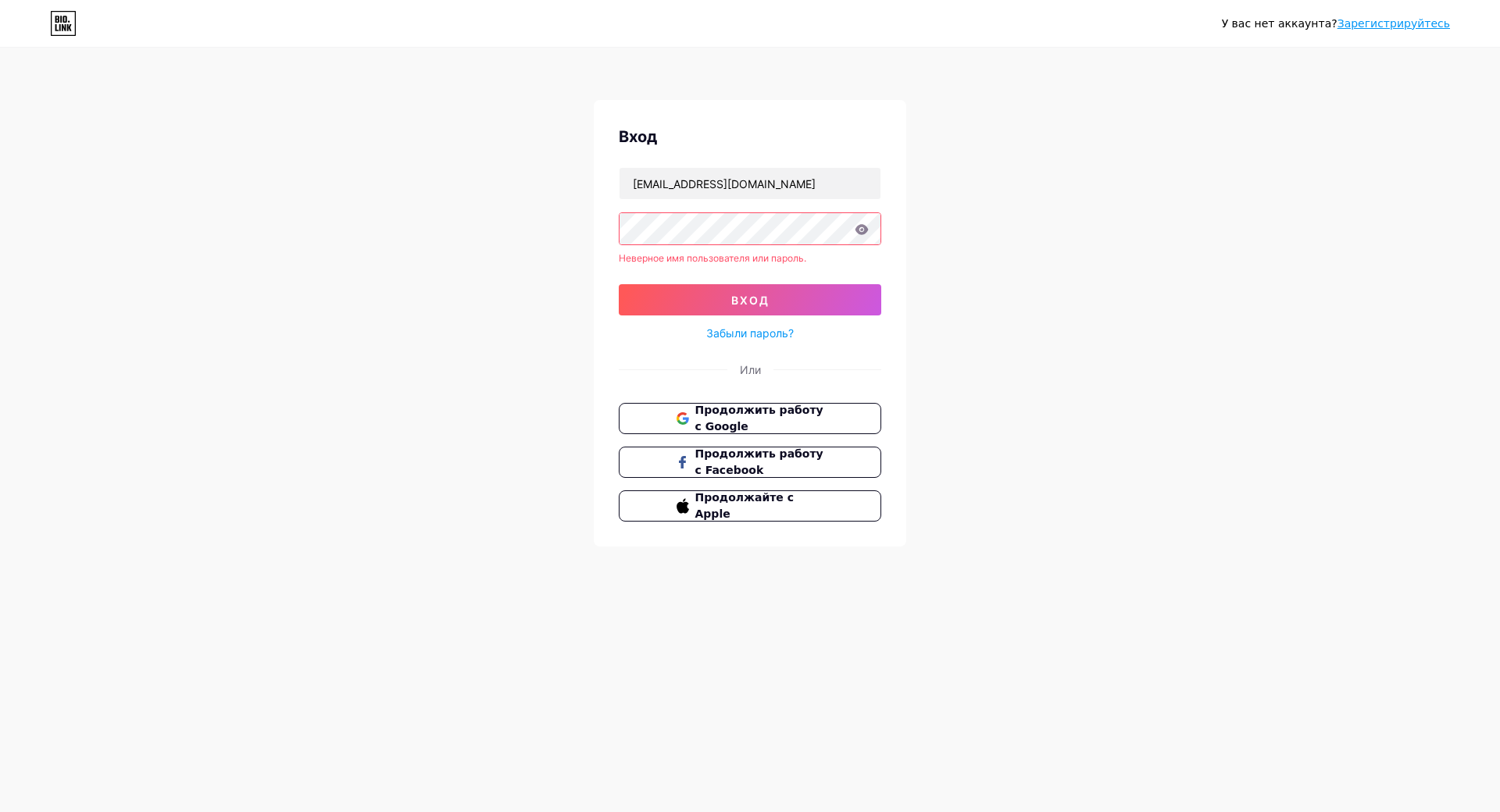
click at [1429, 22] on link "Зарегистрируйтесь" at bounding box center [1394, 23] width 112 height 12
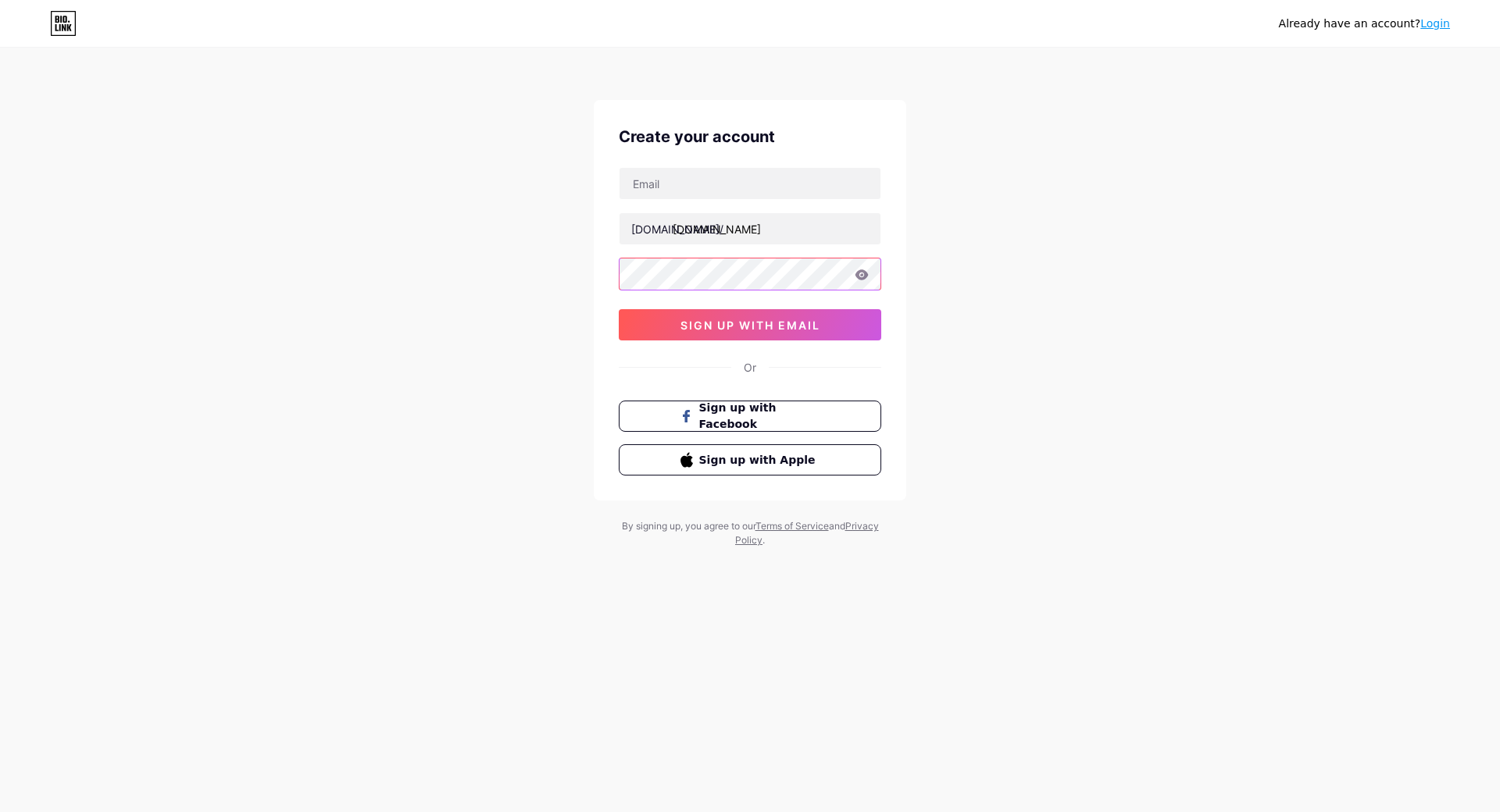
type input "iapunovai490@gmail.com"
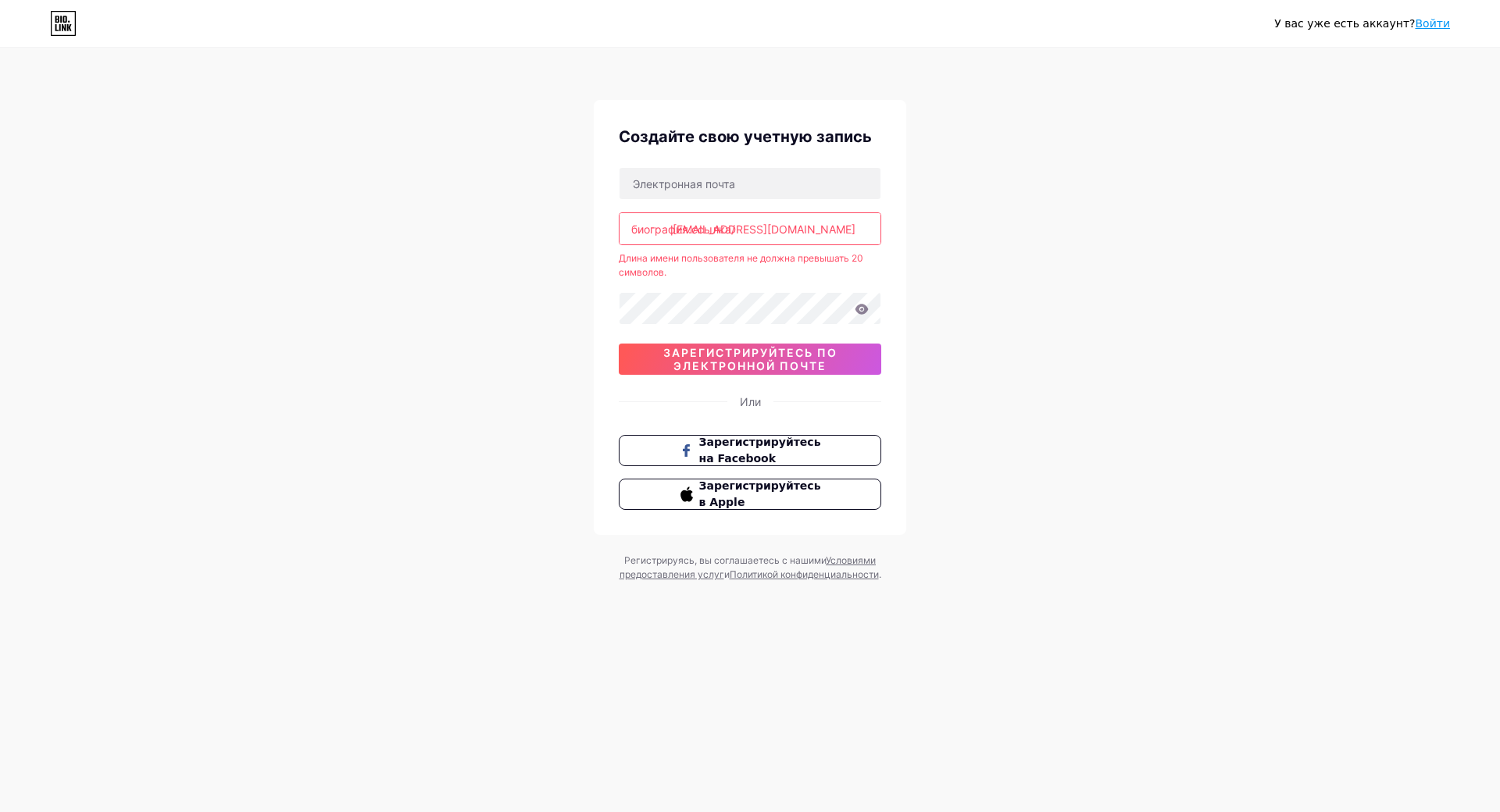
click at [863, 312] on icon at bounding box center [862, 309] width 13 height 10
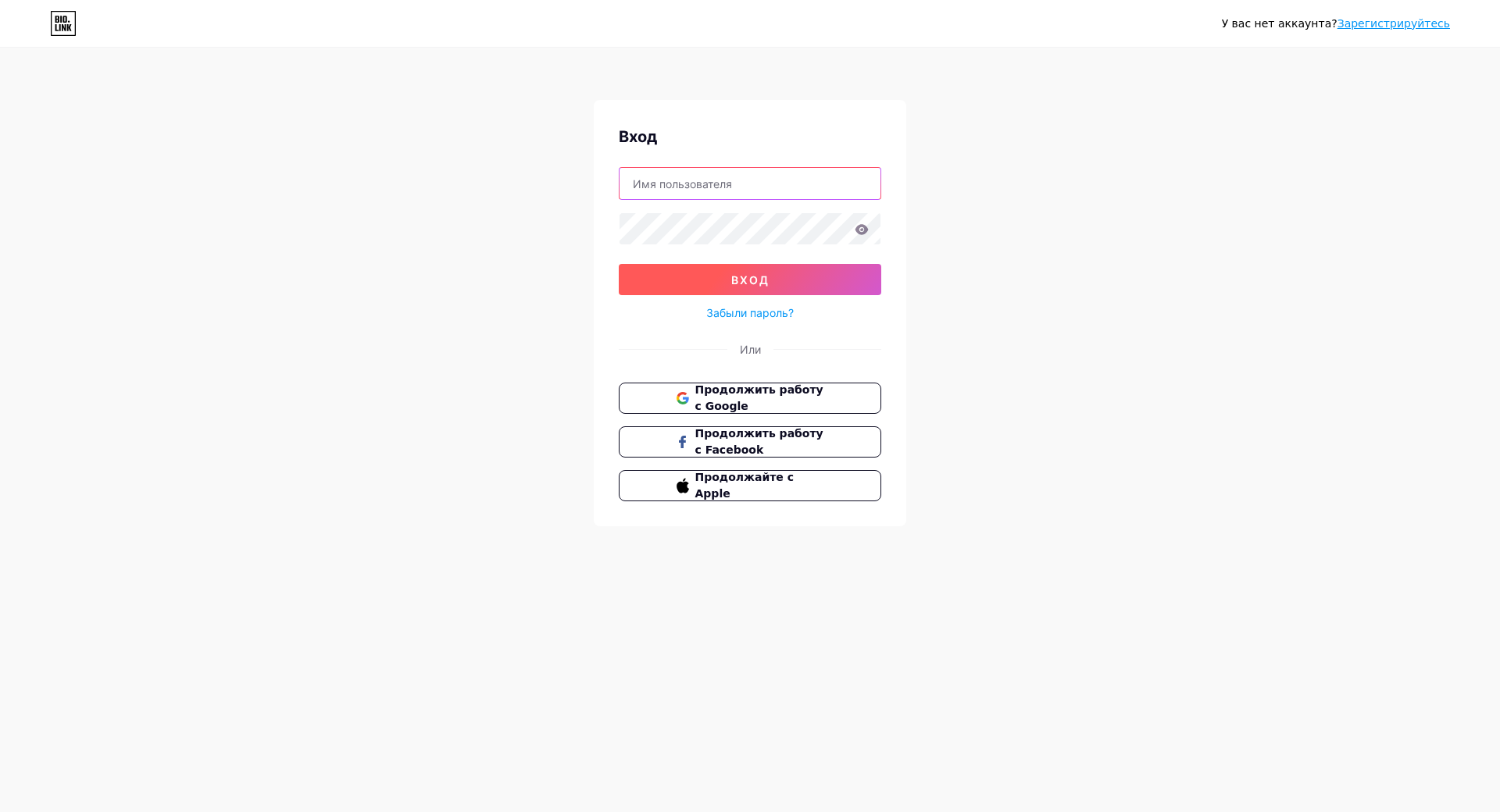
type input "[EMAIL_ADDRESS][DOMAIN_NAME]"
click at [795, 279] on button "вход" at bounding box center [750, 280] width 263 height 31
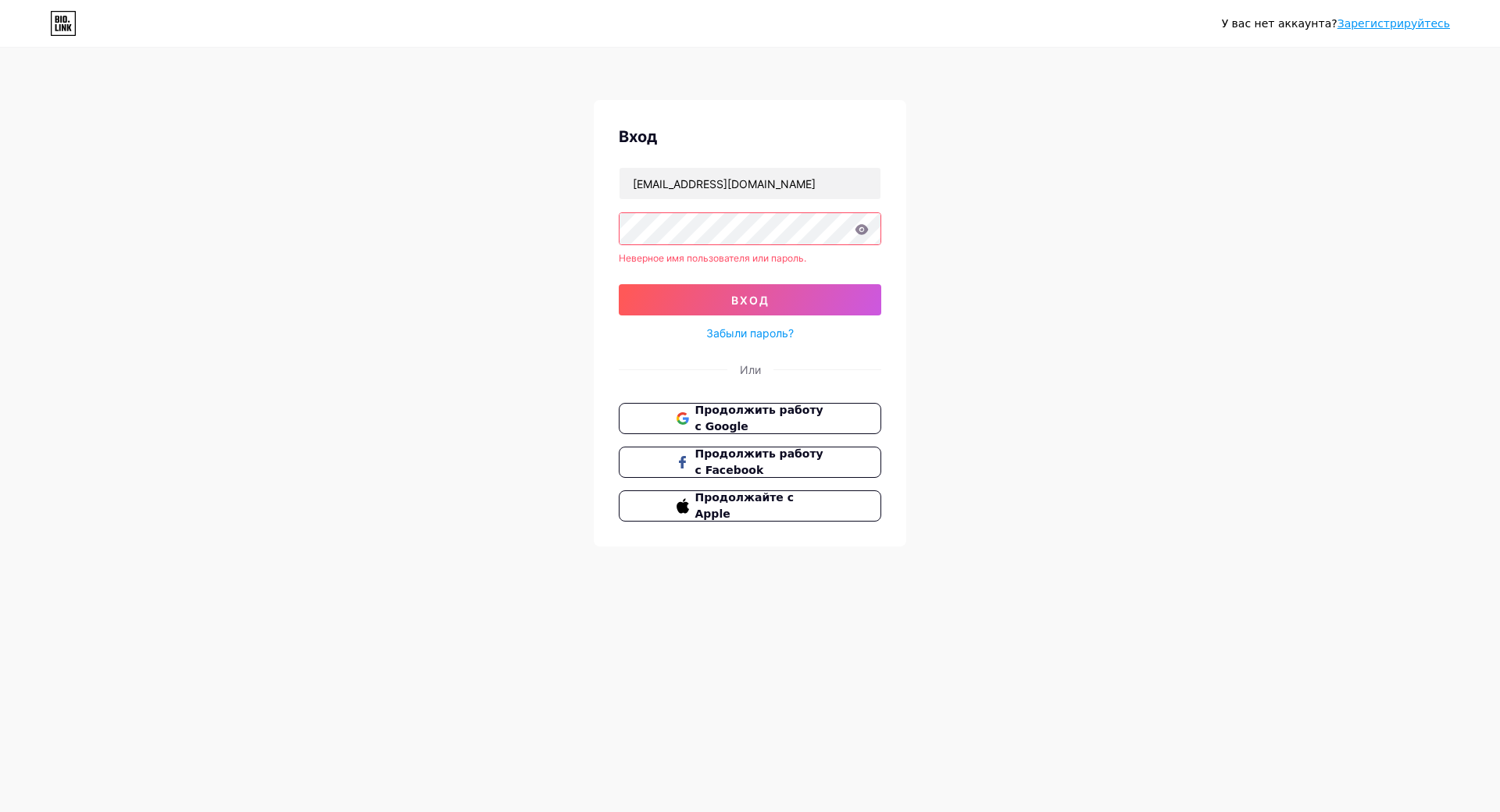
click at [787, 332] on link "Забыли пароль?" at bounding box center [750, 333] width 88 height 17
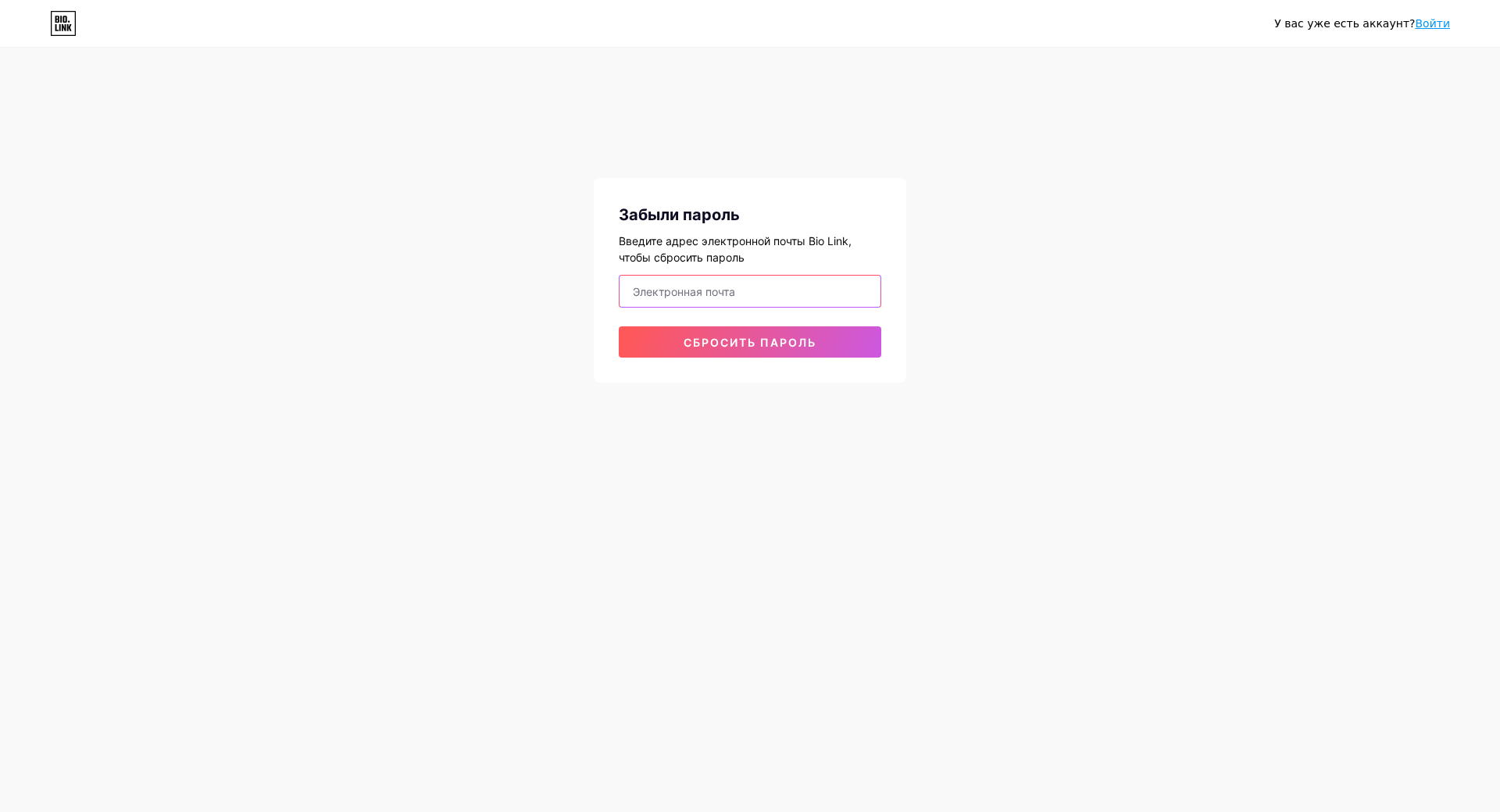
click at [705, 291] on input "email" at bounding box center [750, 292] width 261 height 31
click at [766, 287] on input "email" at bounding box center [750, 292] width 261 height 31
click at [740, 294] on input "email" at bounding box center [750, 292] width 261 height 31
click at [745, 290] on input "email" at bounding box center [750, 292] width 261 height 31
type input "Iapunovai490@gmail.com"
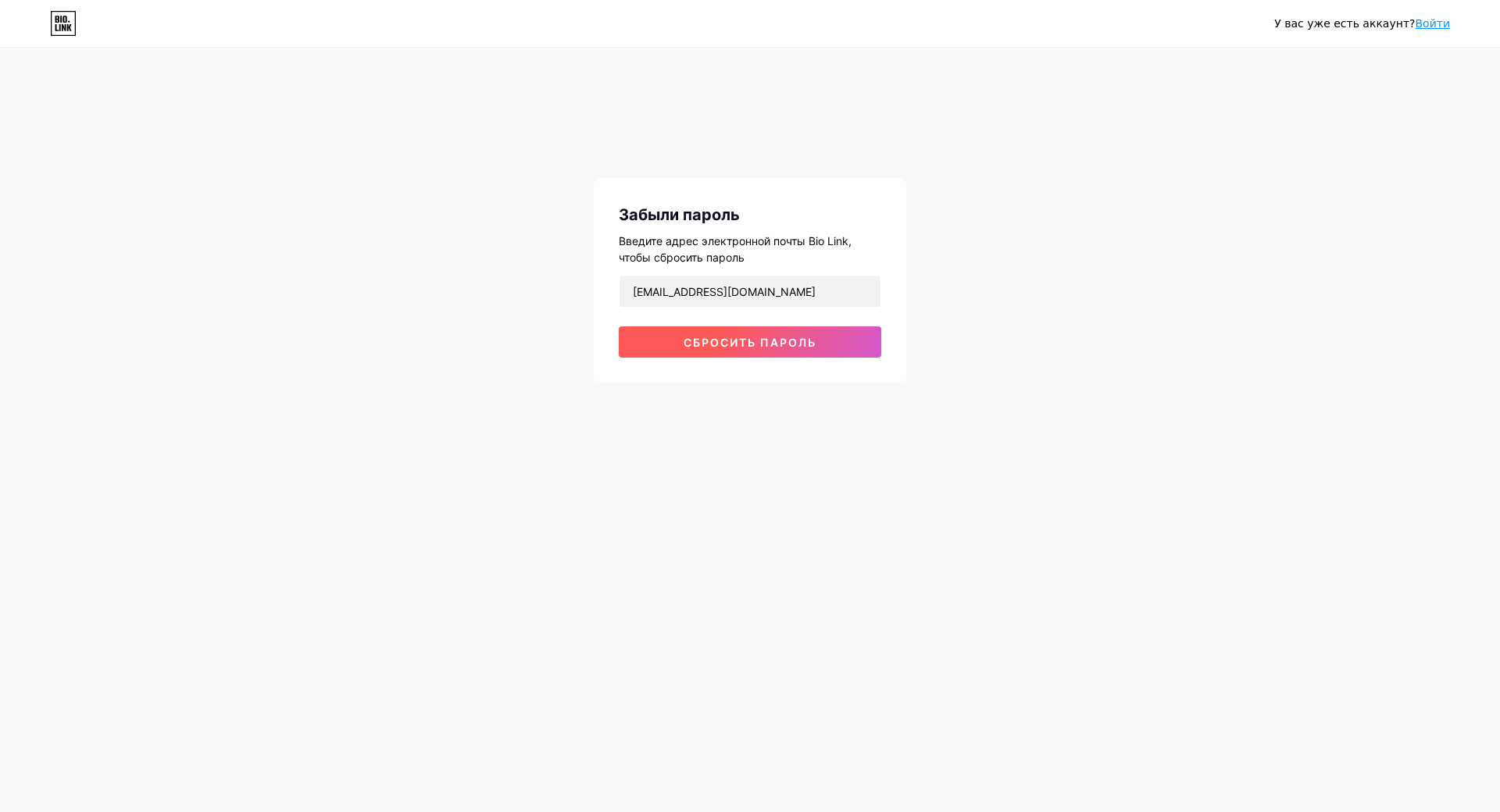
click at [746, 343] on span "Сбросить пароль" at bounding box center [750, 343] width 133 height 13
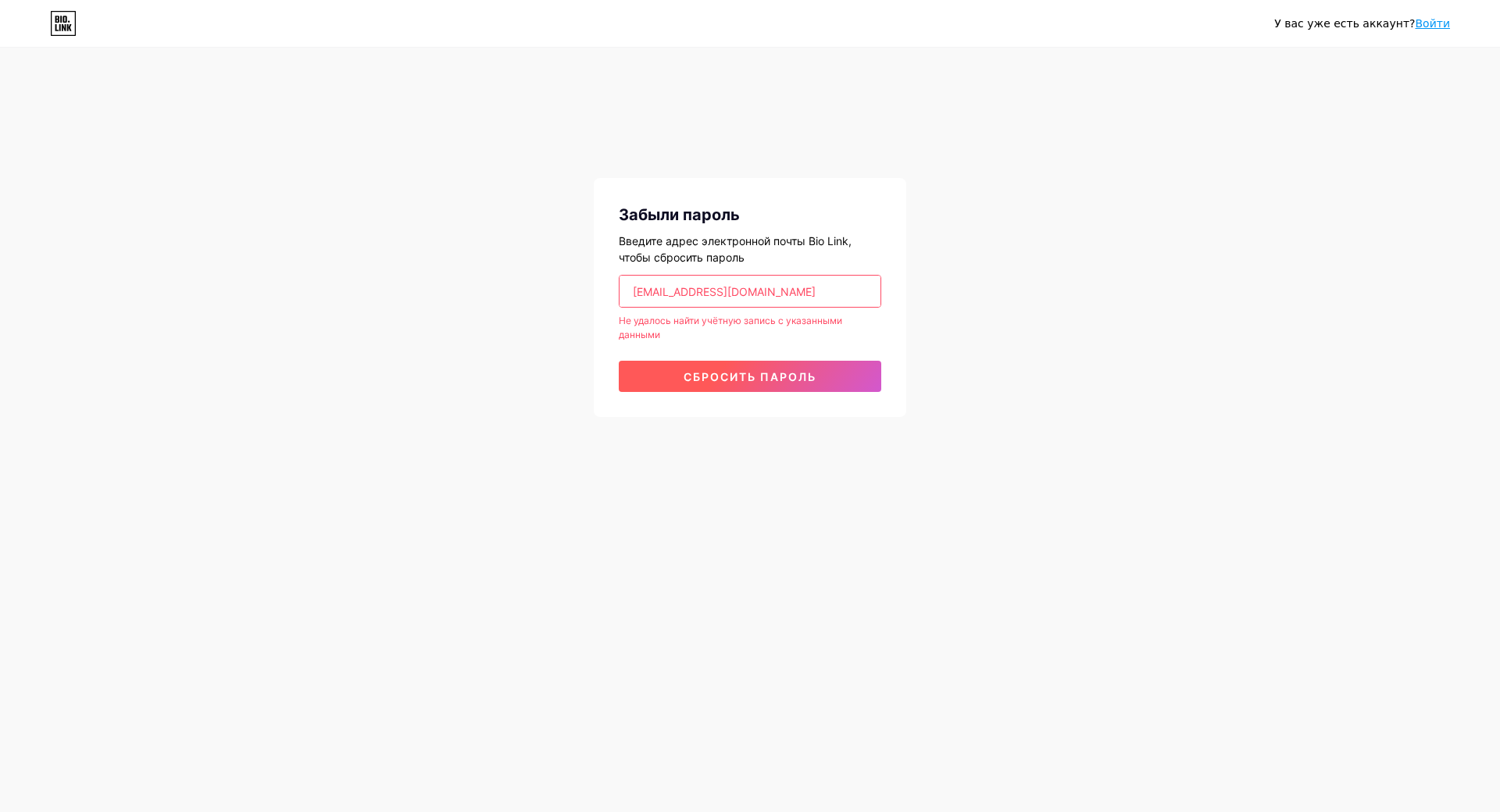
click at [766, 379] on span "Сбросить пароль" at bounding box center [750, 377] width 133 height 13
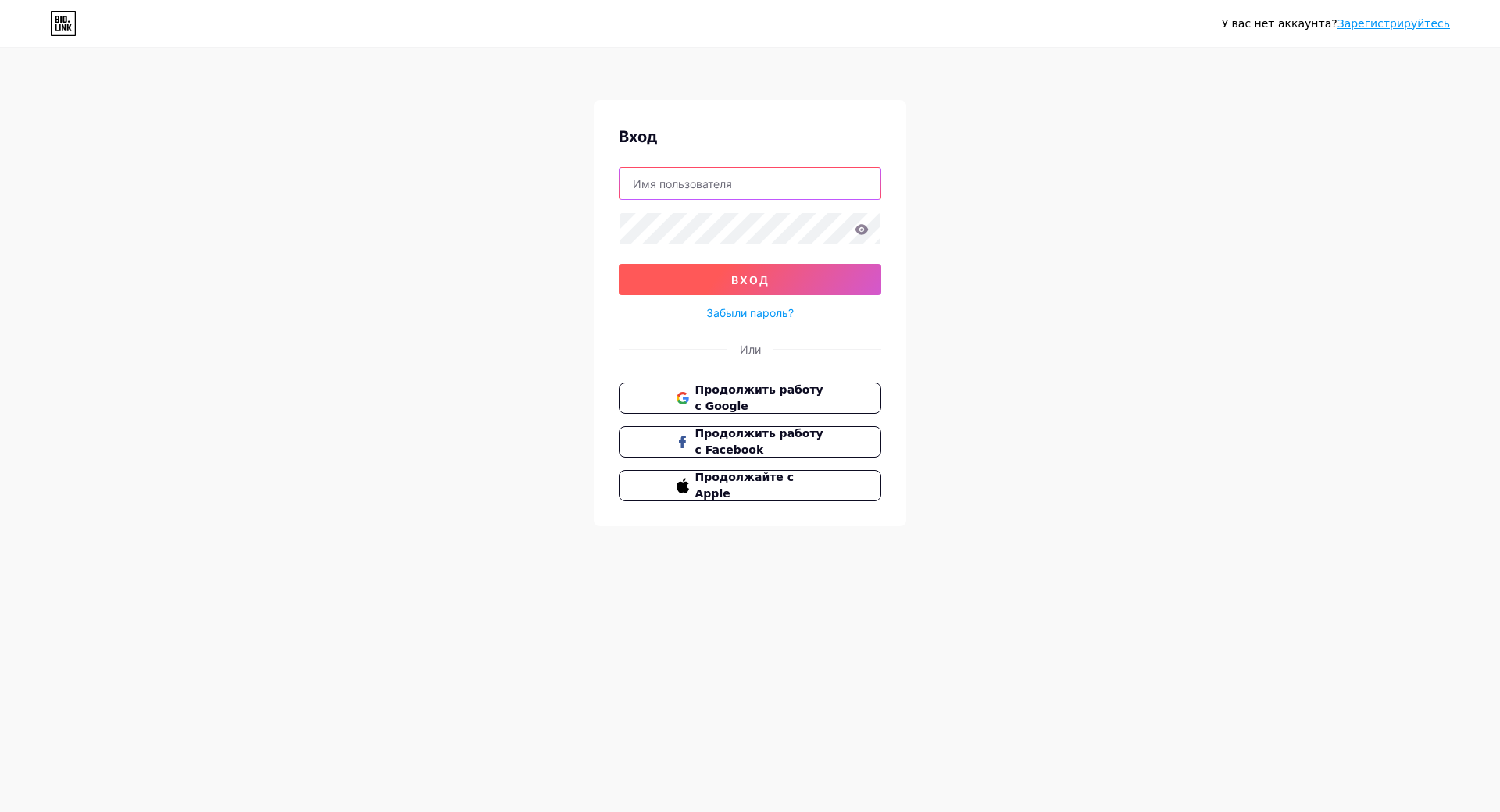
type input "[EMAIL_ADDRESS][DOMAIN_NAME]"
click at [818, 283] on button "вход" at bounding box center [750, 280] width 263 height 31
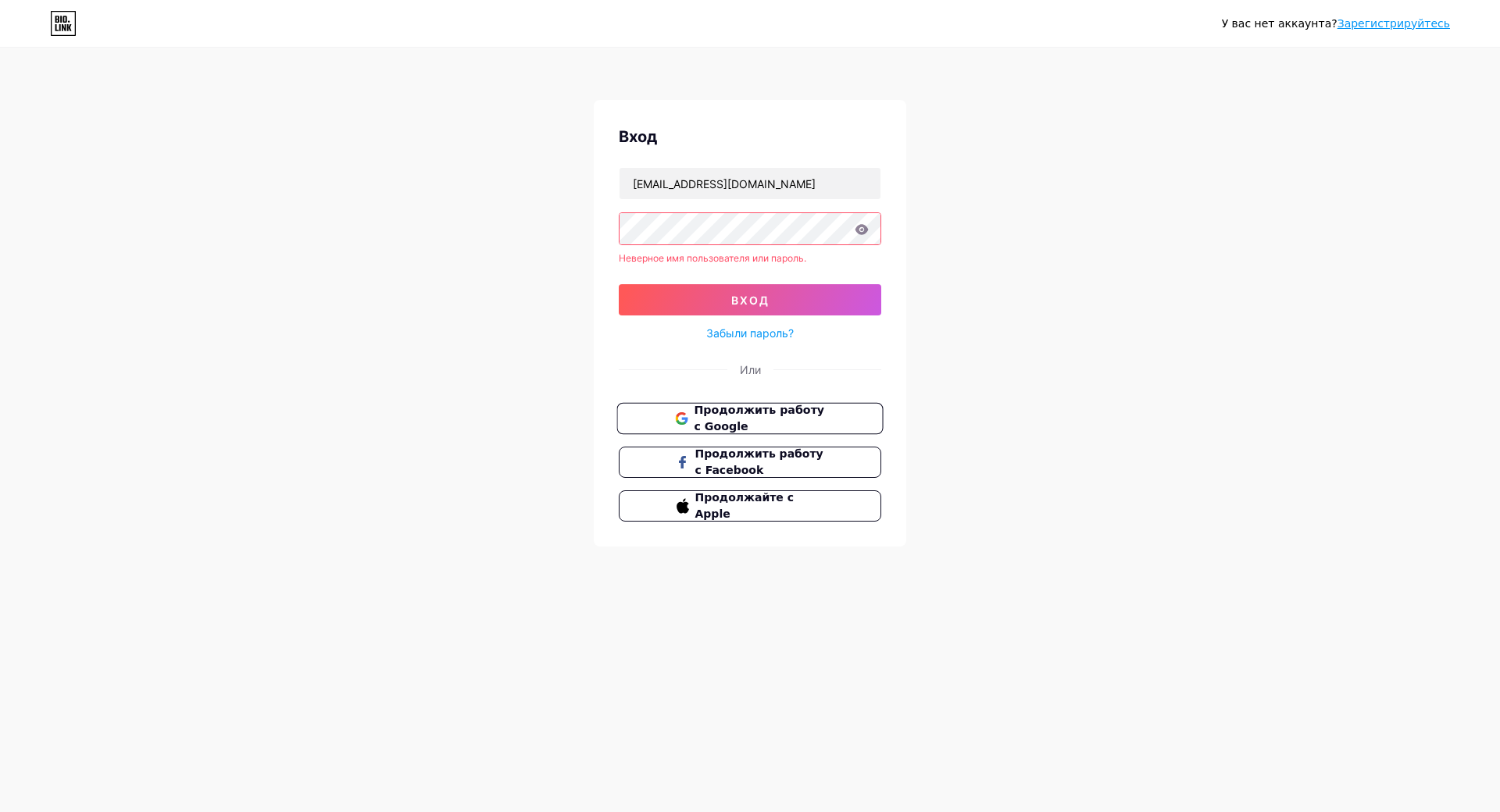
click at [787, 418] on span "Продолжить работу с Google" at bounding box center [760, 419] width 131 height 34
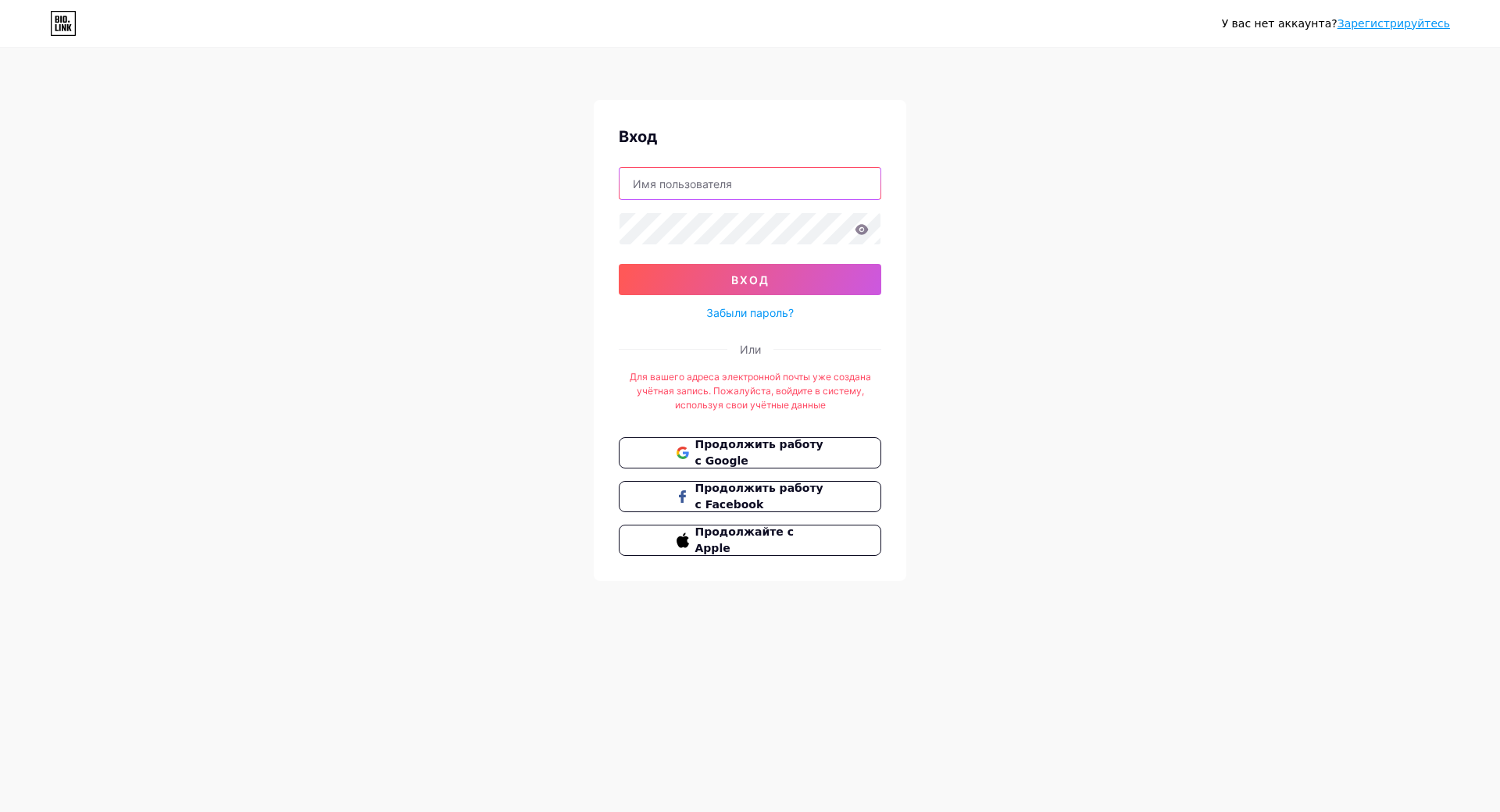
type input "[EMAIL_ADDRESS][DOMAIN_NAME]"
click at [758, 309] on link "Забыли пароль?" at bounding box center [750, 313] width 88 height 17
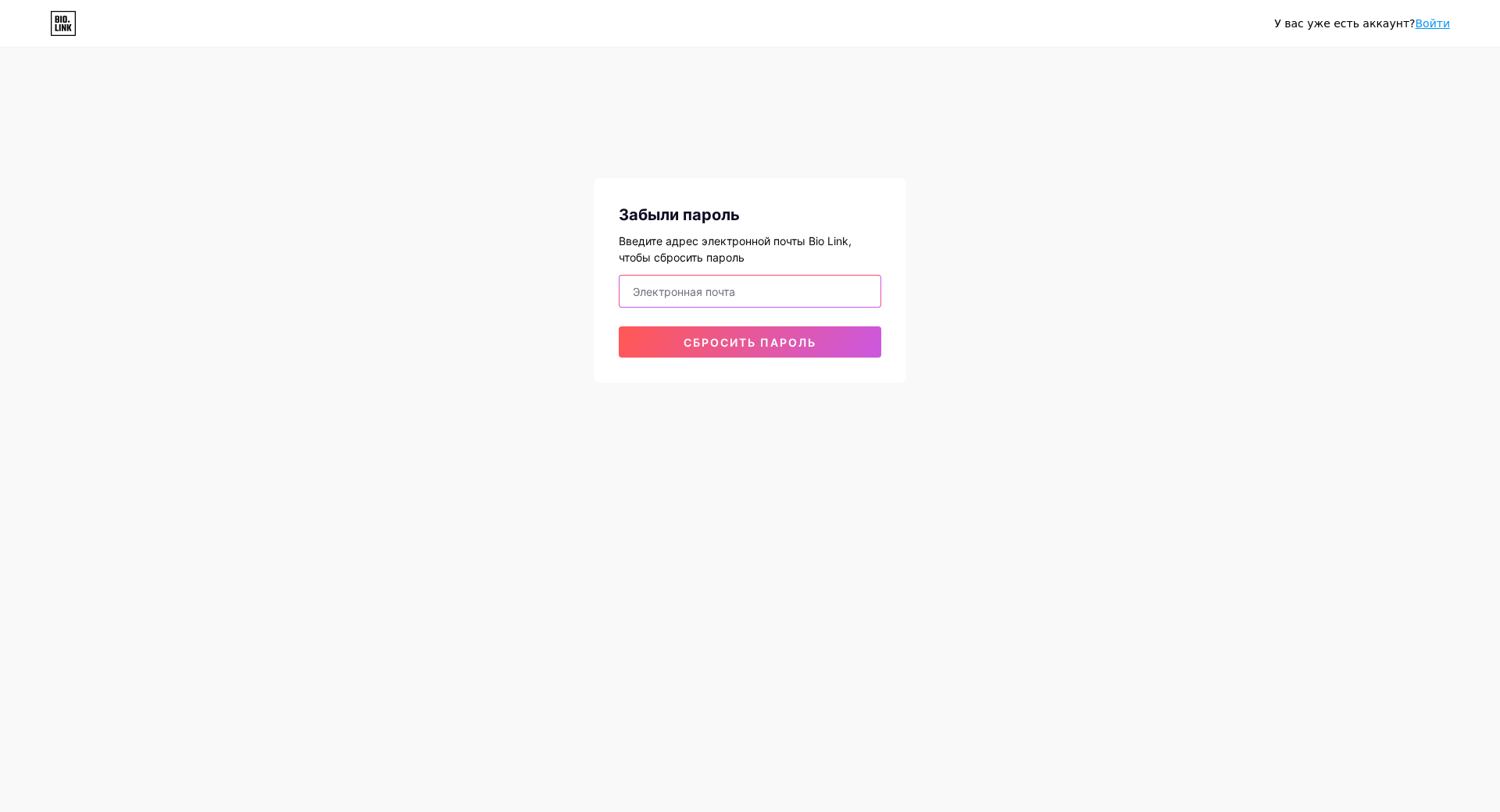
click at [744, 288] on input "email" at bounding box center [750, 292] width 261 height 31
drag, startPoint x: 658, startPoint y: 433, endPoint x: 658, endPoint y: 444, distance: 11.0
click at [658, 444] on div "У вас уже есть аккаунт? Войти Забыли пароль Введите адрес электронной почты Bio…" at bounding box center [750, 406] width 1500 height 812
click at [701, 283] on input "la" at bounding box center [750, 292] width 261 height 31
click at [707, 294] on input "la" at bounding box center [750, 292] width 261 height 31
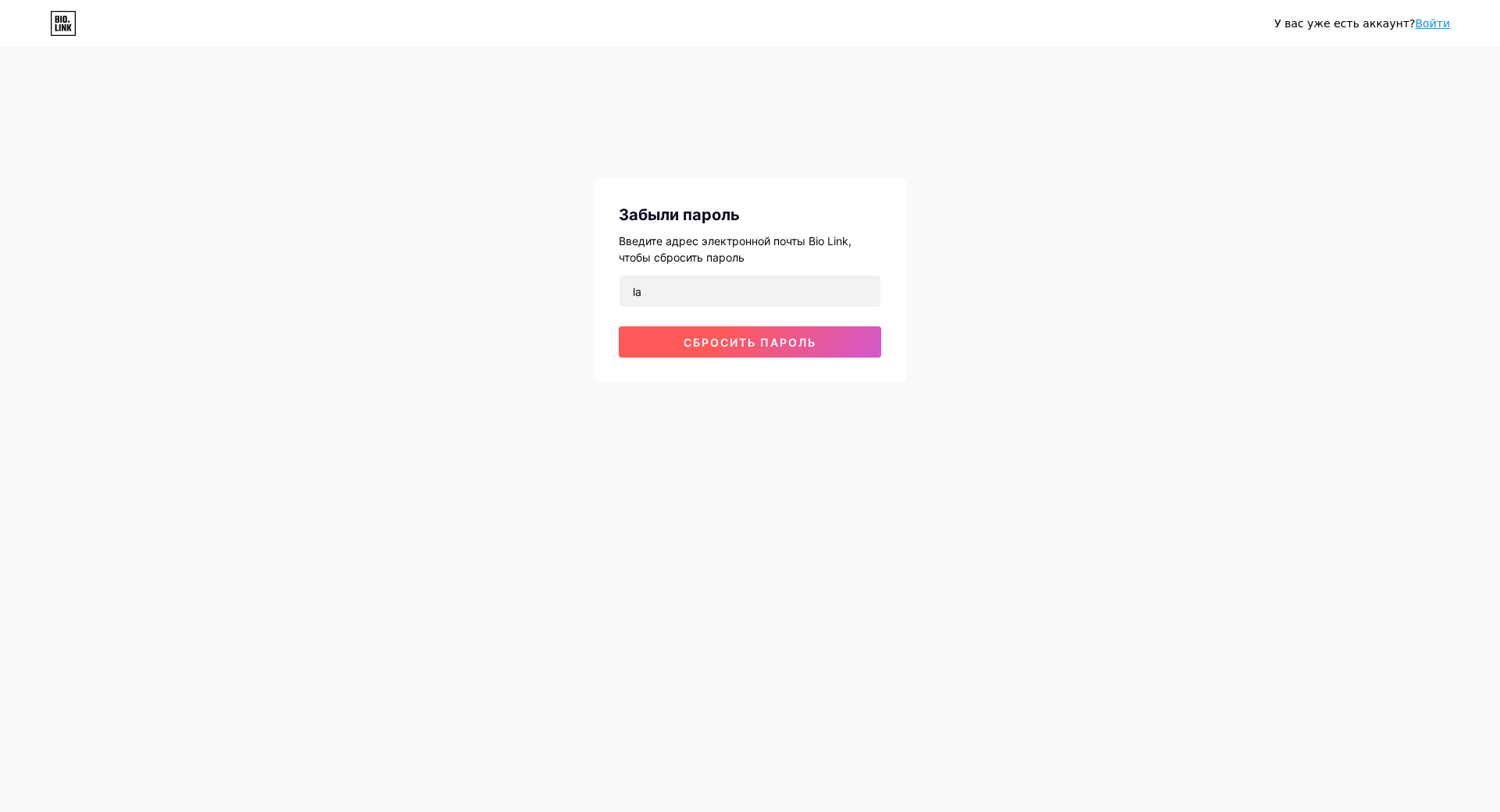
click at [736, 349] on button "Сбросить пароль" at bounding box center [750, 342] width 263 height 31
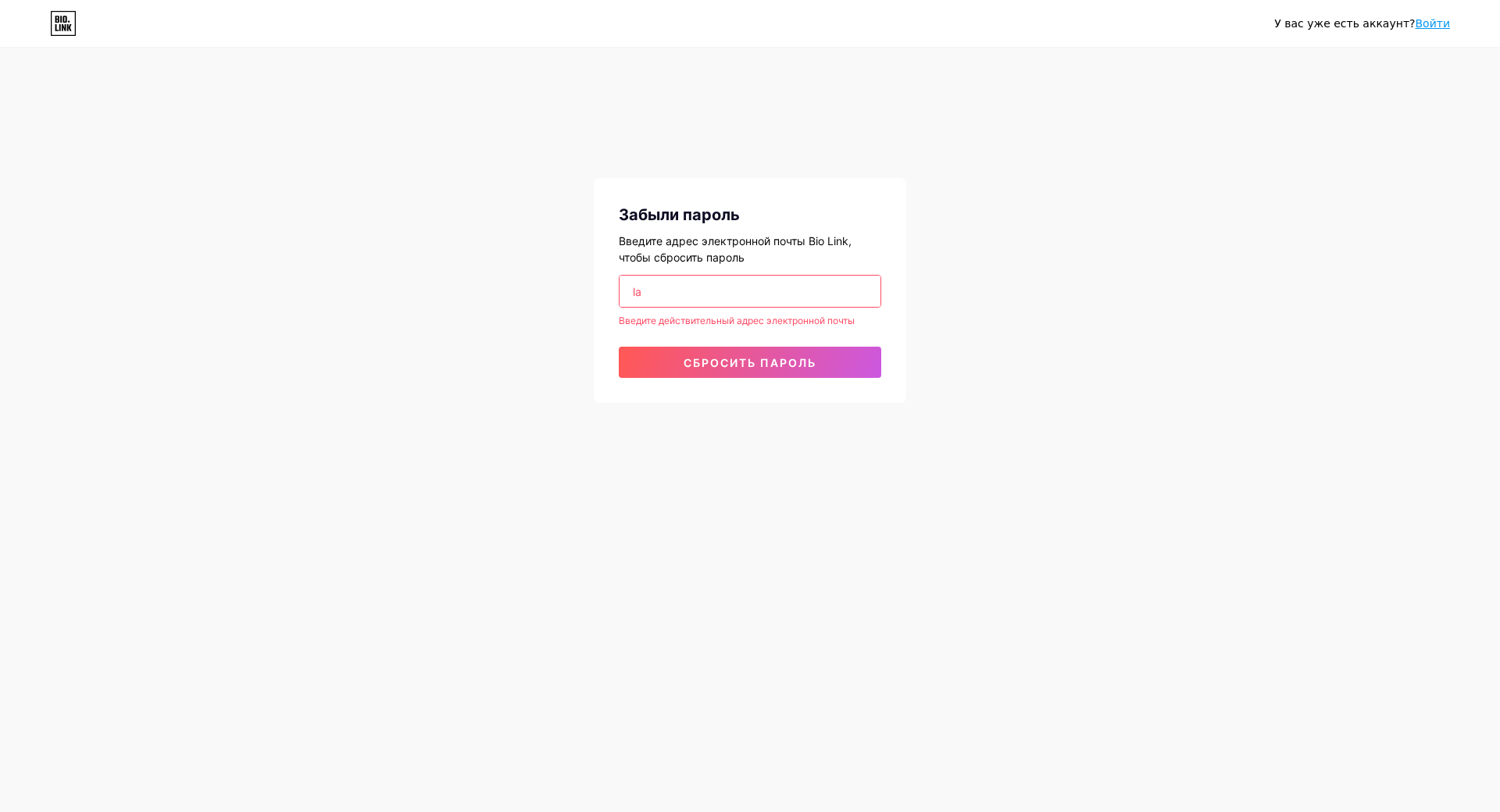
click at [654, 292] on input "la" at bounding box center [750, 292] width 261 height 31
drag, startPoint x: 642, startPoint y: 384, endPoint x: 627, endPoint y: 437, distance: 55.1
click at [631, 444] on div "У вас уже есть аккаунт? Войти Забыли пароль Введите адрес электронной почты Bio…" at bounding box center [750, 226] width 1500 height 453
click at [689, 358] on span "Сбросить пароль" at bounding box center [750, 363] width 133 height 13
click at [652, 298] on input "la" at bounding box center [750, 292] width 261 height 31
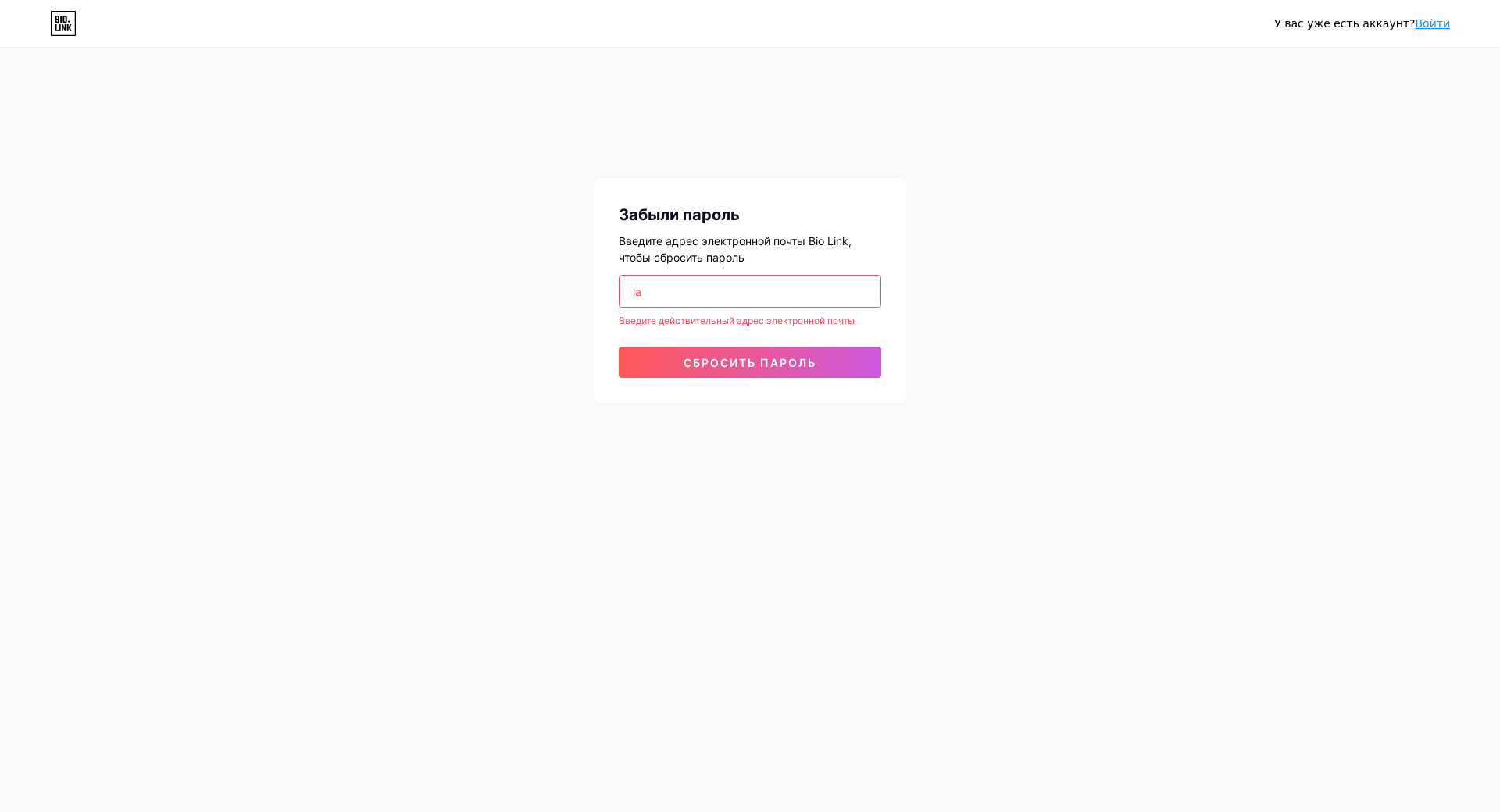
type input "l"
click at [731, 369] on button "Сбросить пароль" at bounding box center [750, 363] width 263 height 31
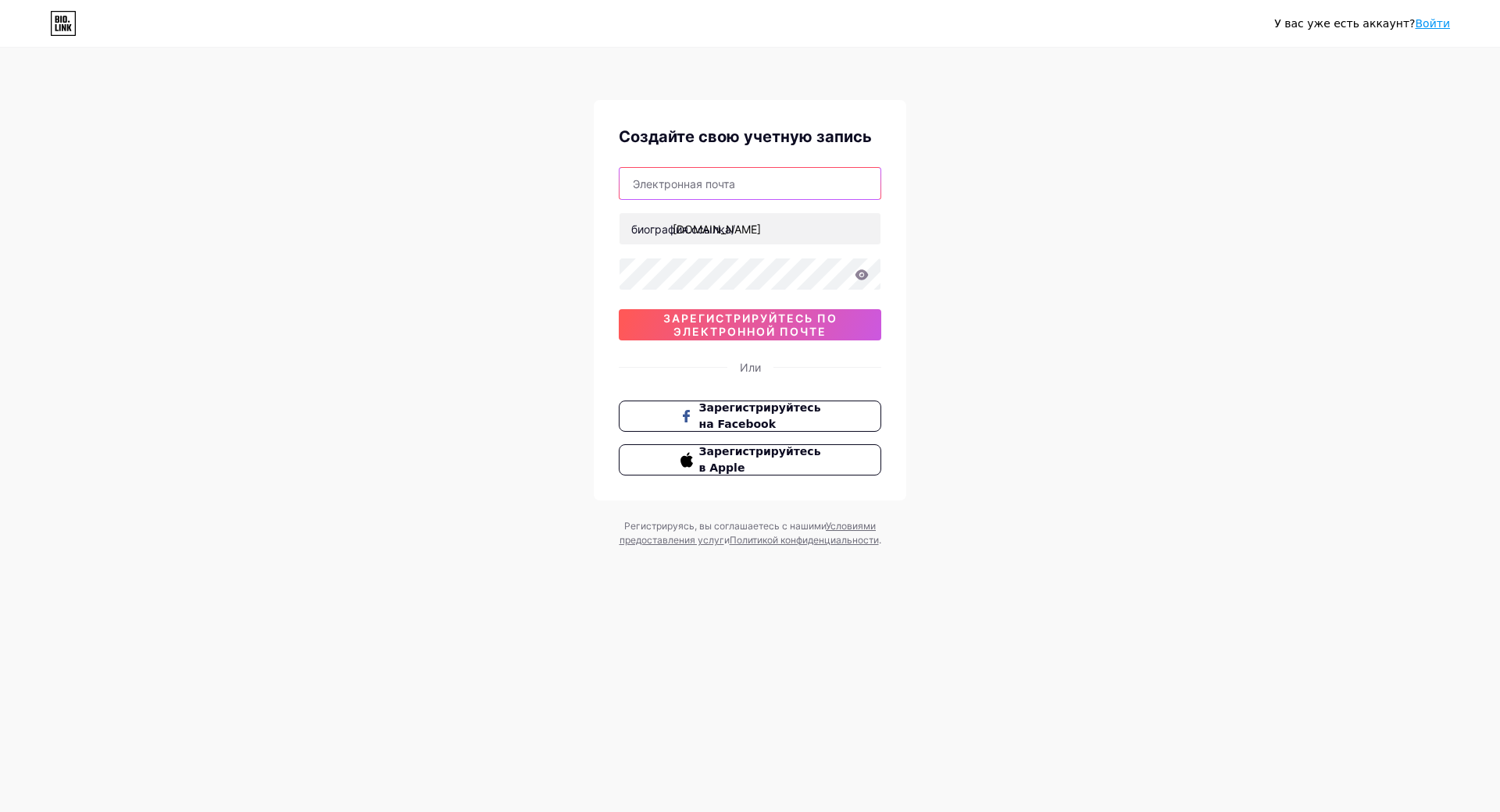
type input "[EMAIL_ADDRESS][DOMAIN_NAME]"
click at [660, 184] on input "text" at bounding box center [750, 183] width 261 height 31
type input "[EMAIL_ADDRESS][DOMAIN_NAME]"
click at [678, 179] on input "text" at bounding box center [750, 183] width 261 height 31
type input "[EMAIL_ADDRESS][DOMAIN_NAME]"
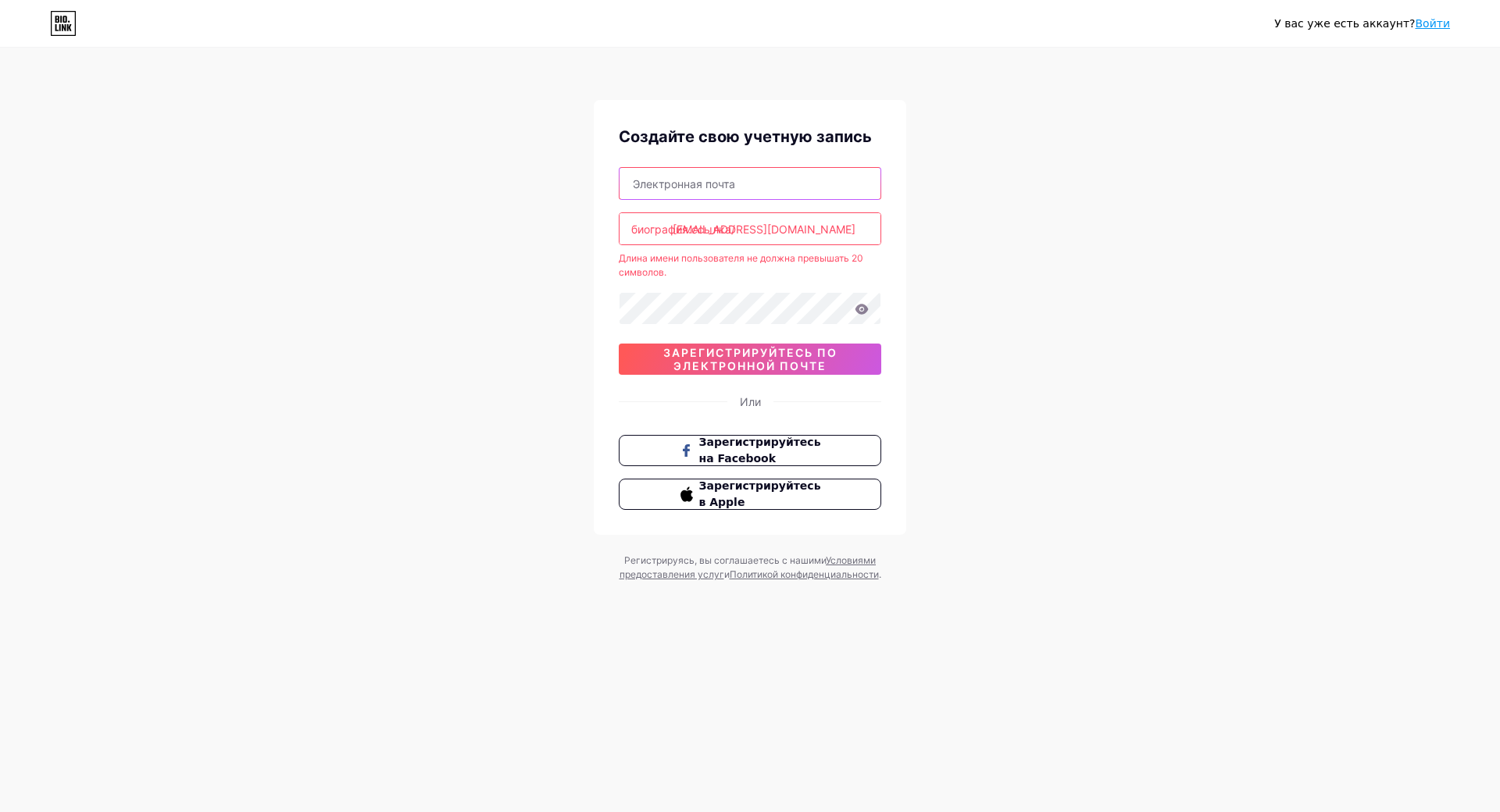
paste input "[EMAIL_ADDRESS][DOMAIN_NAME]"
type input "[EMAIL_ADDRESS][DOMAIN_NAME]"
click at [808, 230] on input "[EMAIL_ADDRESS][DOMAIN_NAME]" at bounding box center [750, 229] width 261 height 31
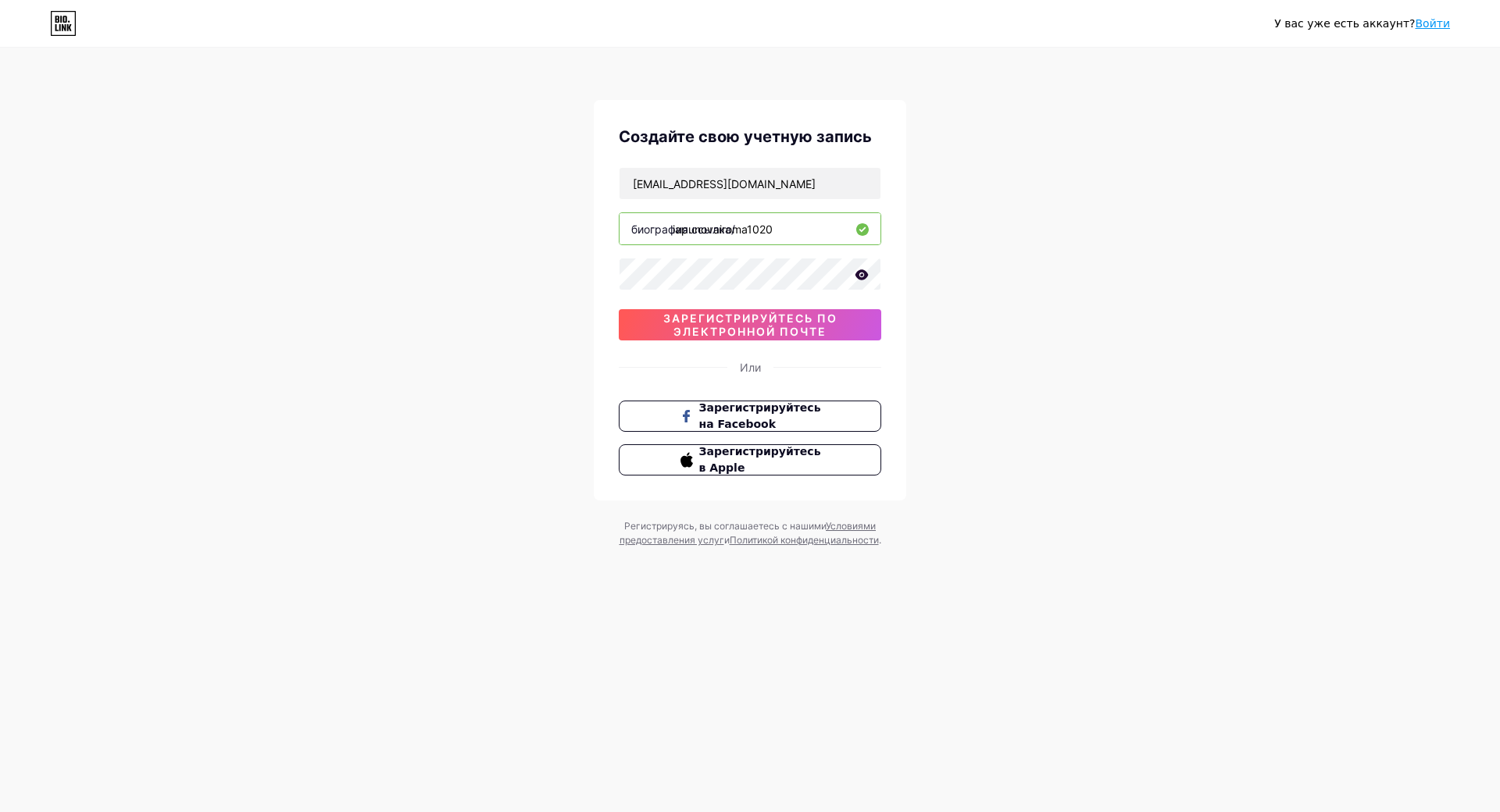
type input "iapunovairoma1020"
click at [863, 273] on icon at bounding box center [861, 274] width 14 height 11
click at [714, 329] on span "зарегистрируйтесь по электронной почте" at bounding box center [750, 325] width 263 height 26
